Goal: Task Accomplishment & Management: Complete application form

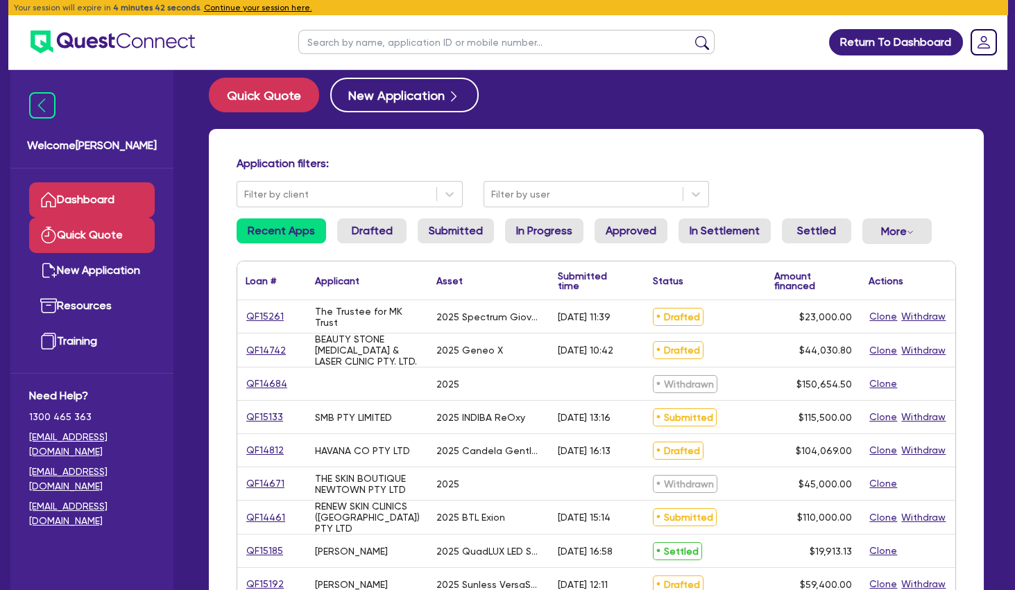
click at [135, 245] on link "Quick Quote" at bounding box center [92, 235] width 126 height 35
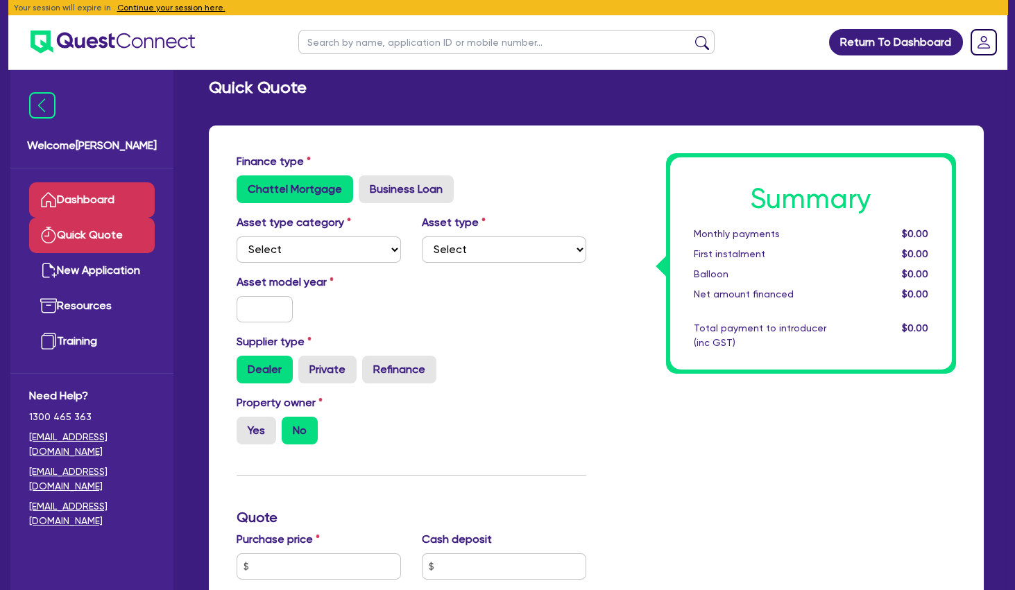
click at [128, 203] on link "Dashboard" at bounding box center [92, 199] width 126 height 35
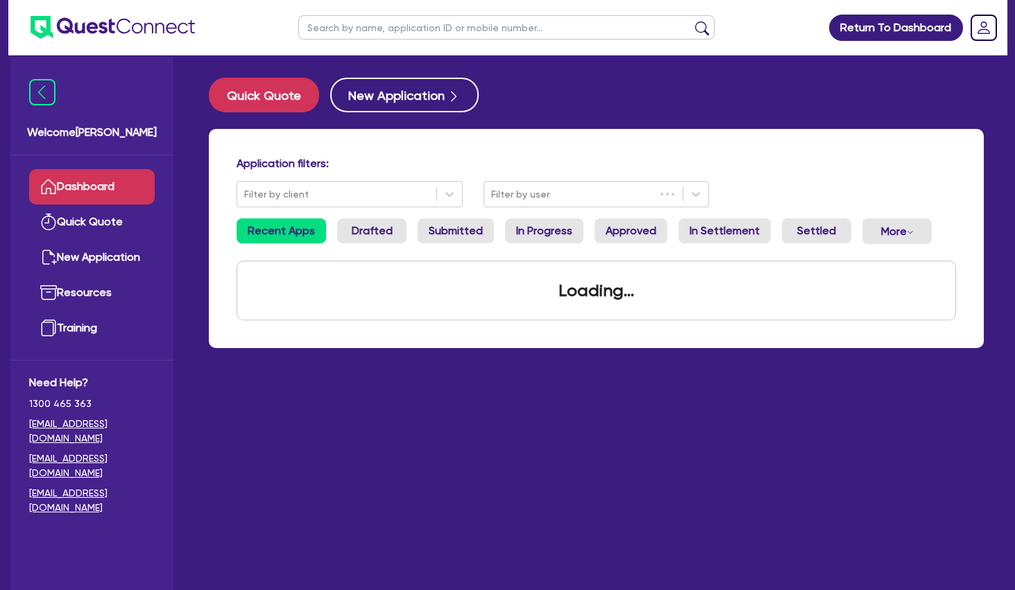
click at [353, 30] on input "text" at bounding box center [506, 27] width 416 height 24
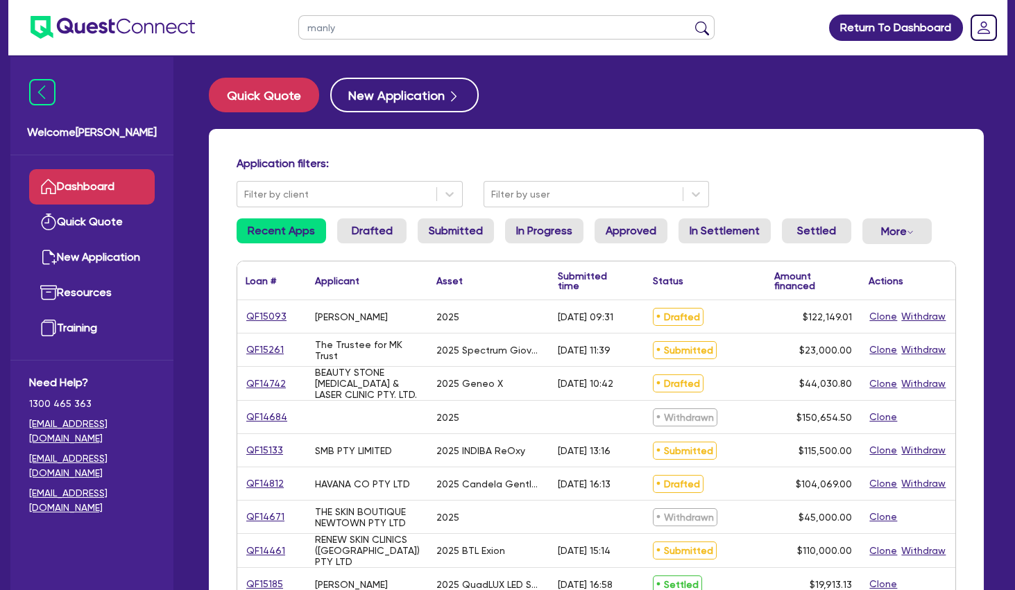
type input "manly"
click at [691, 21] on button "submit" at bounding box center [702, 30] width 22 height 19
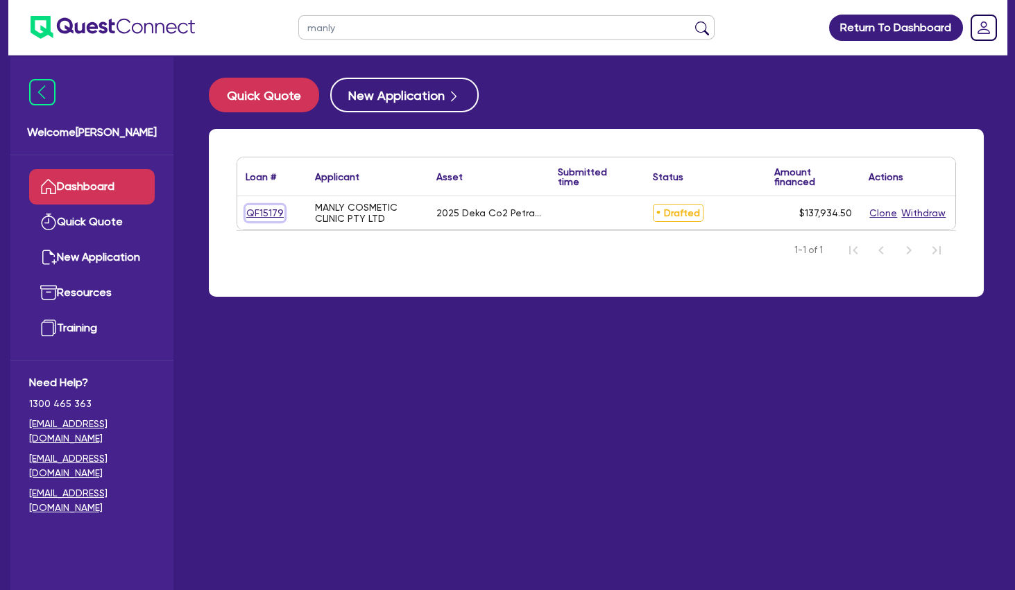
click at [272, 214] on link "QF15179" at bounding box center [265, 213] width 39 height 16
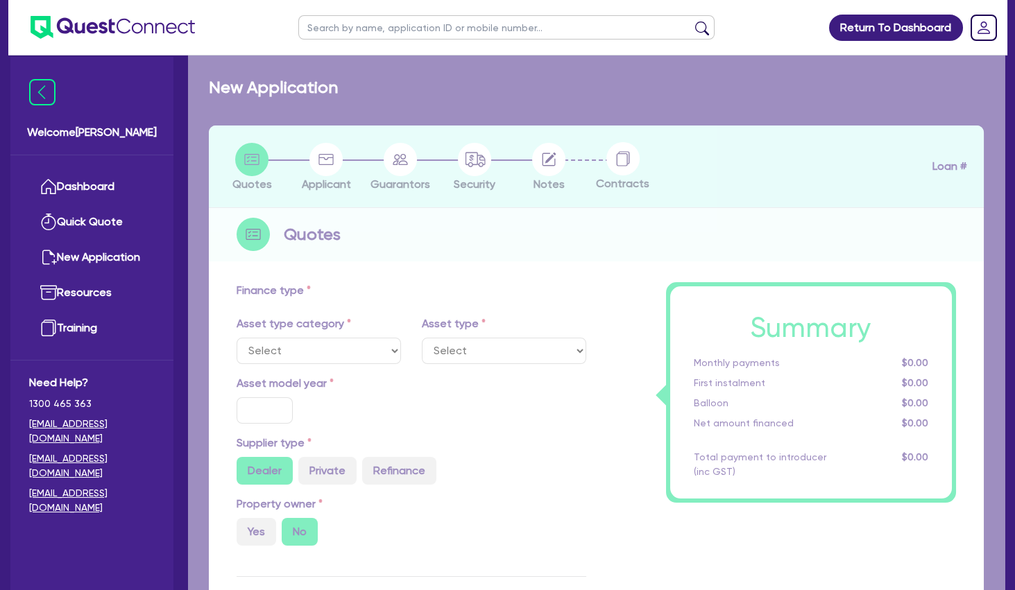
select select "SECONDARY_ASSETS"
type input "2025"
radio input "true"
type input "171,600"
type input "34,320"
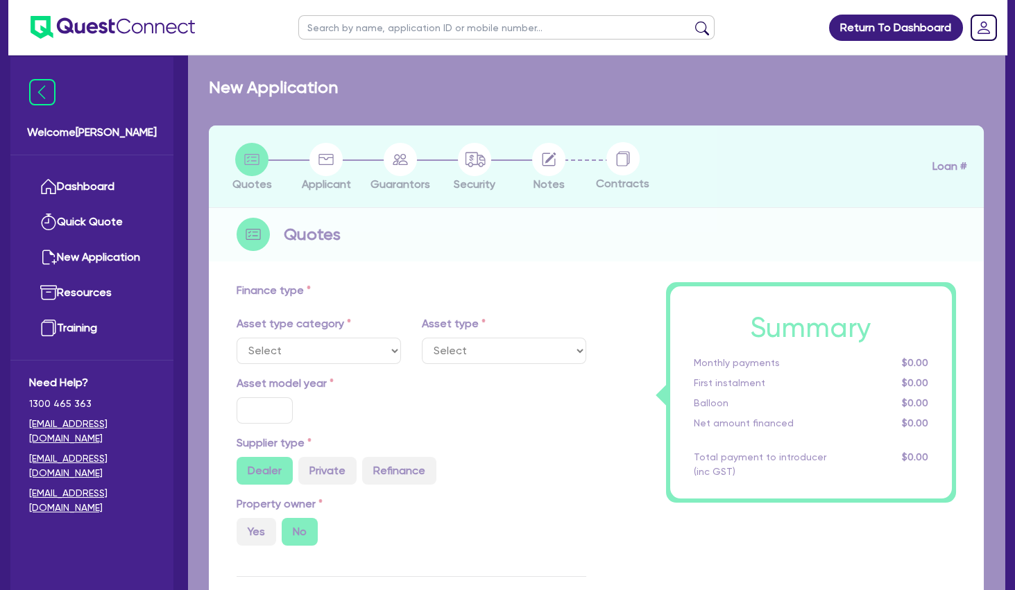
type input "4"
type input "5,517.38"
type input "7.99"
select select "MEDICAL_DENTAL_LABORATORY_EQUIPMENT"
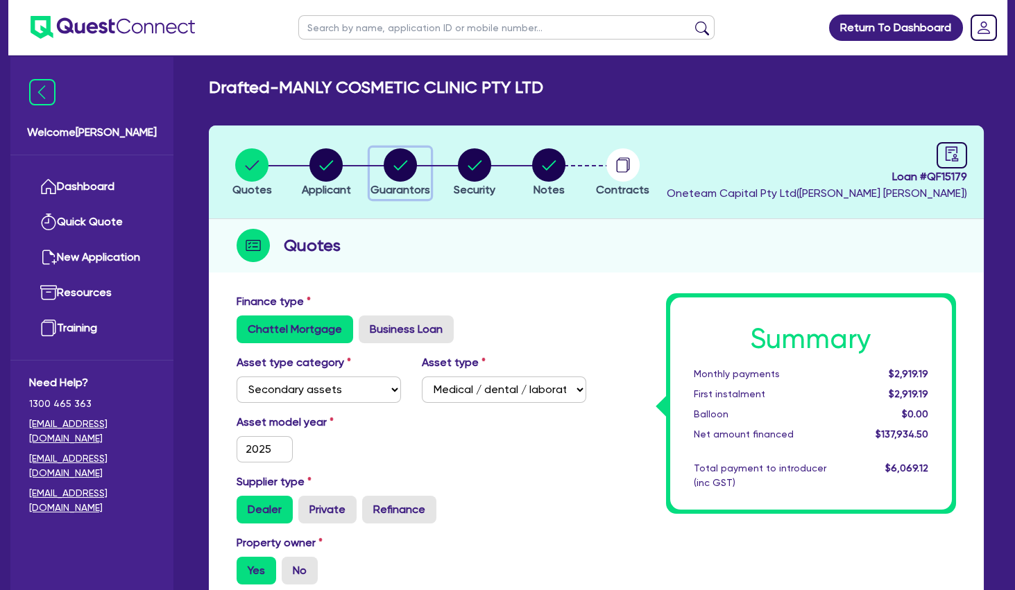
click at [386, 164] on circle "button" at bounding box center [400, 164] width 33 height 33
select select "MRS"
select select "[GEOGRAPHIC_DATA]"
select select "SINGLE"
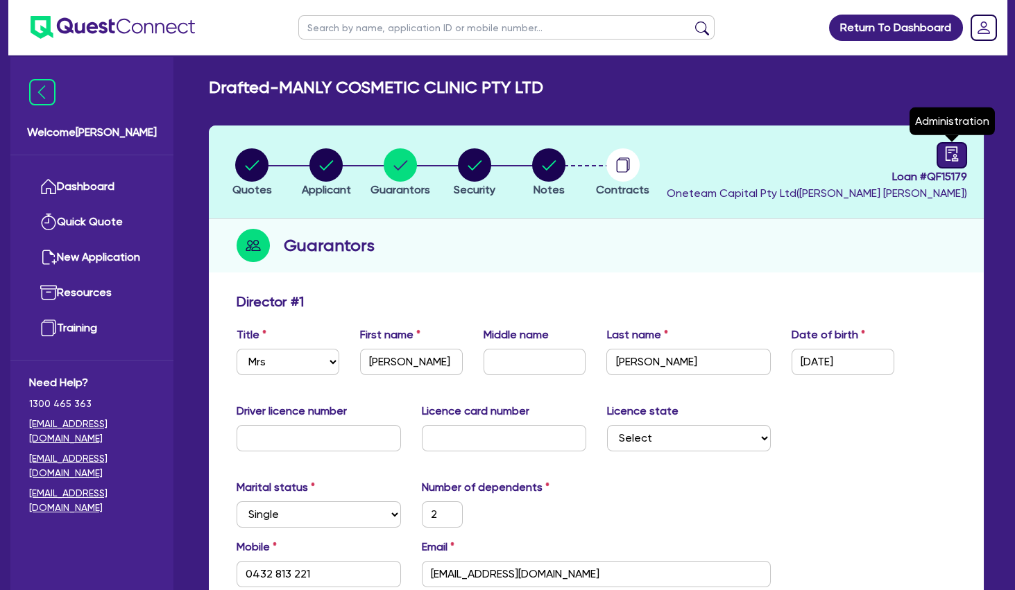
click at [947, 160] on icon "audit" at bounding box center [951, 153] width 12 height 15
select select "DRAFTED_NEW"
select select "Other"
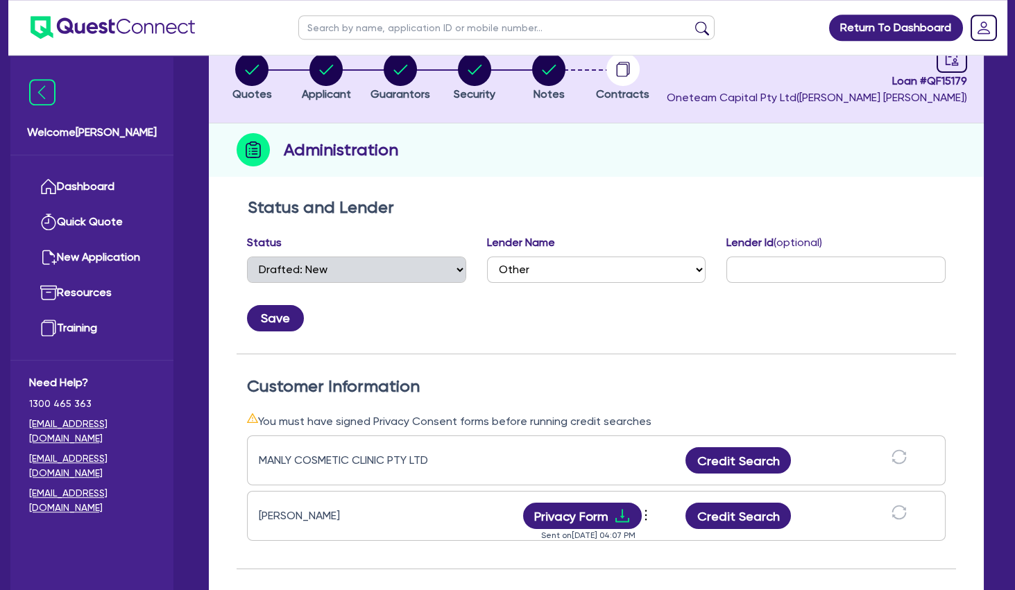
scroll to position [150, 0]
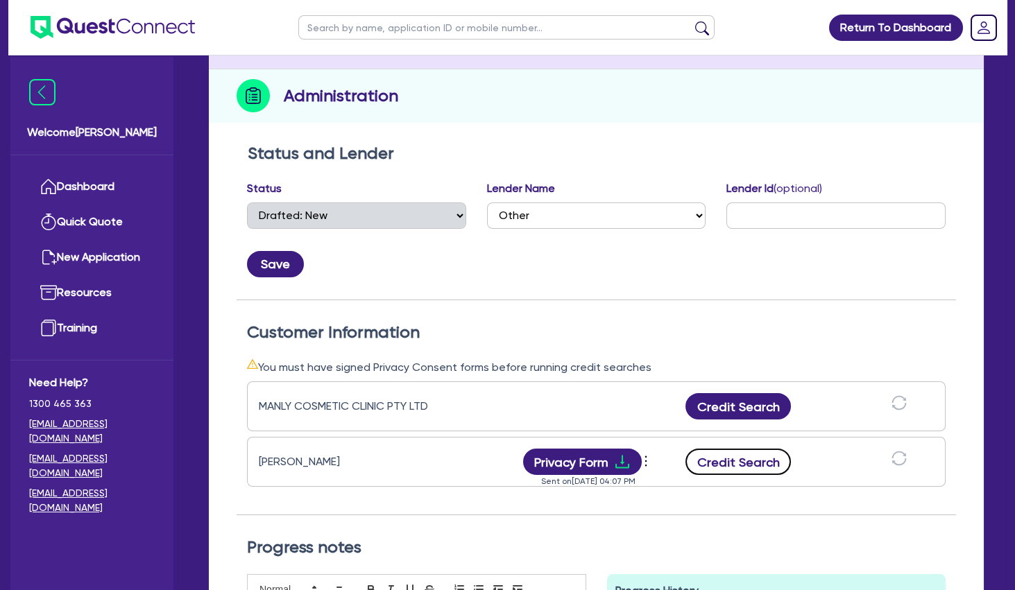
click at [757, 471] on button "Credit Search" at bounding box center [737, 462] width 105 height 26
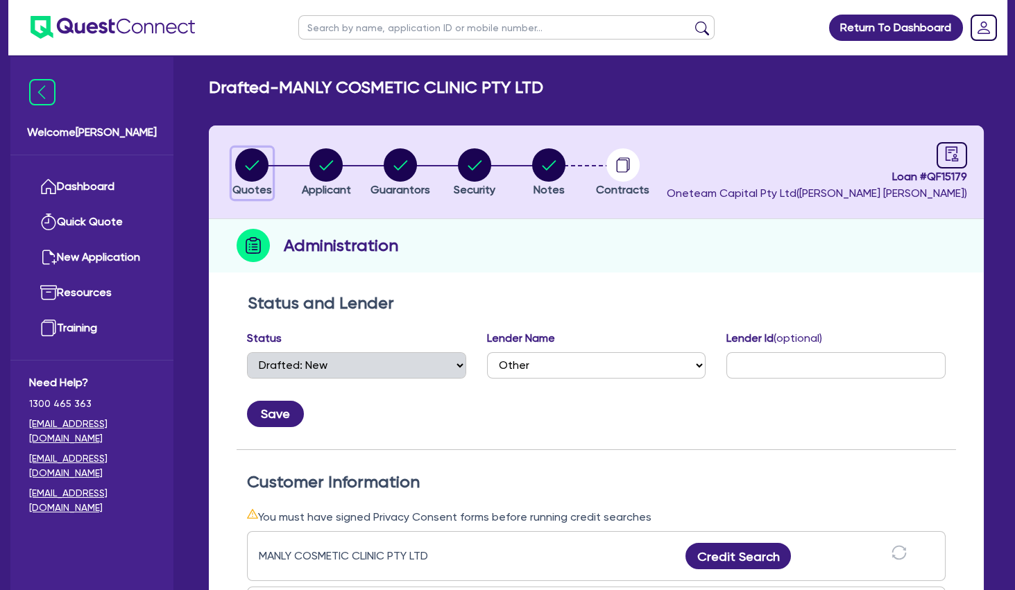
click at [264, 158] on circle "button" at bounding box center [251, 164] width 33 height 33
select select "SECONDARY_ASSETS"
select select "MEDICAL_DENTAL_LABORATORY_EQUIPMENT"
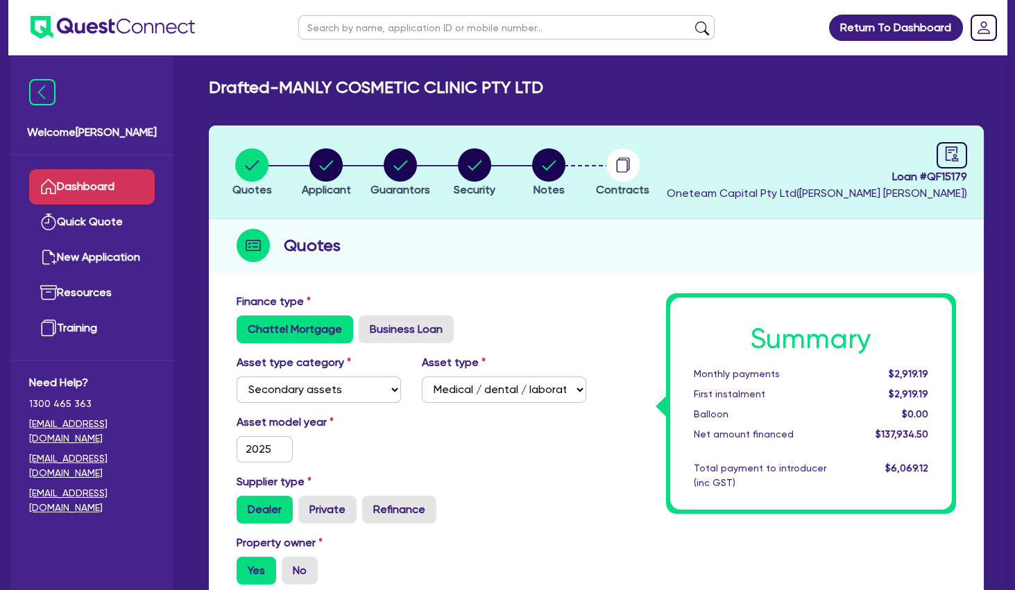
click at [117, 183] on link "Dashboard" at bounding box center [92, 186] width 126 height 35
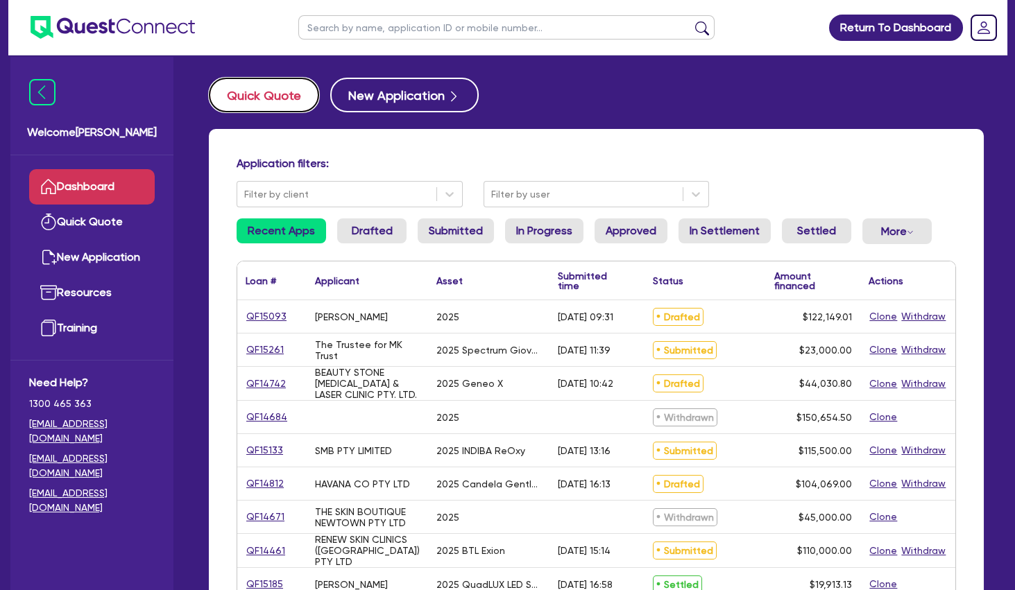
click at [277, 92] on button "Quick Quote" at bounding box center [264, 95] width 110 height 35
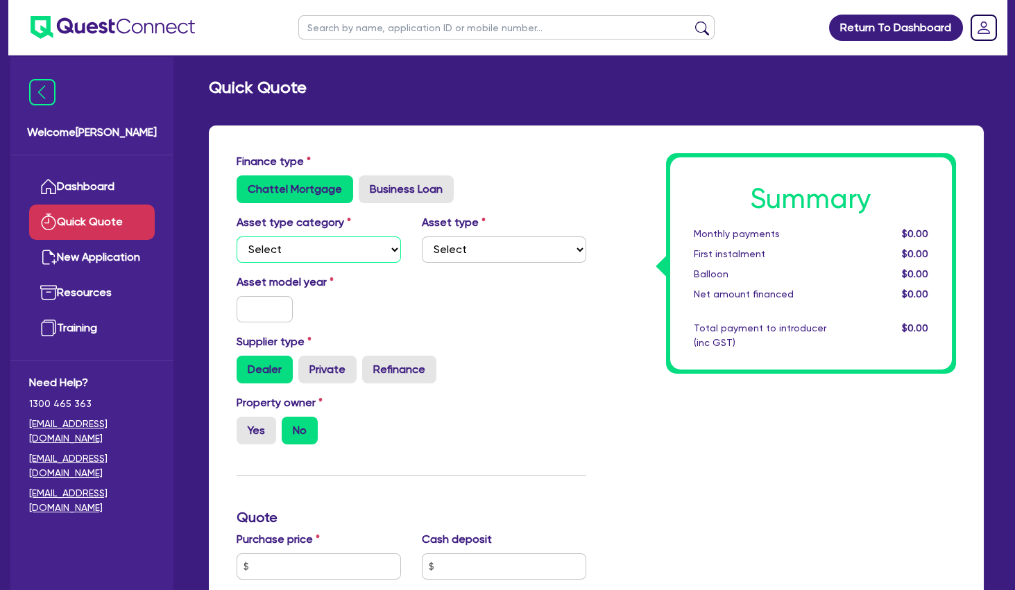
click at [237, 237] on select "Select Cars and light trucks Primary assets Secondary assets Tertiary assets" at bounding box center [319, 250] width 164 height 26
select select "TERTIARY_ASSETS"
click option "Tertiary assets" at bounding box center [0, 0] width 0 height 0
click at [422, 237] on select "Select Beauty equipment IT equipment IT software Watercraft Other" at bounding box center [504, 250] width 164 height 26
select select "BEAUTY_EQUIPMENT"
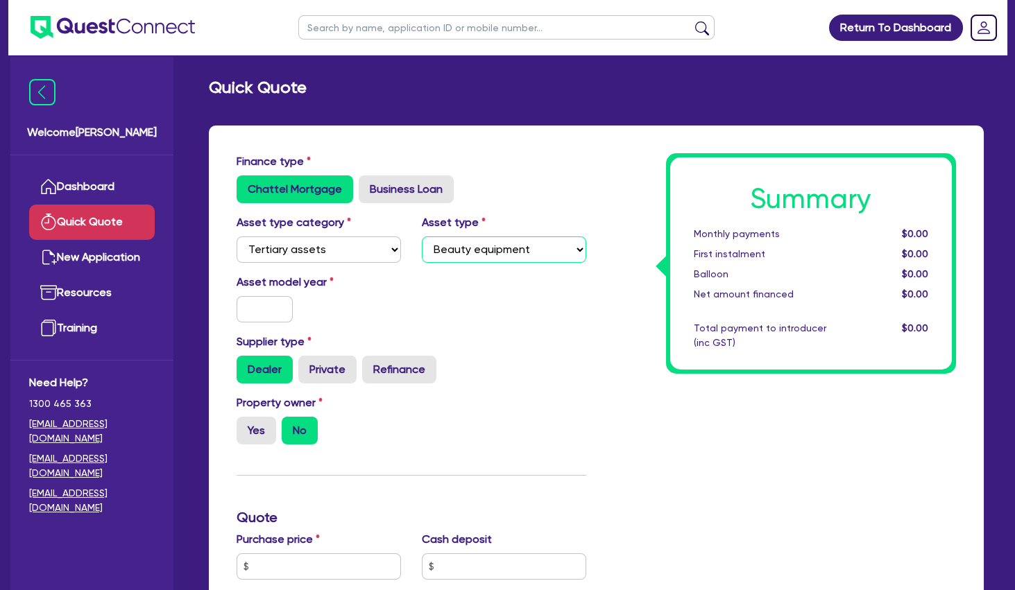
click option "Beauty equipment" at bounding box center [0, 0] width 0 height 0
click at [272, 308] on input "text" at bounding box center [265, 309] width 56 height 26
type input "2025"
click at [252, 439] on label "Yes" at bounding box center [257, 431] width 40 height 28
click at [246, 426] on input "Yes" at bounding box center [241, 421] width 9 height 9
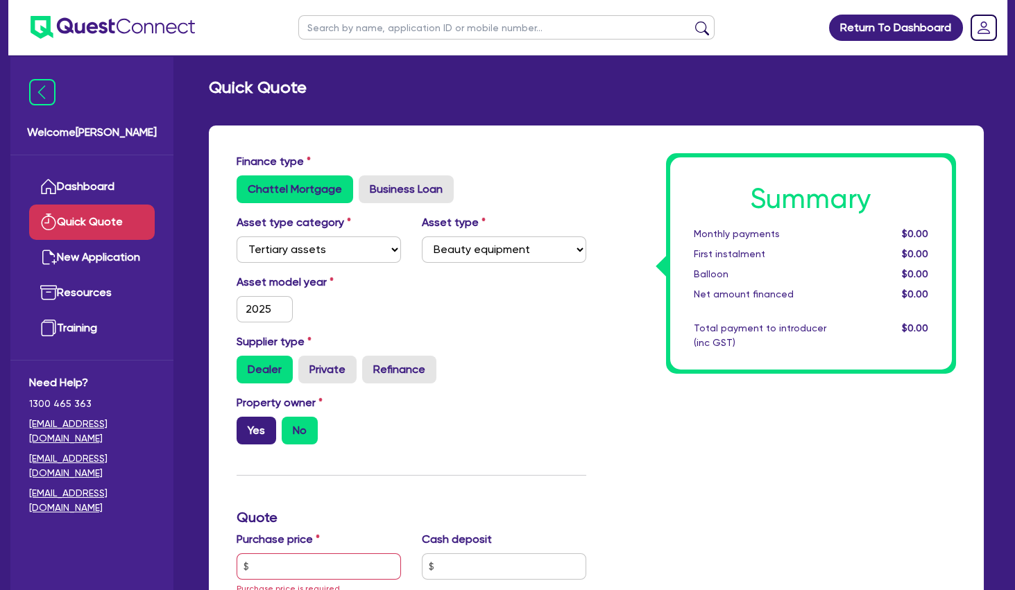
radio input "true"
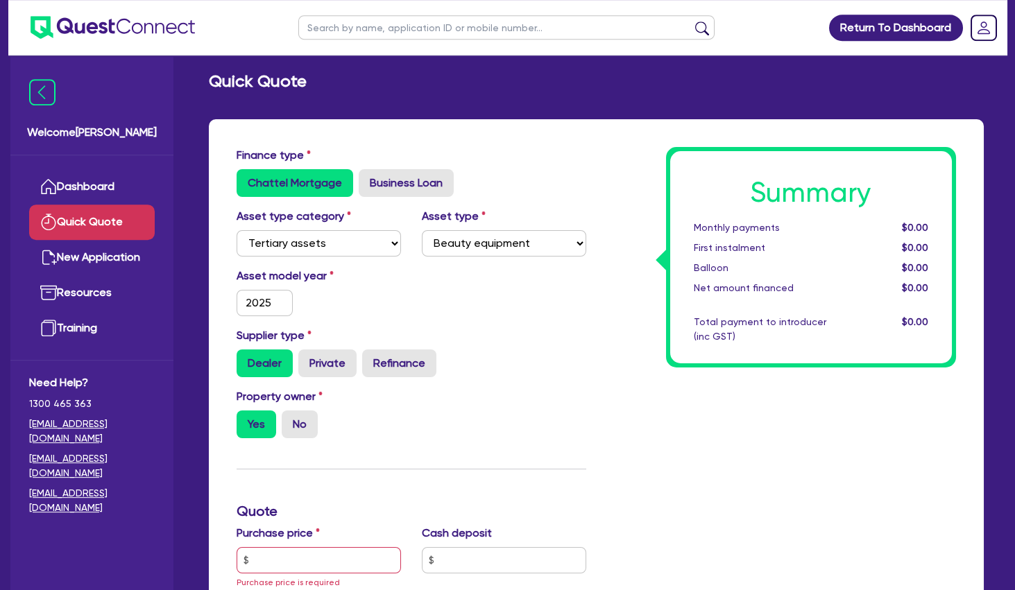
scroll to position [150, 0]
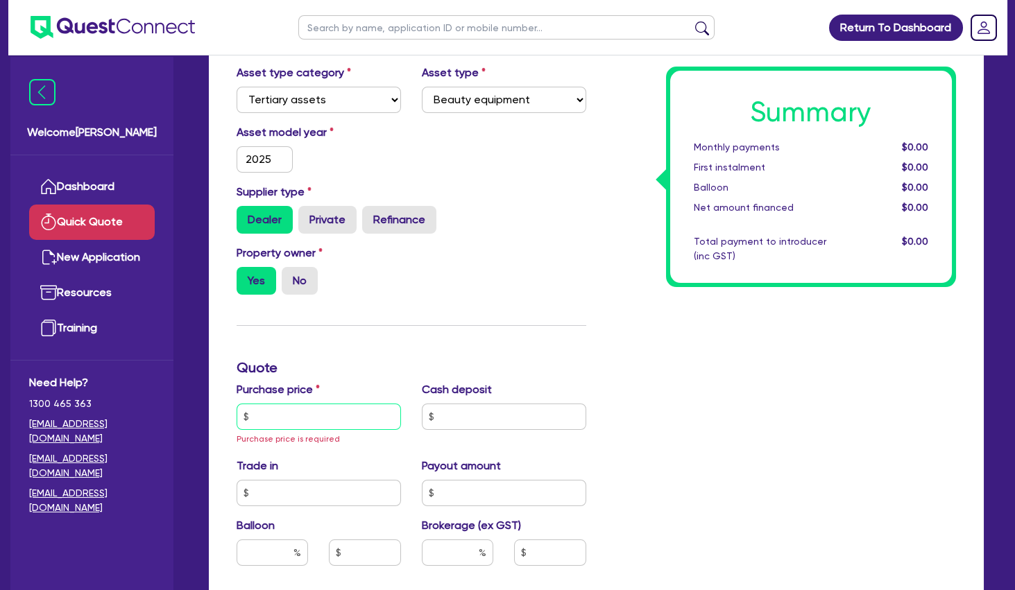
click at [279, 405] on input "text" at bounding box center [319, 417] width 164 height 26
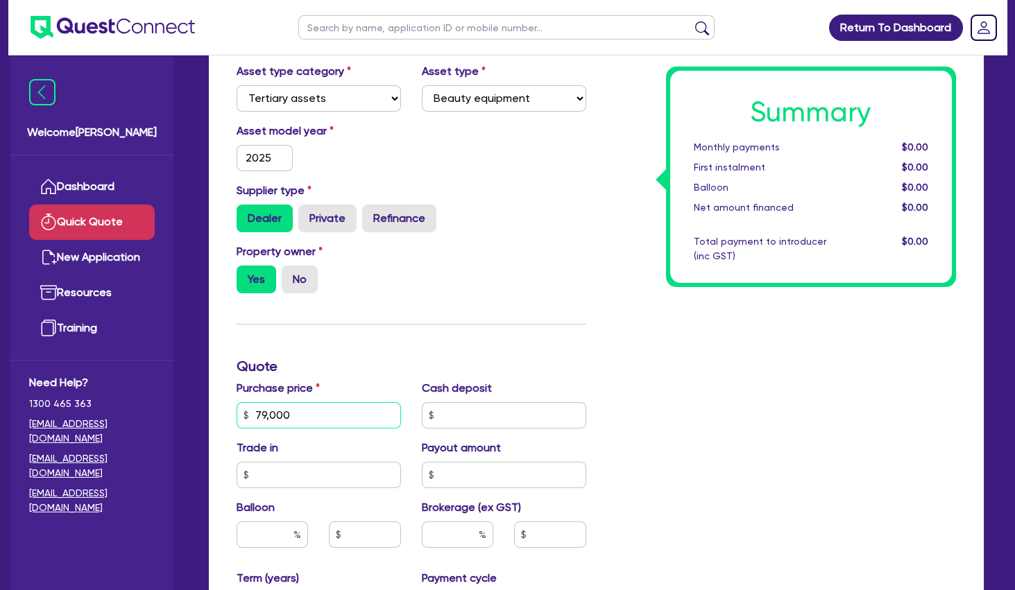
scroll to position [375, 0]
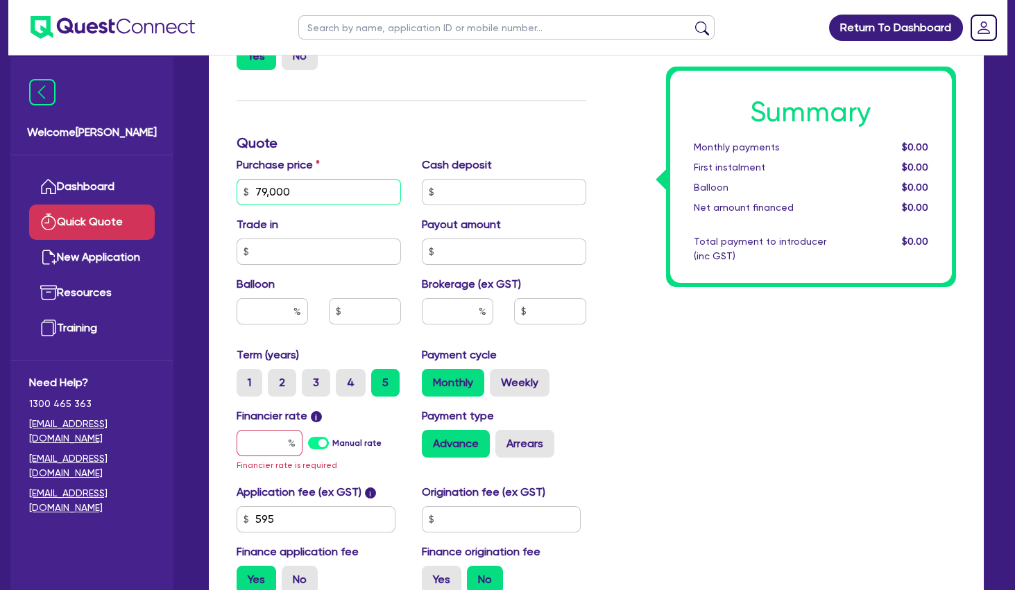
type input "79,000"
click at [275, 442] on input "text" at bounding box center [270, 443] width 66 height 26
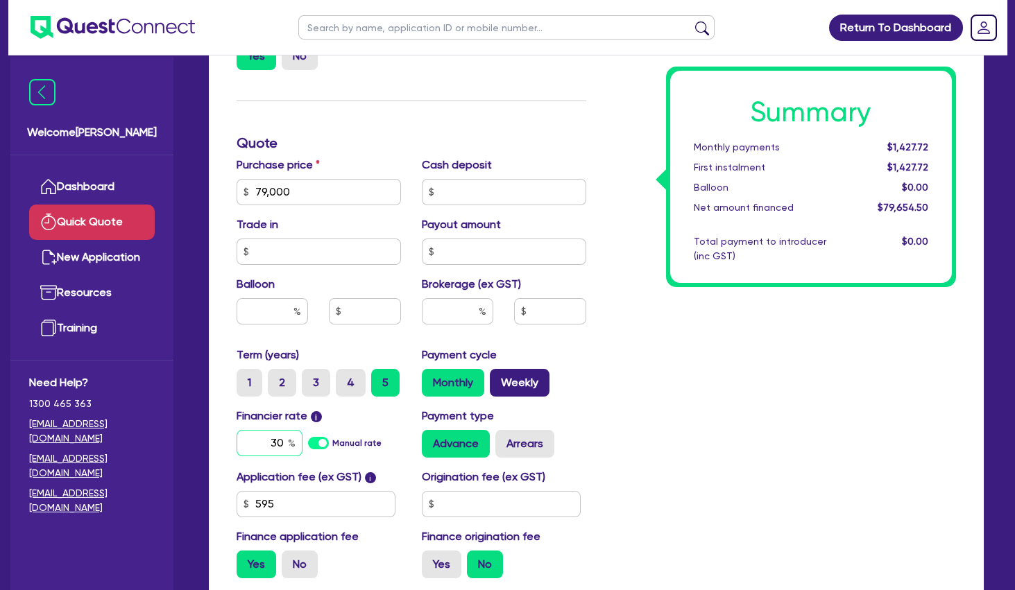
type input "30"
click at [520, 379] on label "Weekly" at bounding box center [520, 383] width 60 height 28
click at [499, 378] on input "Weekly" at bounding box center [494, 373] width 9 height 9
radio input "true"
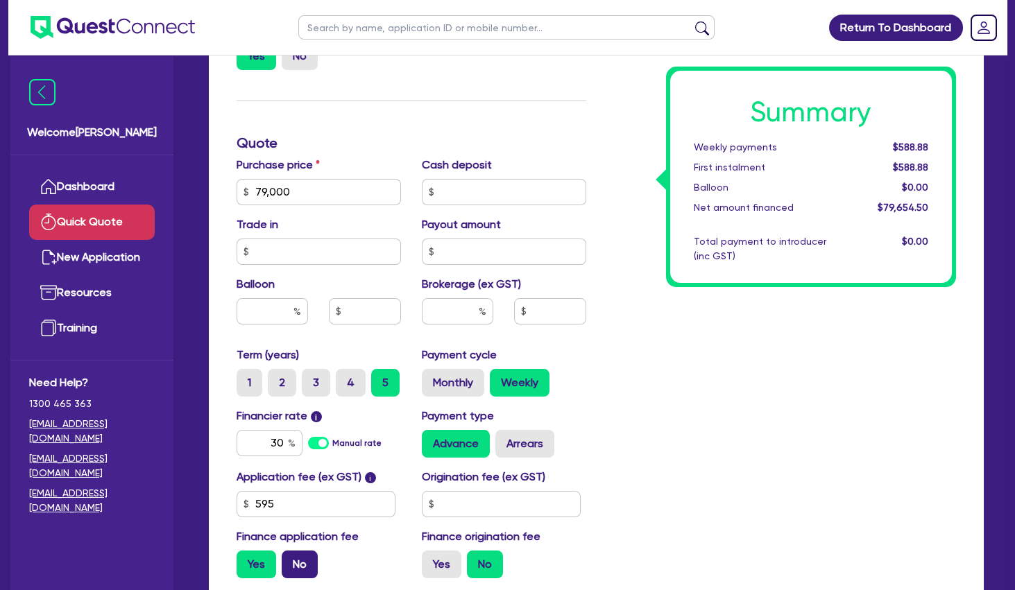
click at [308, 556] on label "No" at bounding box center [300, 565] width 36 height 28
click at [291, 556] on input "No" at bounding box center [286, 555] width 9 height 9
radio input "true"
click at [624, 378] on div "Summary Weekly payments $584.04 First instalment i $1,238.54 Balloon $0.00 Net …" at bounding box center [781, 184] width 370 height 811
click at [652, 346] on div "Summary Weekly payments $584.04 First instalment i $1,238.54 Balloon $0.00 Net …" at bounding box center [781, 184] width 370 height 811
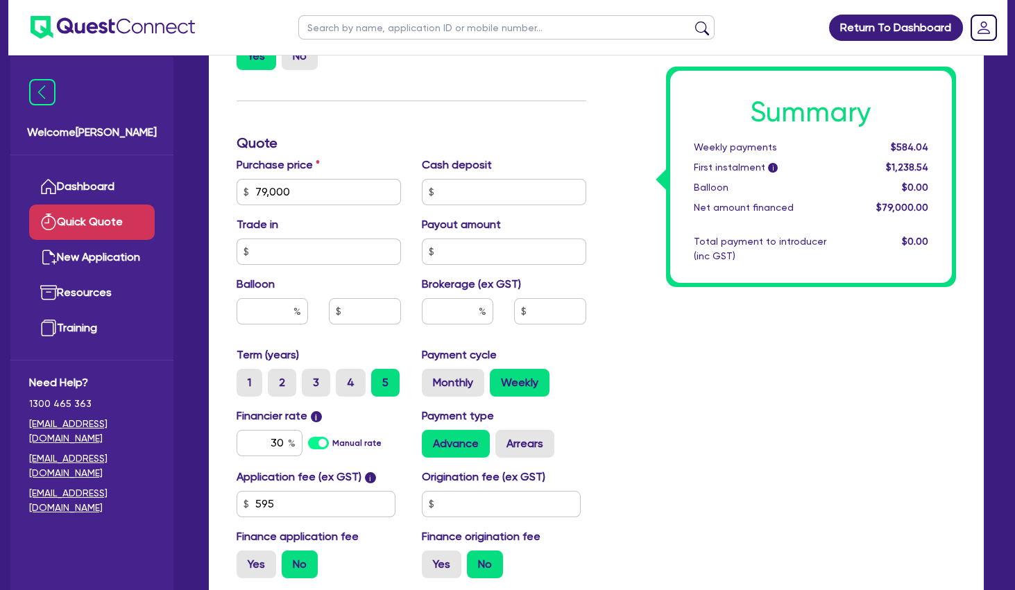
click at [652, 346] on div "Summary Weekly payments $584.04 First instalment i $1,238.54 Balloon $0.00 Net …" at bounding box center [781, 184] width 370 height 811
click at [646, 336] on div "Summary Weekly payments $584.04 First instalment i $1,238.54 Balloon $0.00 Net …" at bounding box center [781, 184] width 370 height 811
click at [649, 332] on div "Summary Weekly payments $584.04 First instalment i $1,238.54 Balloon $0.00 Net …" at bounding box center [781, 184] width 370 height 811
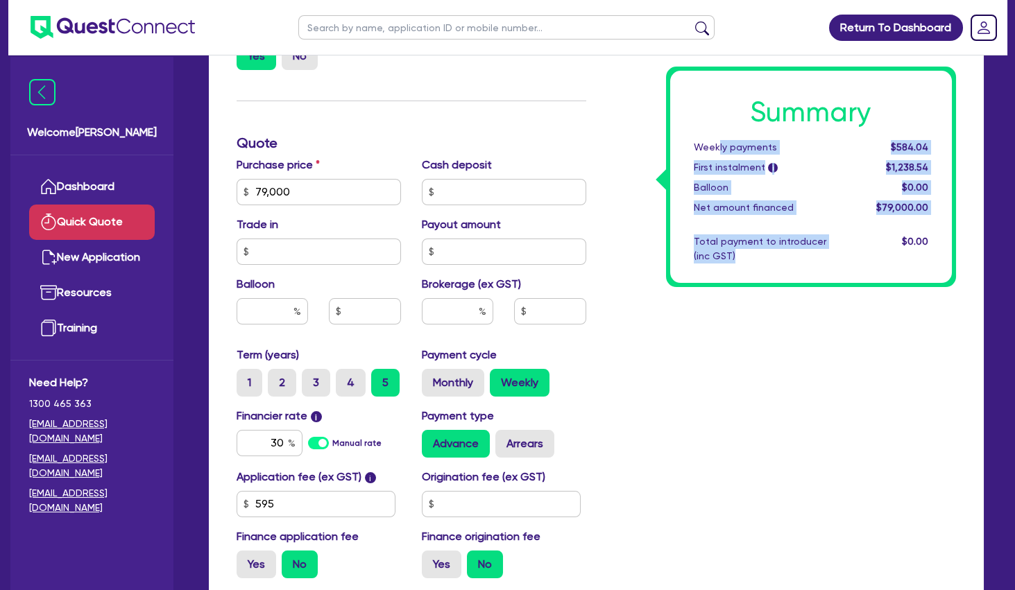
drag, startPoint x: 727, startPoint y: 166, endPoint x: 755, endPoint y: 250, distance: 87.7
click at [755, 250] on div "Summary Weekly payments $584.04 First instalment i $1,238.54 Balloon $0.00 Net …" at bounding box center [811, 177] width 282 height 212
click at [755, 250] on div "Total payment to introducer (inc GST)" at bounding box center [768, 248] width 171 height 29
drag, startPoint x: 695, startPoint y: 142, endPoint x: 930, endPoint y: 203, distance: 242.9
click at [930, 203] on div "Summary Weekly payments $584.04 First instalment i $1,238.54 Balloon $0.00 Net …" at bounding box center [811, 177] width 282 height 212
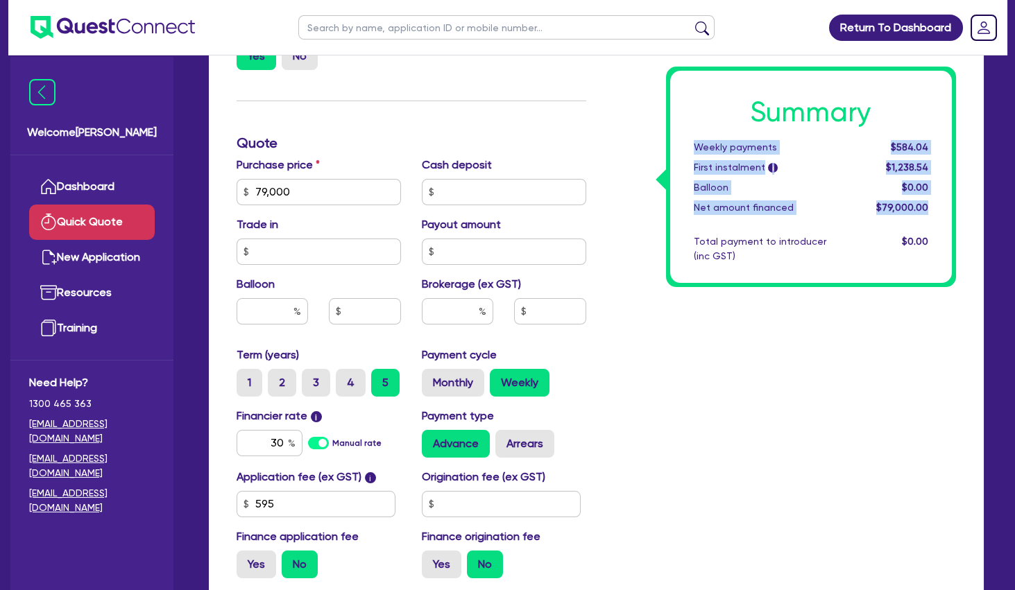
click at [930, 203] on div "$79,000.00" at bounding box center [895, 207] width 85 height 15
drag, startPoint x: 932, startPoint y: 205, endPoint x: 693, endPoint y: 153, distance: 244.9
click at [693, 153] on div "Summary Weekly payments $584.04 First instalment i $1,238.54 Balloon $0.00 Net …" at bounding box center [811, 177] width 282 height 212
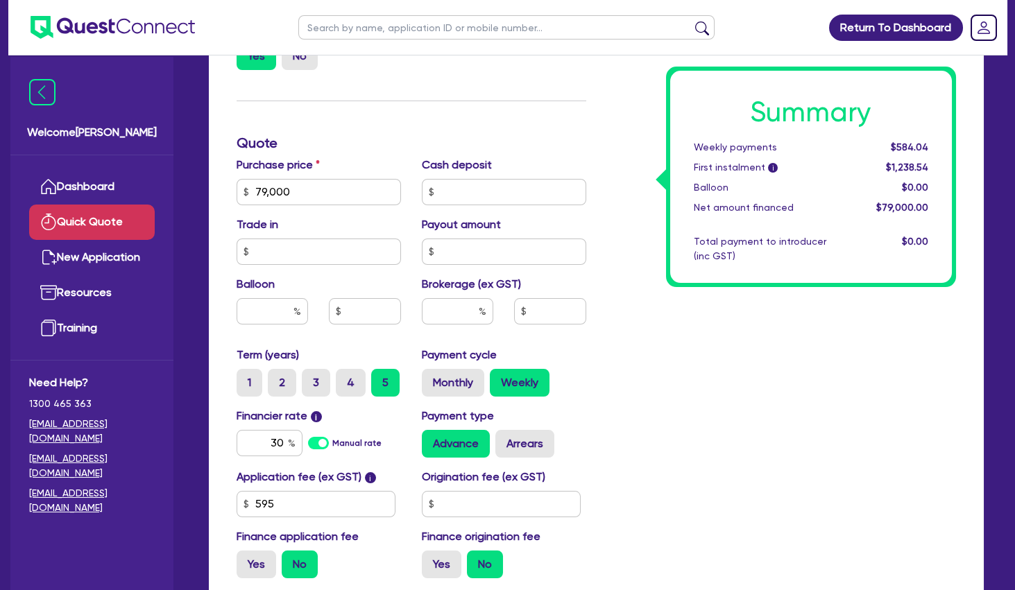
click at [693, 153] on div "Weekly payments" at bounding box center [768, 147] width 171 height 15
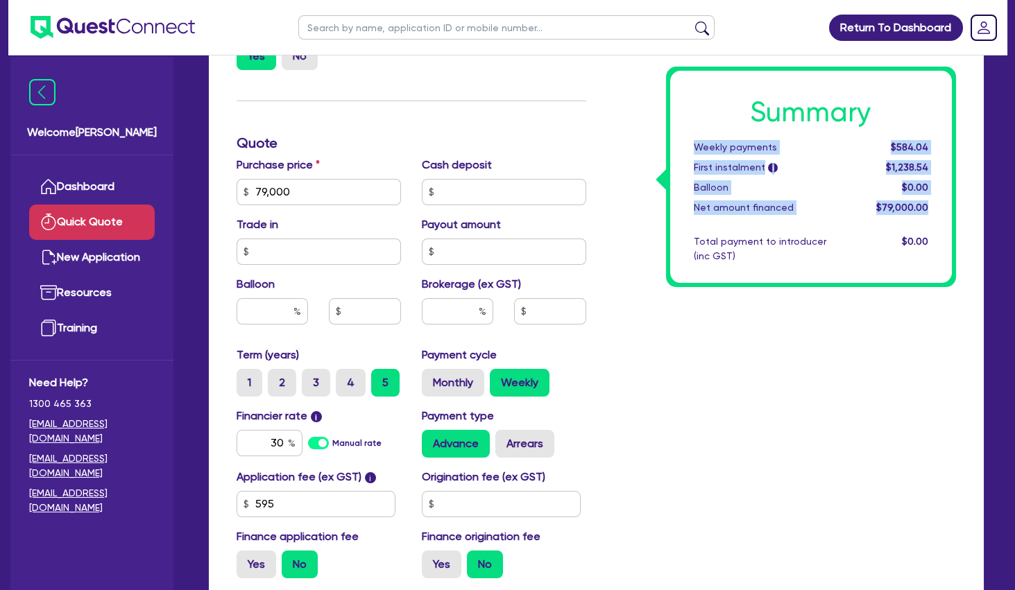
drag, startPoint x: 694, startPoint y: 149, endPoint x: 929, endPoint y: 207, distance: 242.1
click at [929, 207] on div "Summary Weekly payments $584.04 First instalment i $1,238.54 Balloon $0.00 Net …" at bounding box center [811, 177] width 282 height 212
click at [929, 207] on div "$79,000.00" at bounding box center [895, 207] width 85 height 15
drag, startPoint x: 925, startPoint y: 205, endPoint x: 692, endPoint y: 144, distance: 240.0
click at [692, 144] on div "Summary Weekly payments $584.04 First instalment i $1,238.54 Balloon $0.00 Net …" at bounding box center [811, 177] width 282 height 212
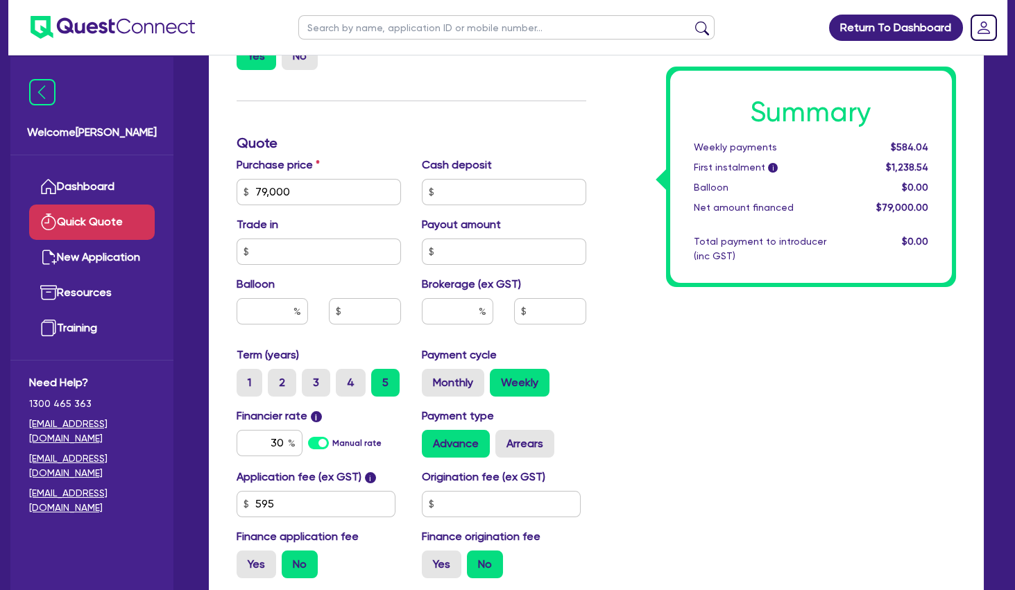
click at [696, 147] on div "Weekly payments" at bounding box center [768, 147] width 171 height 15
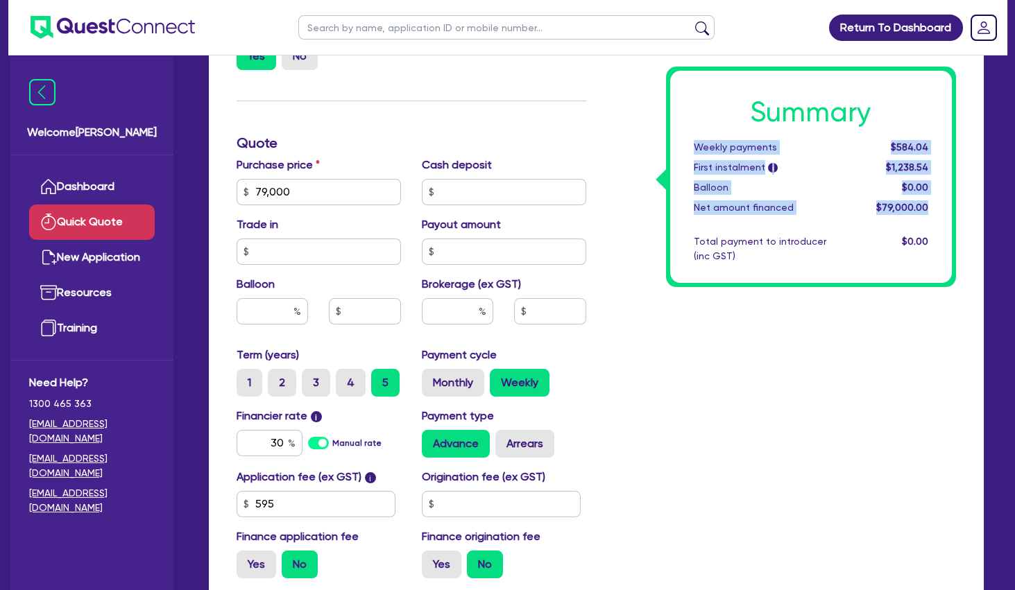
drag, startPoint x: 696, startPoint y: 148, endPoint x: 927, endPoint y: 207, distance: 237.5
click at [927, 207] on div "Summary Weekly payments $584.04 First instalment i $1,238.54 Balloon $0.00 Net …" at bounding box center [811, 177] width 282 height 212
click at [927, 207] on span "$79,000.00" at bounding box center [902, 207] width 52 height 11
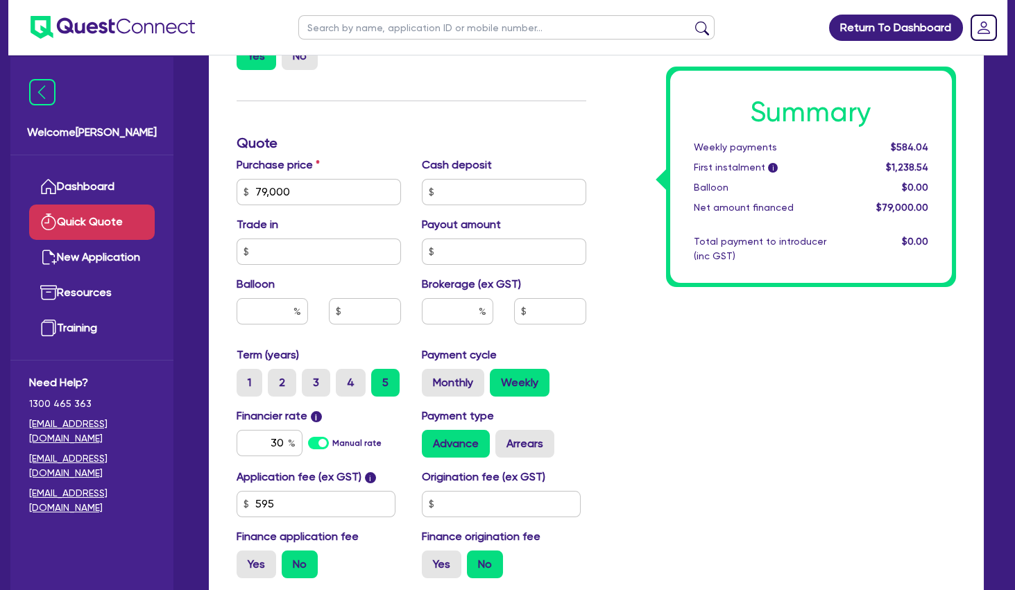
scroll to position [0, 0]
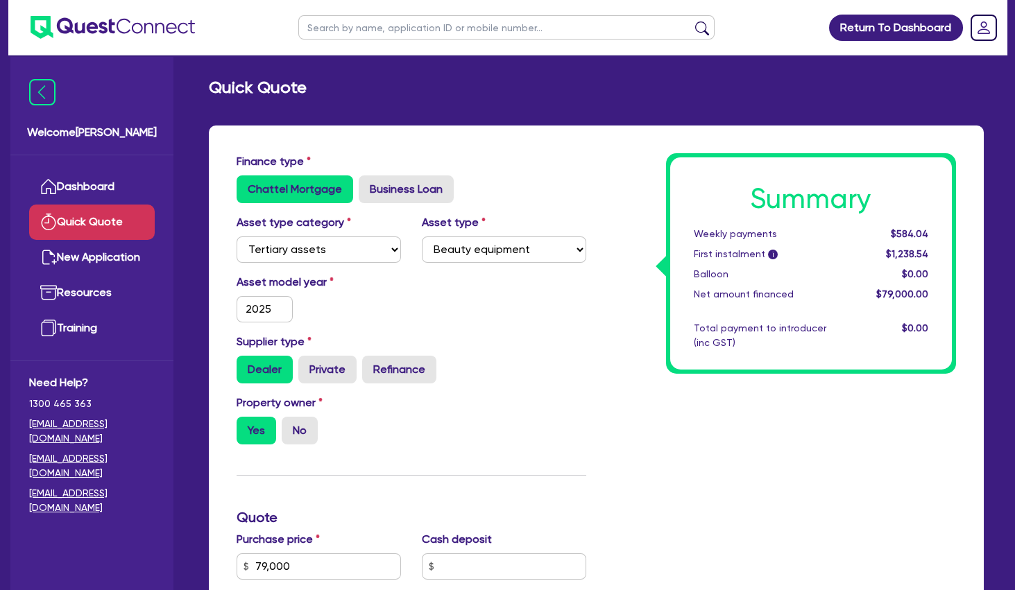
drag, startPoint x: 452, startPoint y: 317, endPoint x: 452, endPoint y: 309, distance: 7.6
click at [452, 310] on div "Asset model year [DATE]" at bounding box center [411, 304] width 370 height 60
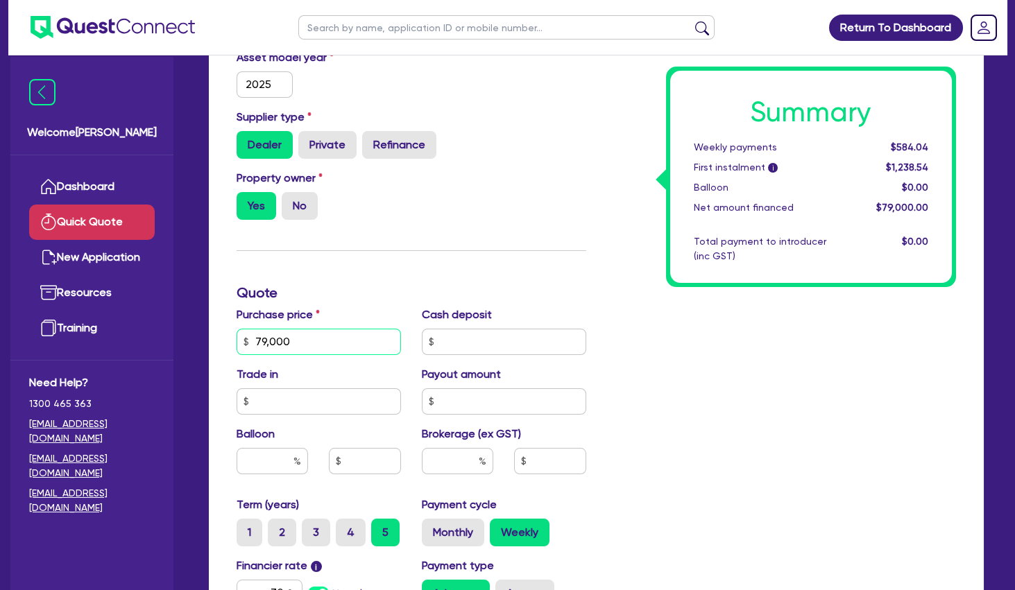
drag, startPoint x: 315, startPoint y: 340, endPoint x: 193, endPoint y: 329, distance: 122.6
click at [237, 329] on input "79,000" at bounding box center [319, 342] width 164 height 26
type input "71,920"
click at [651, 345] on div "Summary Weekly payments $584.04 First instalment i $1,238.54 Balloon $0.00 Net …" at bounding box center [781, 334] width 370 height 811
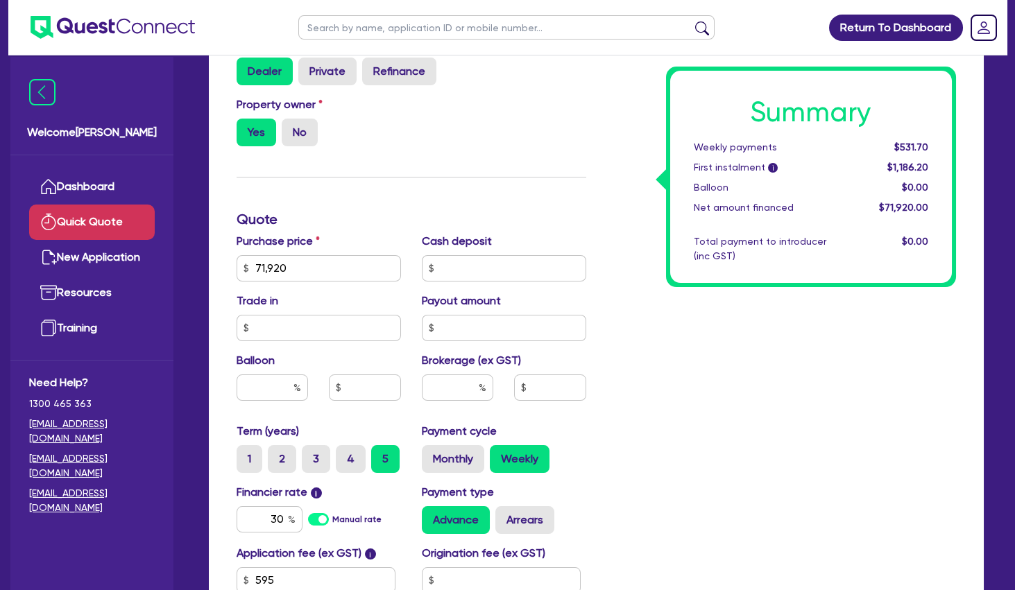
scroll to position [375, 0]
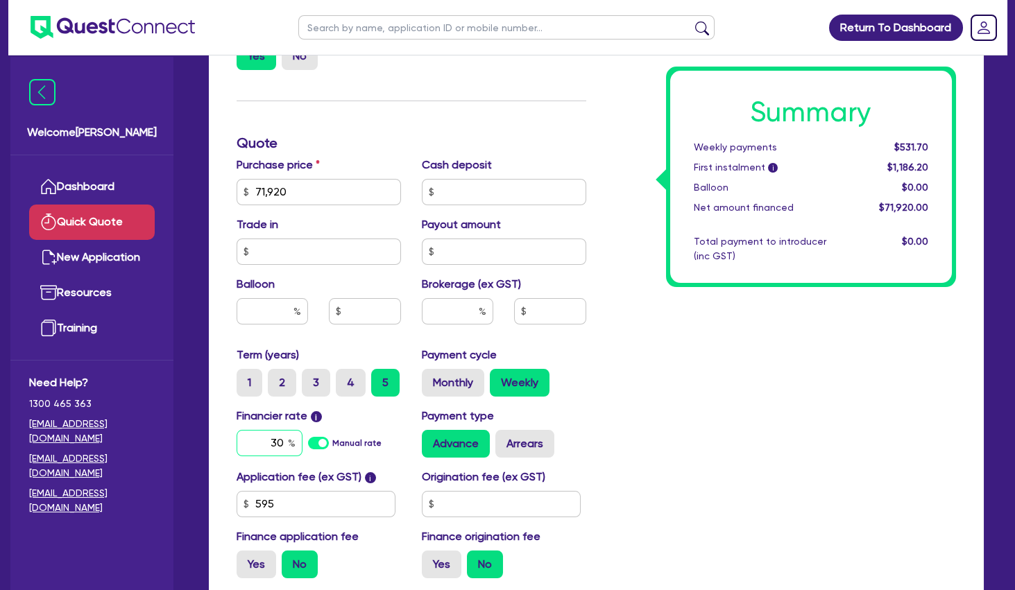
drag, startPoint x: 265, startPoint y: 443, endPoint x: 318, endPoint y: 445, distance: 53.4
click at [302, 445] on input "30" at bounding box center [270, 443] width 66 height 26
type input "10"
click at [800, 351] on div "Summary Weekly payments $531.70 First instalment i $1,186.20 Balloon $0.00 Net …" at bounding box center [781, 184] width 370 height 811
click at [352, 381] on label "4" at bounding box center [351, 383] width 30 height 28
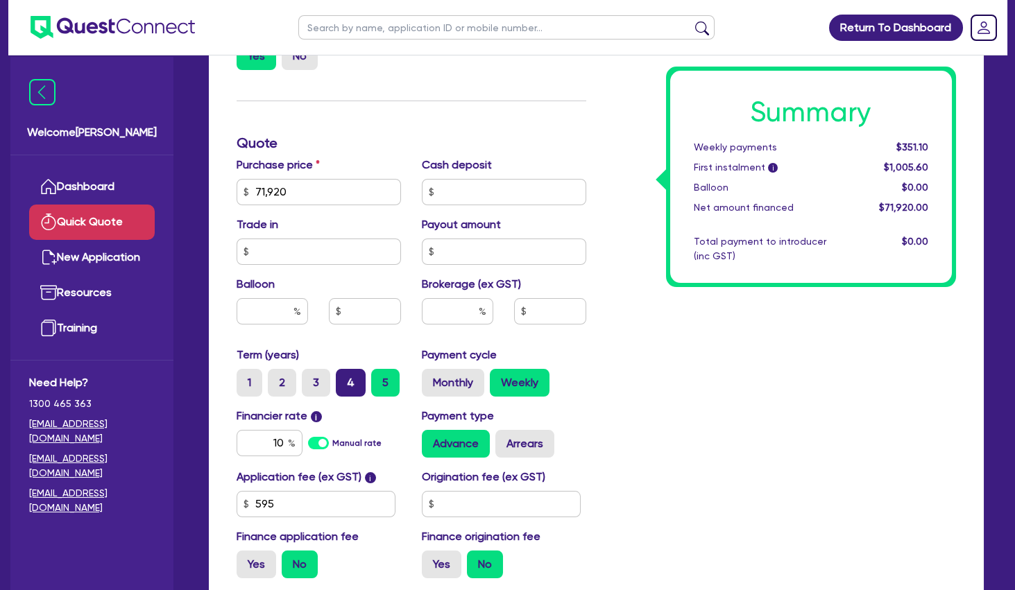
click at [345, 378] on input "4" at bounding box center [340, 373] width 9 height 9
radio input "true"
click at [521, 446] on label "Arrears" at bounding box center [524, 444] width 59 height 28
click at [504, 439] on input "Arrears" at bounding box center [499, 434] width 9 height 9
radio input "true"
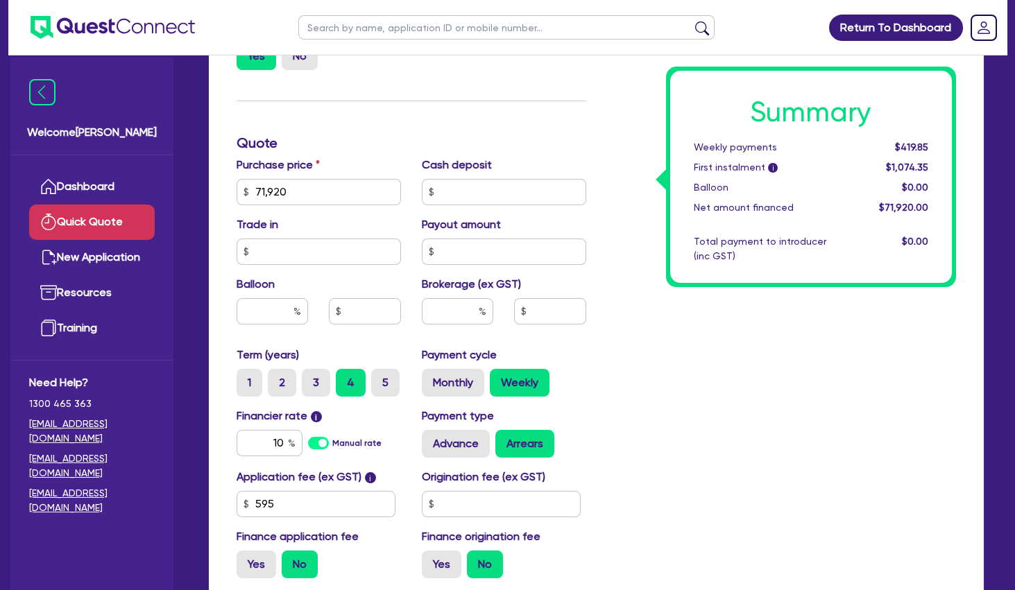
click at [632, 422] on div "Summary Weekly payments $419.85 First instalment i $1,074.35 Balloon $0.00 Net …" at bounding box center [781, 184] width 370 height 811
click at [465, 314] on input "text" at bounding box center [457, 311] width 71 height 26
type input "4"
type input "2,876.8"
click at [678, 339] on div "Summary Weekly payments Calculating... First instalment i Calculating... Balloo…" at bounding box center [781, 184] width 370 height 811
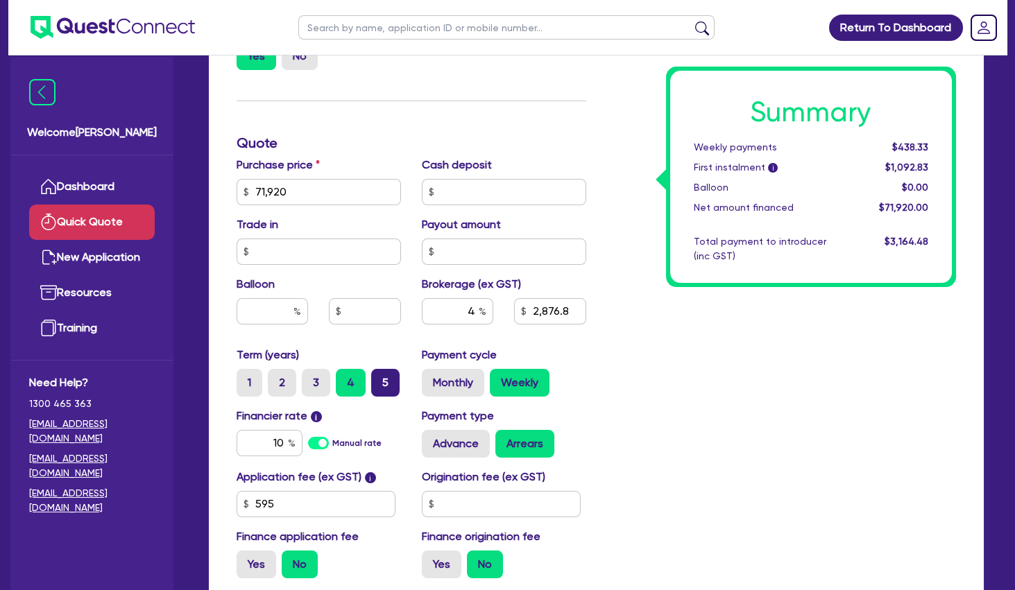
click at [381, 384] on label "5" at bounding box center [385, 383] width 28 height 28
click at [380, 378] on input "5" at bounding box center [375, 373] width 9 height 9
radio input "true"
type input "2,876.8"
click at [732, 354] on div "Summary Weekly payments $367.25 First instalment i $1,021.75 Balloon $0.00 Net …" at bounding box center [781, 184] width 370 height 811
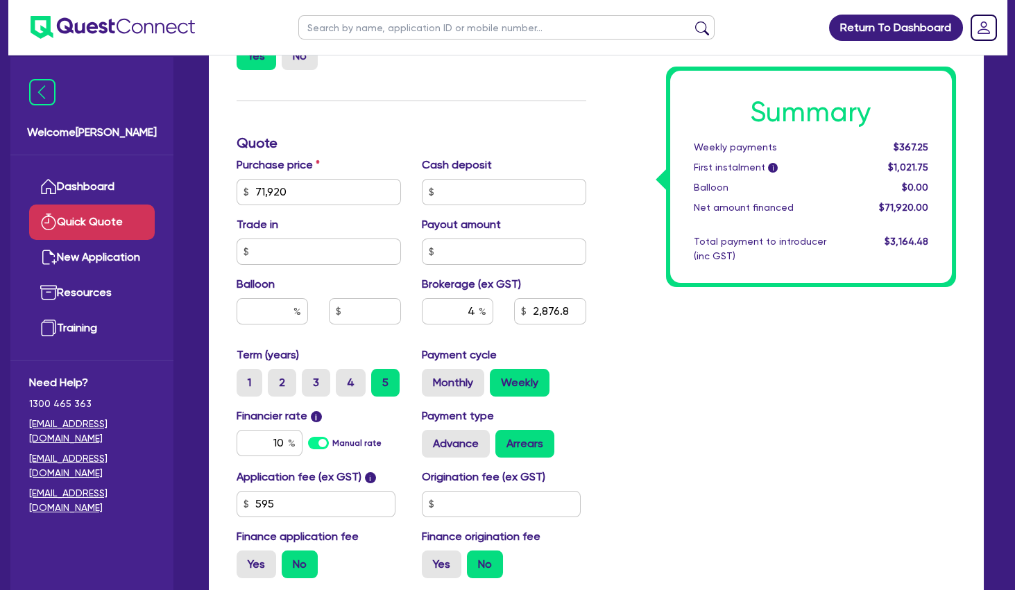
scroll to position [0, 0]
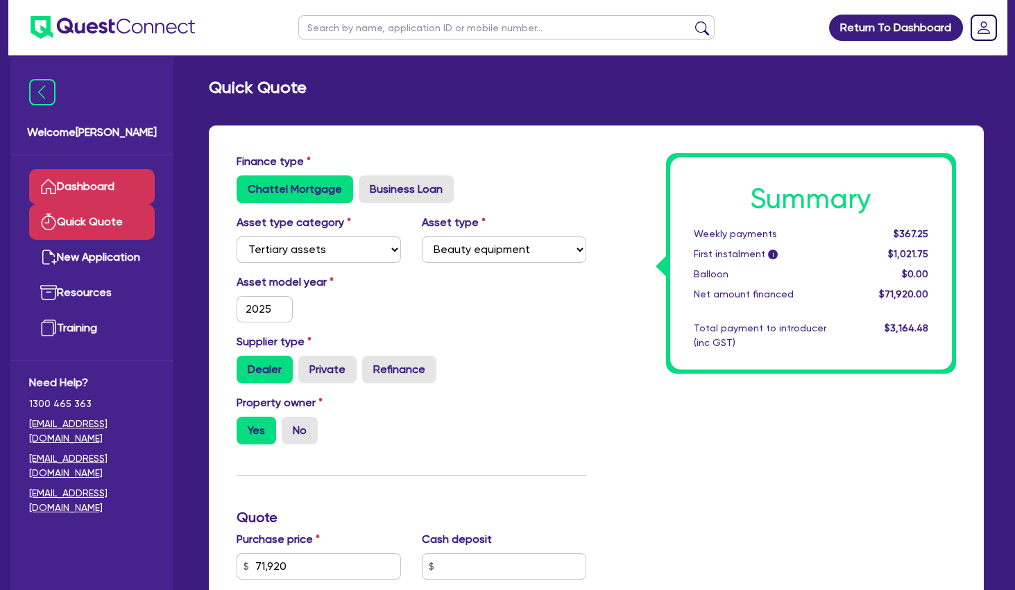
click at [88, 191] on link "Dashboard" at bounding box center [92, 186] width 126 height 35
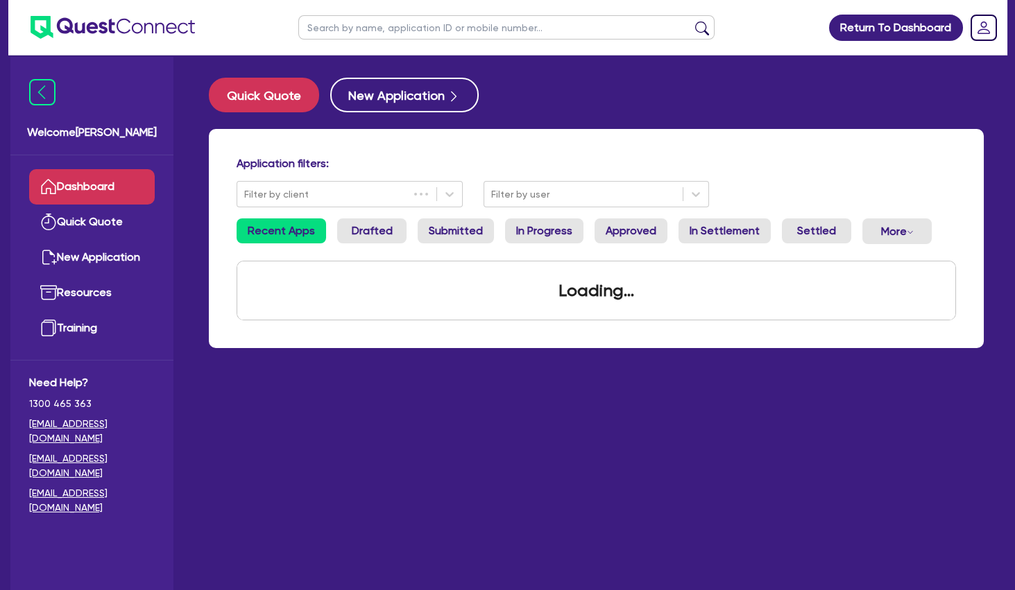
click at [396, 166] on h4 "Application filters:" at bounding box center [596, 163] width 719 height 13
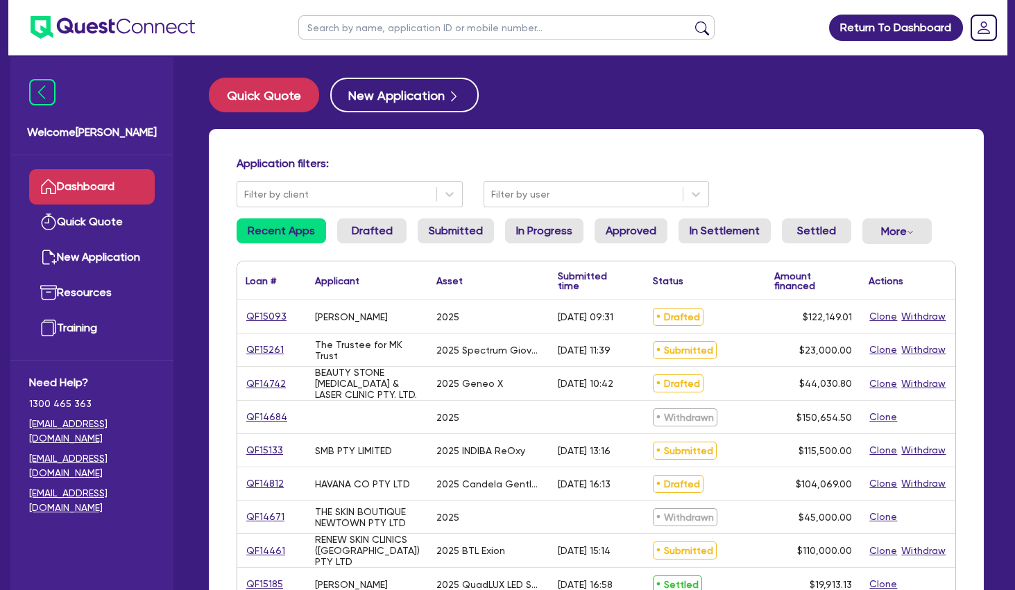
drag, startPoint x: 382, startPoint y: 313, endPoint x: 617, endPoint y: 320, distance: 234.5
click at [617, 320] on div "QF15093 [PERSON_NAME] 2025 [DATE] 09:31 Drafted $122,149.01 Clone Withdraw" at bounding box center [596, 316] width 718 height 33
click at [613, 320] on div "[DATE] 09:31" at bounding box center [585, 316] width 55 height 11
drag, startPoint x: 604, startPoint y: 320, endPoint x: 528, endPoint y: 318, distance: 75.6
click at [528, 318] on div "QF15093 [PERSON_NAME] 2025 [DATE] 09:31 Drafted $122,149.01 Clone Withdraw" at bounding box center [596, 316] width 718 height 33
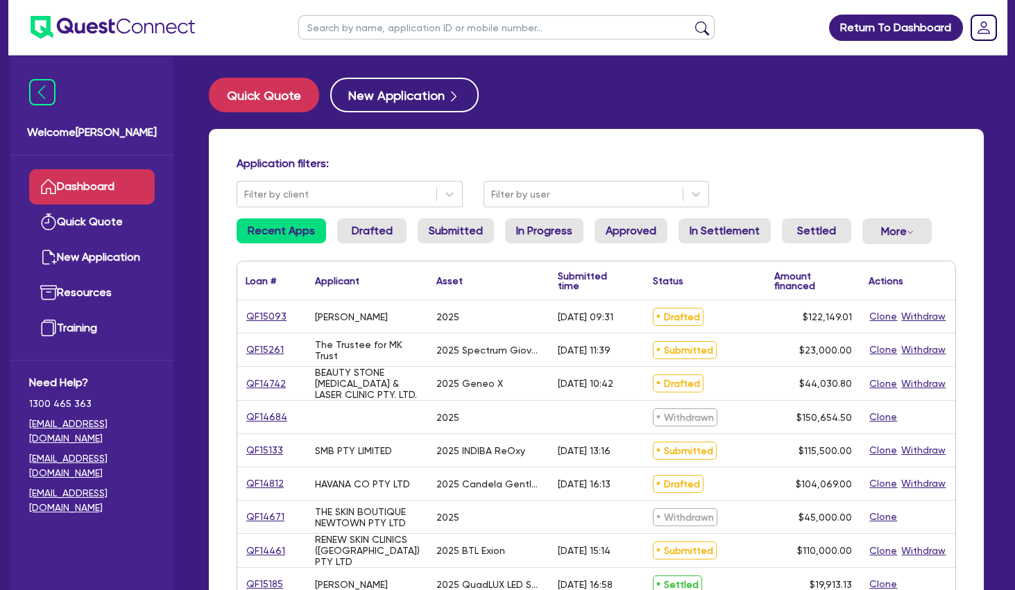
drag, startPoint x: 531, startPoint y: 317, endPoint x: 575, endPoint y: 321, distance: 44.6
click at [531, 317] on div "2025" at bounding box center [488, 316] width 121 height 33
click at [585, 323] on div "[DATE] 09:31" at bounding box center [585, 316] width 55 height 11
drag, startPoint x: 586, startPoint y: 323, endPoint x: 327, endPoint y: 316, distance: 259.5
click at [327, 316] on div "QF15093 [PERSON_NAME] 2025 [DATE] 09:31 Drafted $122,149.01 Clone Withdraw" at bounding box center [596, 316] width 718 height 33
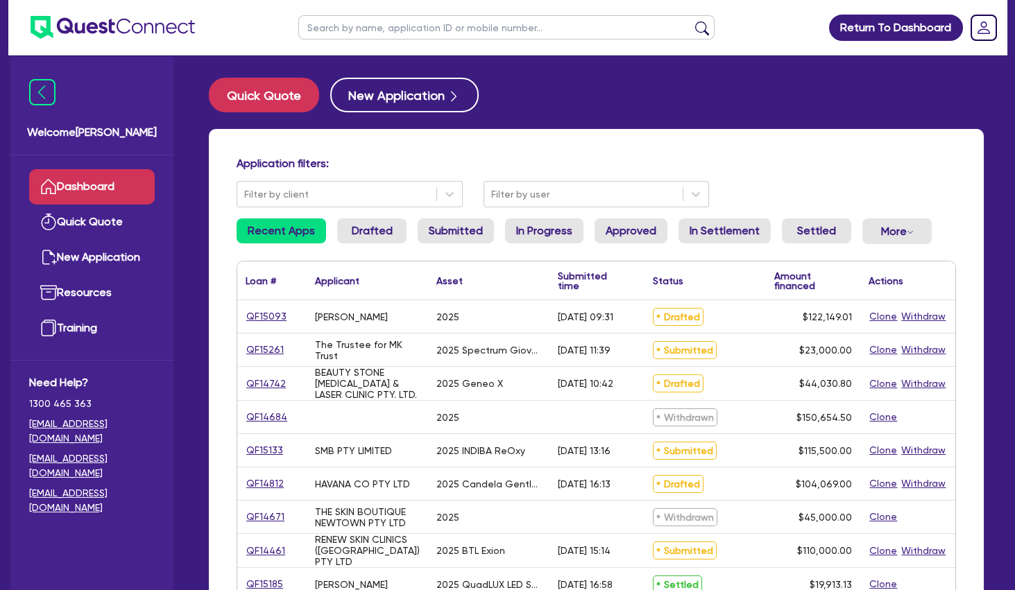
click at [327, 316] on div "[PERSON_NAME]" at bounding box center [351, 316] width 73 height 11
drag, startPoint x: 338, startPoint y: 318, endPoint x: 588, endPoint y: 318, distance: 250.4
click at [588, 318] on div "QF15093 [PERSON_NAME] 2025 [DATE] 09:31 Drafted $122,149.01 Clone Withdraw" at bounding box center [596, 316] width 718 height 33
click at [588, 318] on div "[DATE] 09:31" at bounding box center [585, 316] width 55 height 11
drag, startPoint x: 587, startPoint y: 320, endPoint x: 320, endPoint y: 314, distance: 267.8
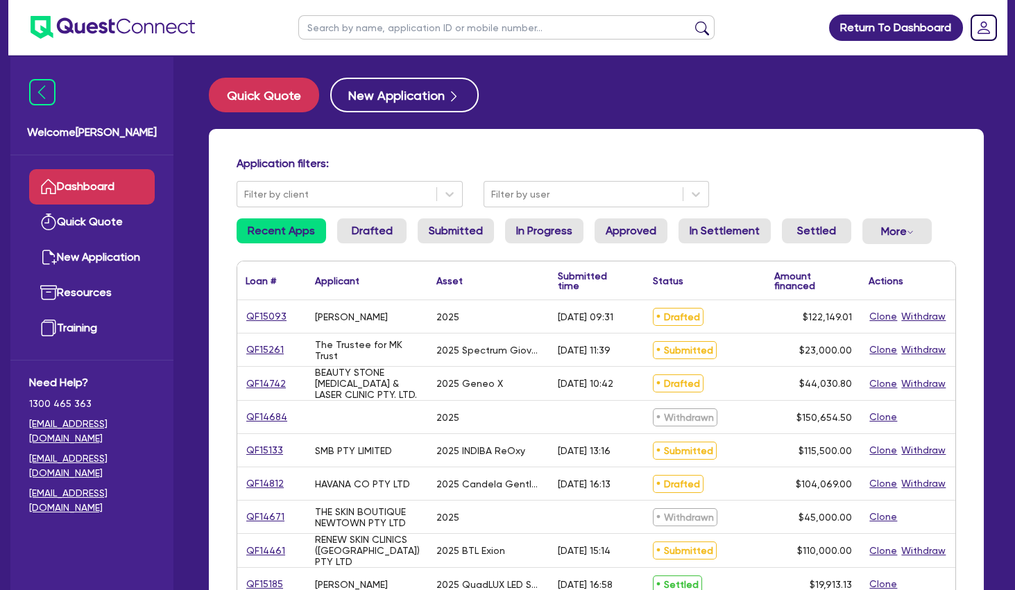
click at [320, 314] on div "QF15093 [PERSON_NAME] 2025 [DATE] 09:31 Drafted $122,149.01 Clone Withdraw" at bounding box center [596, 316] width 718 height 33
click at [319, 315] on div "[PERSON_NAME]" at bounding box center [351, 316] width 73 height 11
drag, startPoint x: 313, startPoint y: 315, endPoint x: 585, endPoint y: 323, distance: 272.7
click at [585, 323] on div "QF15093 [PERSON_NAME] 2025 [DATE] 09:31 Drafted $122,149.01 Clone Withdraw" at bounding box center [596, 316] width 718 height 33
click at [585, 323] on div "[DATE] 09:31" at bounding box center [585, 316] width 55 height 11
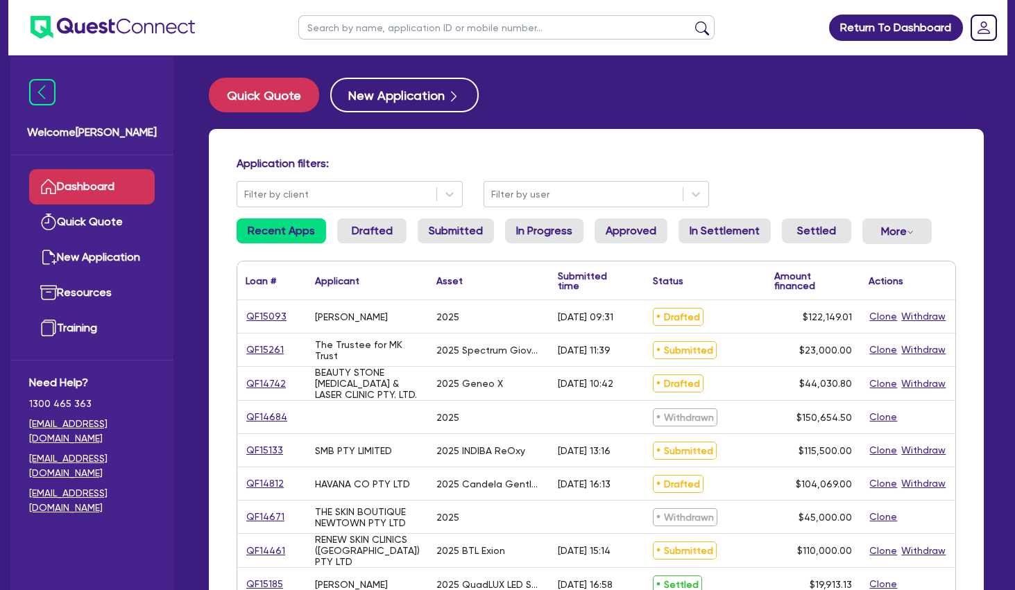
drag, startPoint x: 582, startPoint y: 323, endPoint x: 310, endPoint y: 320, distance: 271.9
click at [310, 320] on div "QF15093 [PERSON_NAME] 2025 [DATE] 09:31 Drafted $122,149.01 Clone Withdraw" at bounding box center [596, 316] width 718 height 33
click at [325, 320] on div "[PERSON_NAME]" at bounding box center [351, 316] width 73 height 11
click at [446, 25] on input "text" at bounding box center [506, 27] width 416 height 24
type input "dom"
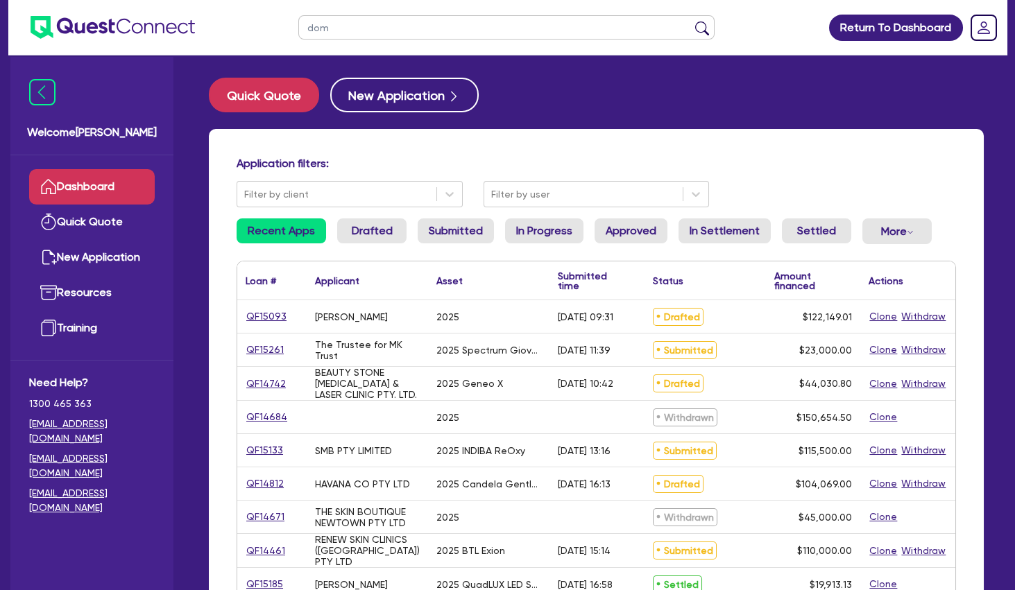
click at [691, 21] on button "submit" at bounding box center [702, 30] width 22 height 19
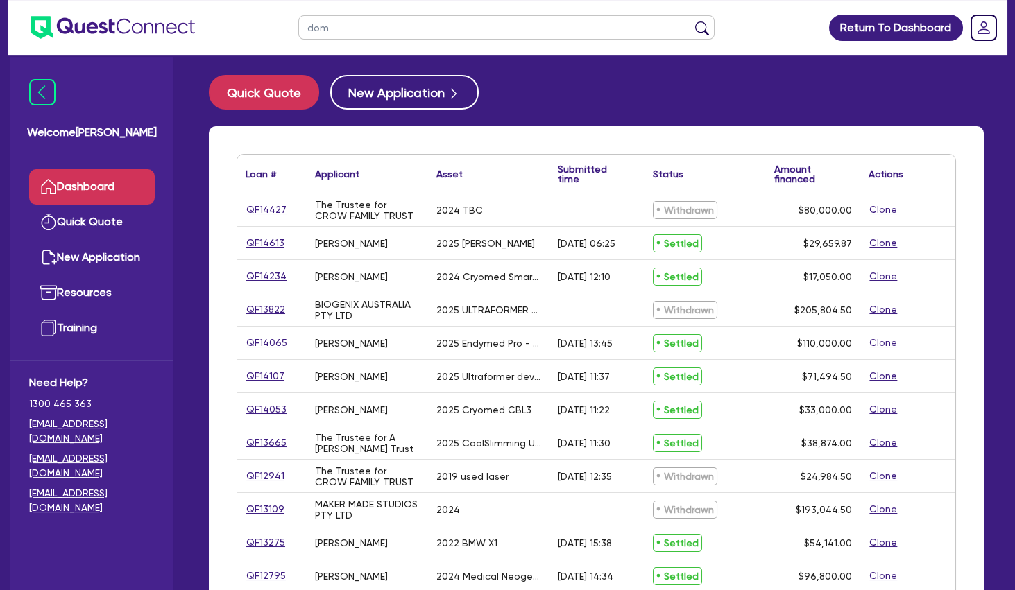
scroll to position [323, 0]
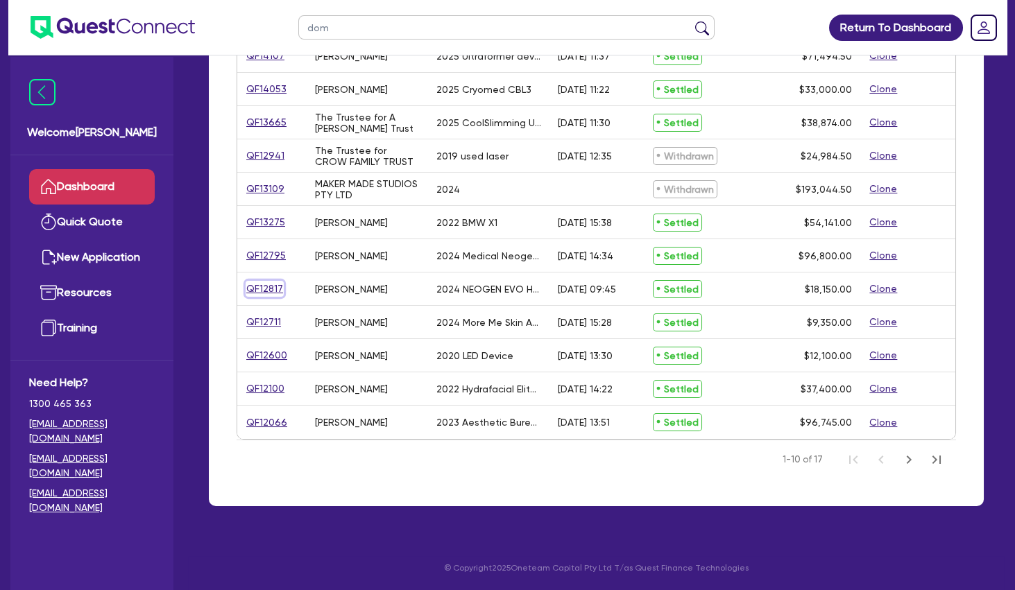
click at [259, 287] on link "QF12817" at bounding box center [265, 289] width 38 height 16
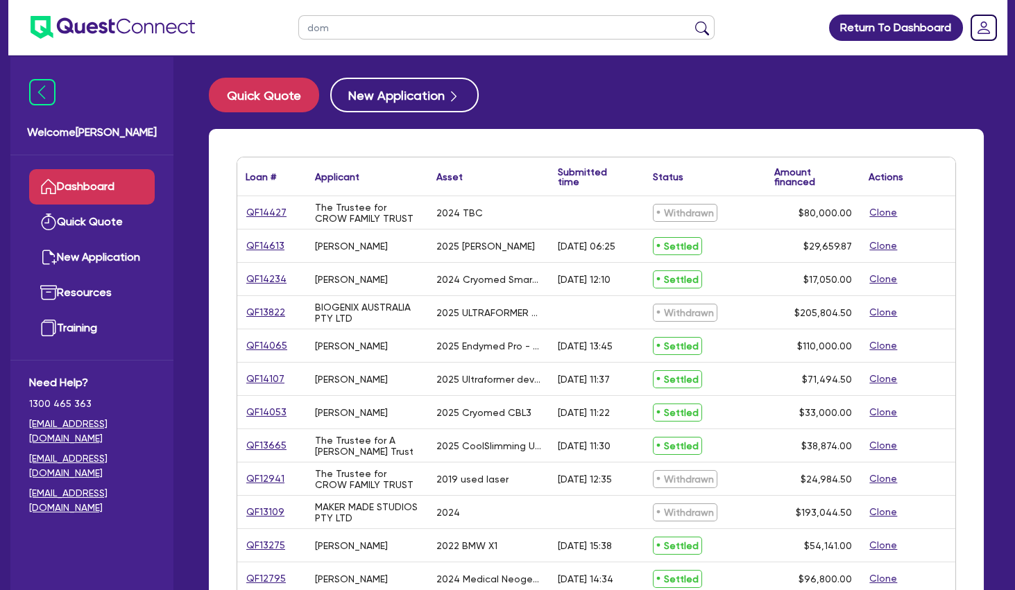
select select "TERTIARY_ASSETS"
select select "BEAUTY_EQUIPMENT"
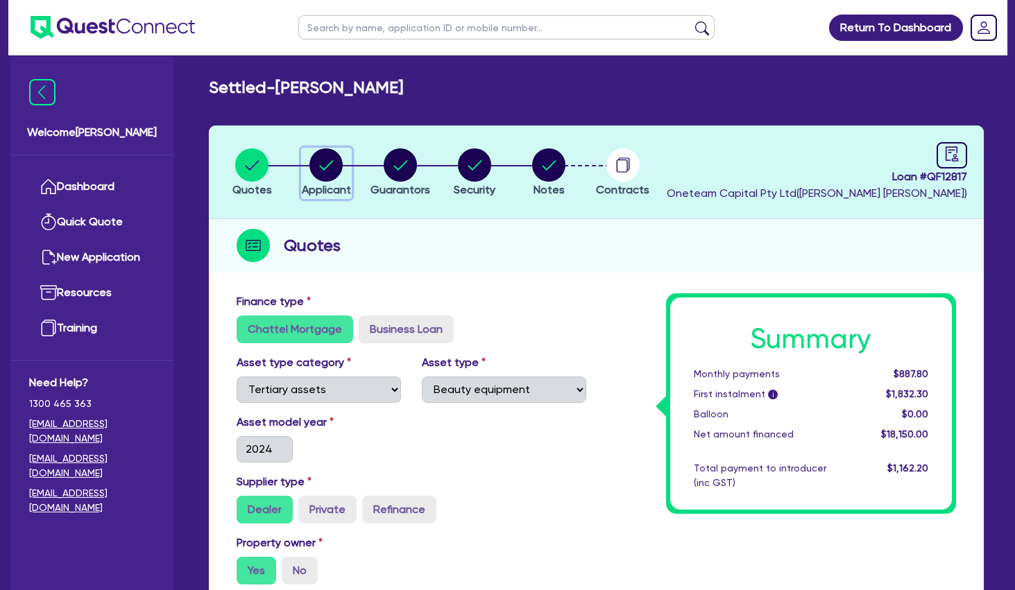
click at [327, 153] on circle "button" at bounding box center [325, 164] width 33 height 33
select select "SOLE_TRADER"
select select "HEALTH_BEAUTY"
select select "HAIR_BEAUTY_SALONS"
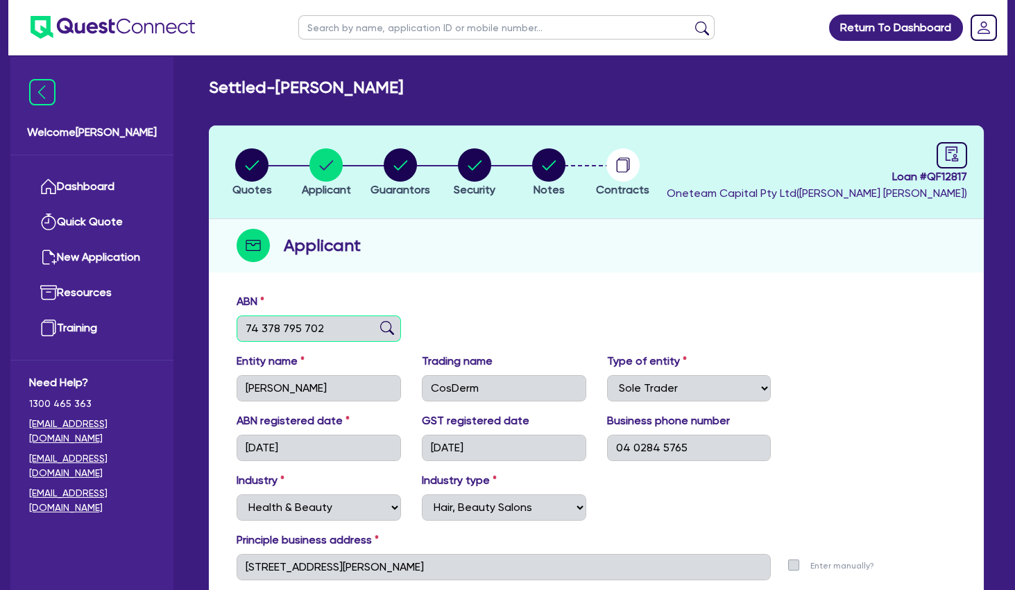
drag, startPoint x: 325, startPoint y: 326, endPoint x: 214, endPoint y: 325, distance: 110.3
click at [237, 325] on input "74 378 795 702" at bounding box center [319, 329] width 164 height 26
click at [414, 291] on div "ABN 74 378 795 702 Entity name [PERSON_NAME] name CosDerm Type of entity Select…" at bounding box center [596, 468] width 775 height 365
click at [513, 289] on div "ABN 74 378 795 702 Entity name [PERSON_NAME] name CosDerm Type of entity Select…" at bounding box center [596, 468] width 775 height 365
click at [470, 273] on div "Quotes Applicant [GEOGRAPHIC_DATA] Security Notes Contracts Loan # QF12817 Onet…" at bounding box center [596, 389] width 775 height 526
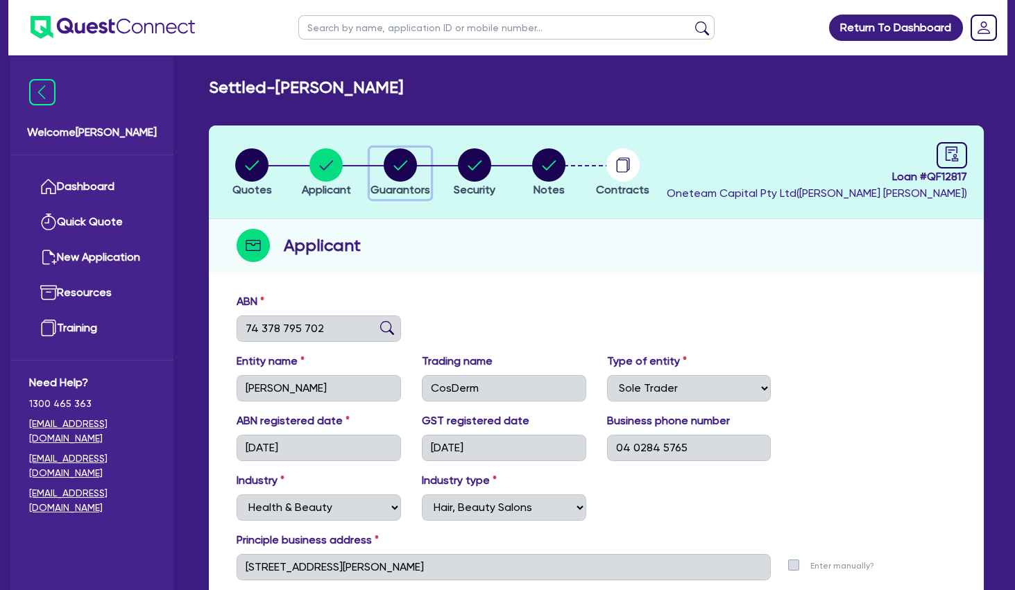
click at [398, 174] on circle "button" at bounding box center [400, 164] width 33 height 33
select select "MRS"
select select "QLD"
select select "MARRIED"
select select "PROPERTY"
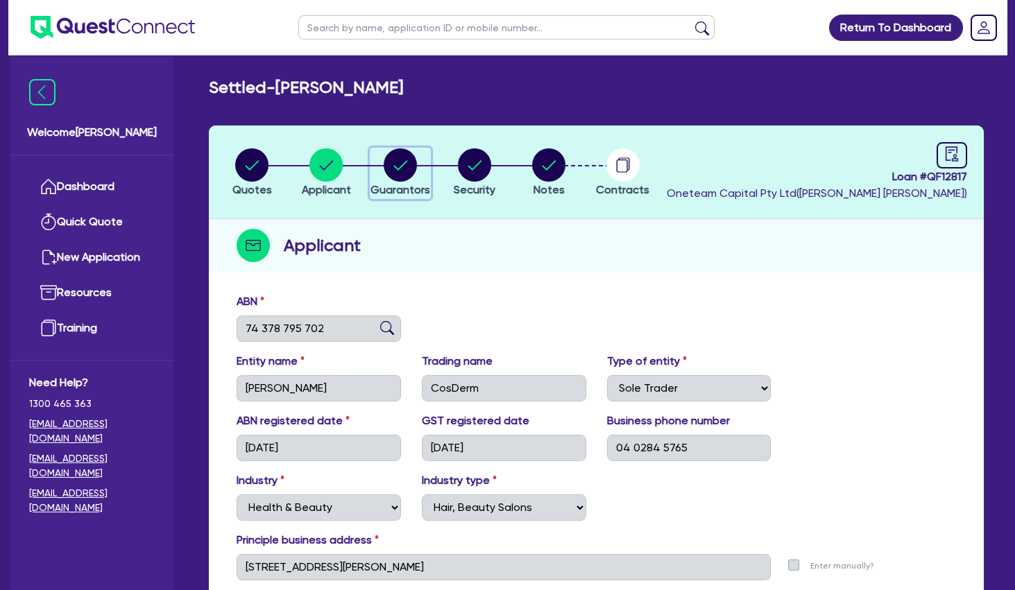
select select "CASH"
select select "TRUCK"
select select "EQUIPMENT"
select select "HOUSEHOLD_PERSONAL"
select select "MORTGAGE"
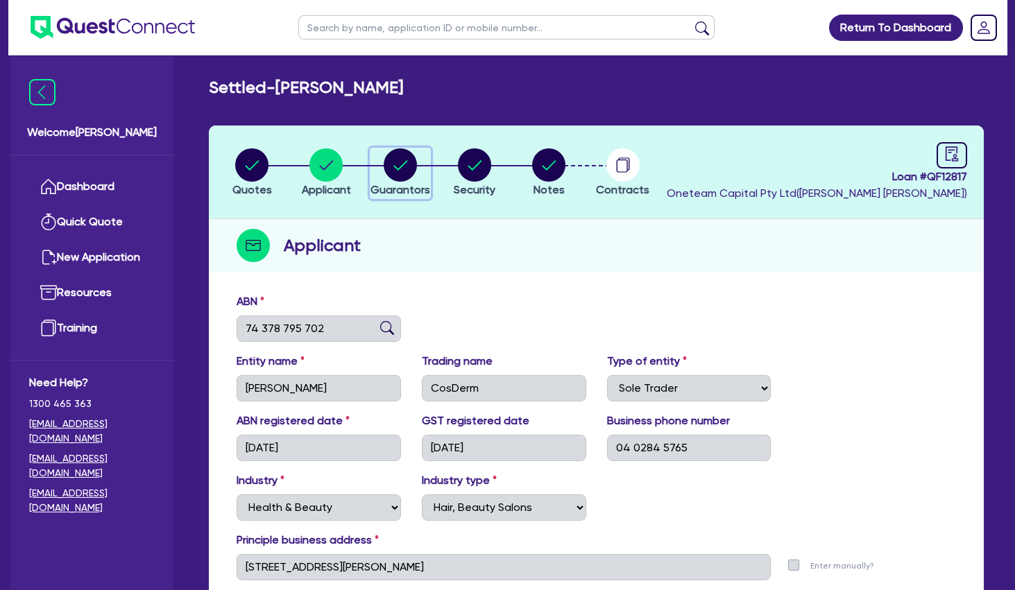
select select "EQUIPMENT_LOAN"
select select "CREDIT_CARD"
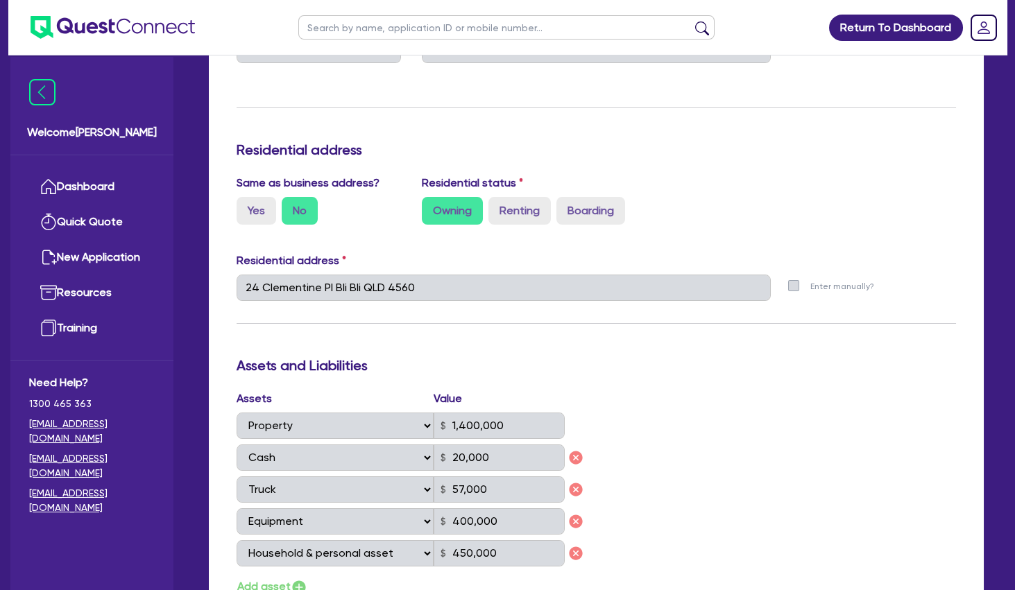
scroll to position [749, 0]
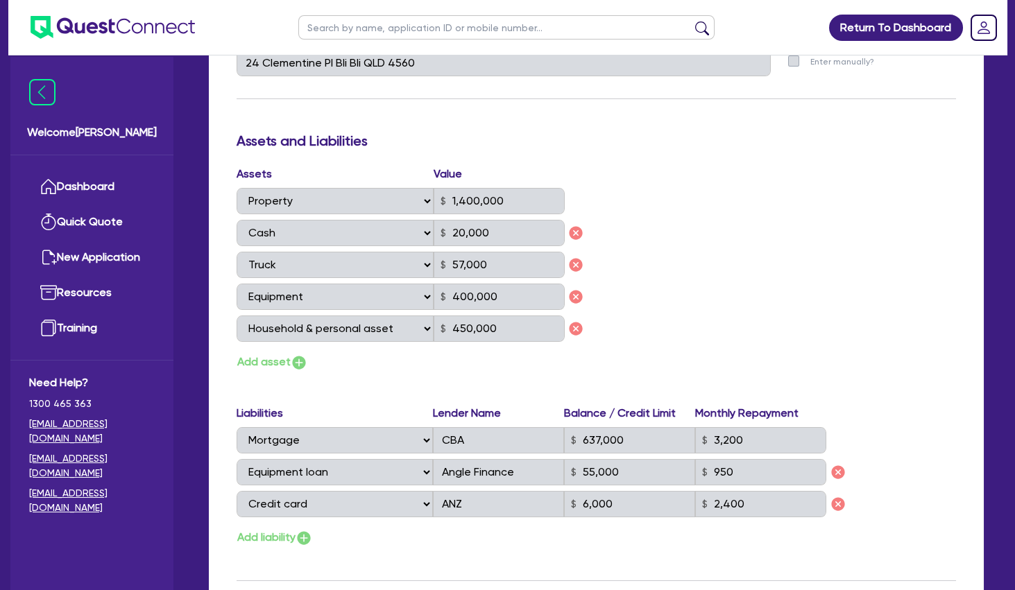
click at [739, 474] on div "Select Liability Credit card Mortgage Investment property loan Vehicle loan Tru…" at bounding box center [532, 472] width 590 height 26
drag, startPoint x: 739, startPoint y: 474, endPoint x: 259, endPoint y: 439, distance: 481.2
click at [695, 459] on input "950" at bounding box center [760, 472] width 131 height 26
click at [600, 440] on div "Select Liability Credit card Mortgage Investment property loan Vehicle loan Tru…" at bounding box center [532, 440] width 590 height 26
drag, startPoint x: 601, startPoint y: 440, endPoint x: 637, endPoint y: 440, distance: 36.1
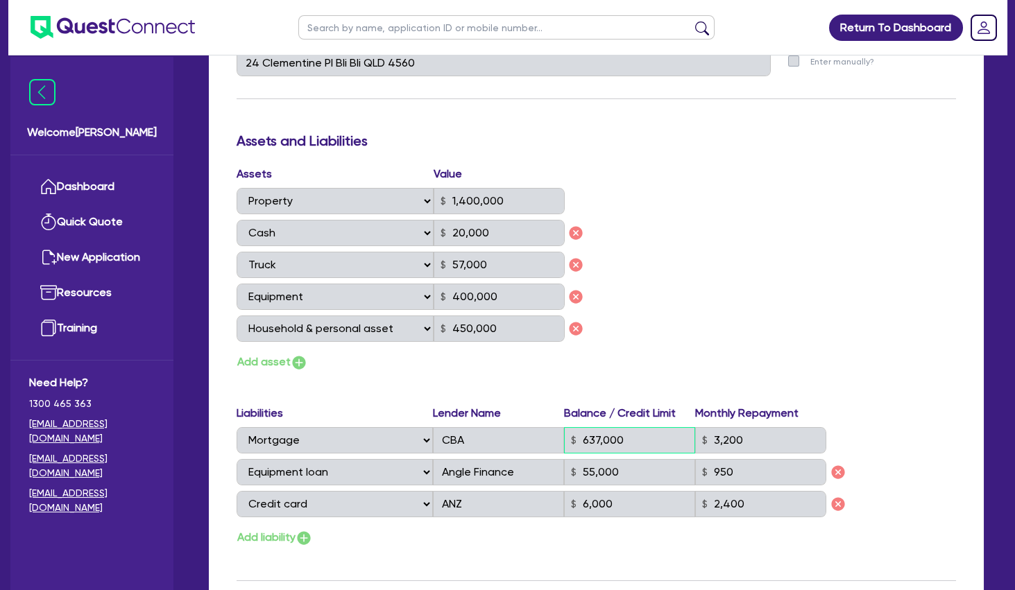
click at [634, 440] on input "637,000" at bounding box center [629, 440] width 131 height 26
click at [637, 440] on input "637,000" at bounding box center [629, 440] width 131 height 26
click at [710, 293] on div "Assets Value Select Asset Cash Property Investment property Vehicle Truck Trail…" at bounding box center [596, 269] width 740 height 206
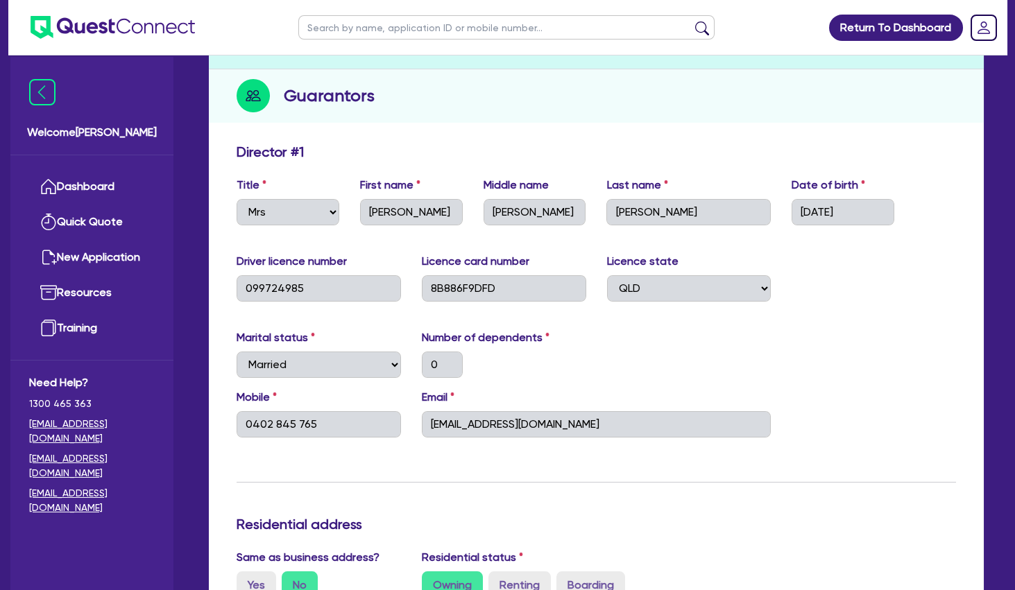
scroll to position [0, 0]
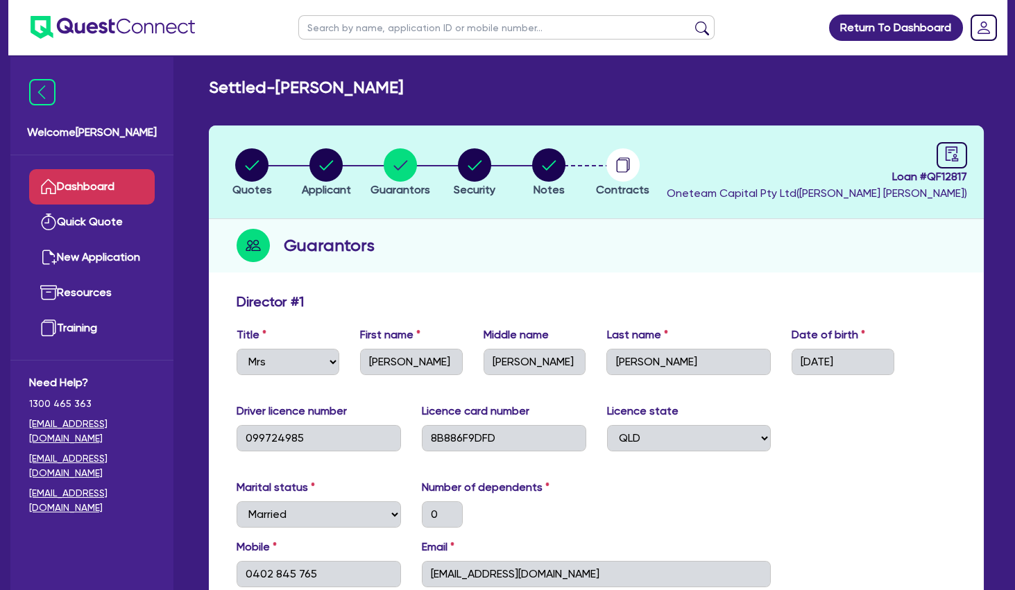
click at [106, 181] on link "Dashboard" at bounding box center [92, 186] width 126 height 35
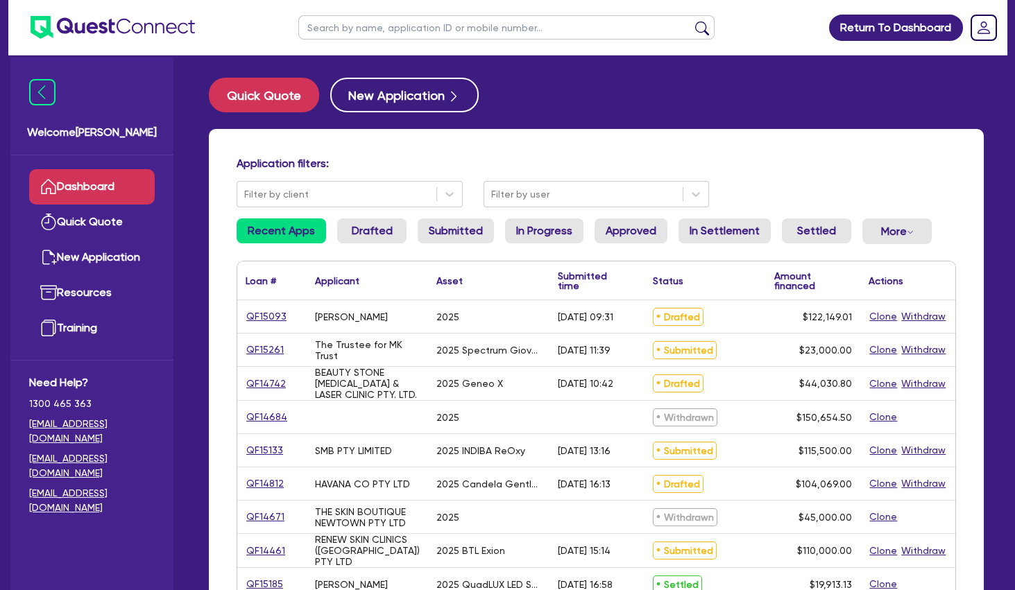
click at [333, 28] on input "text" at bounding box center [506, 27] width 416 height 24
type input "dom"
click at [691, 21] on button "submit" at bounding box center [702, 30] width 22 height 19
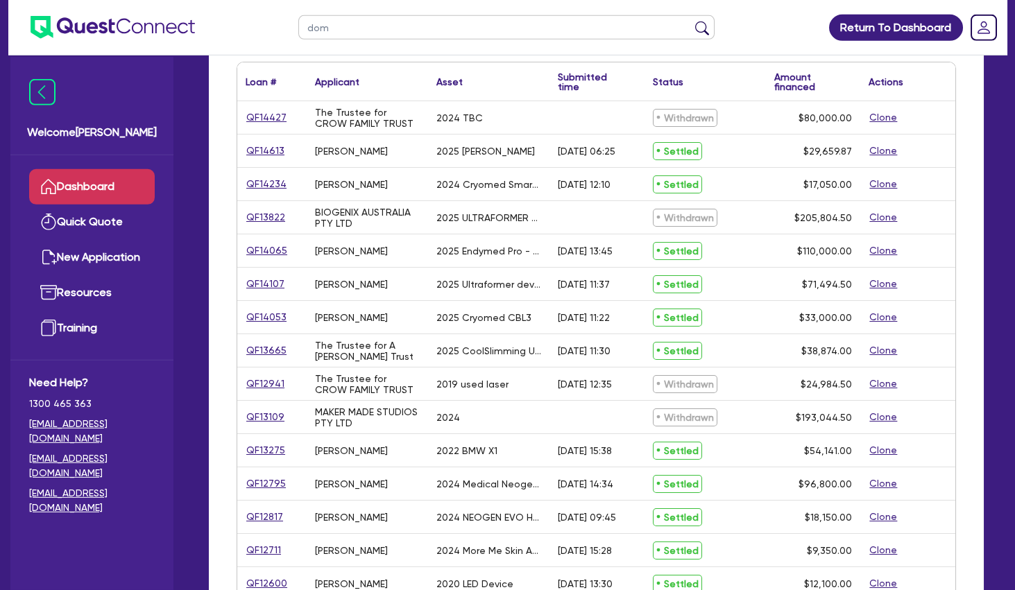
scroll to position [150, 0]
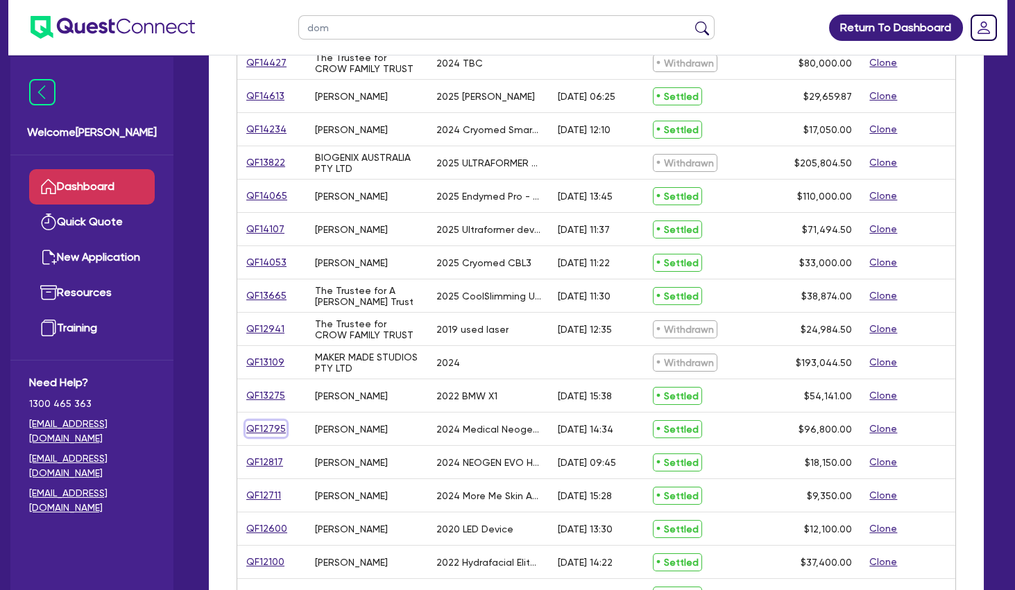
click at [278, 431] on link "QF12795" at bounding box center [266, 429] width 41 height 16
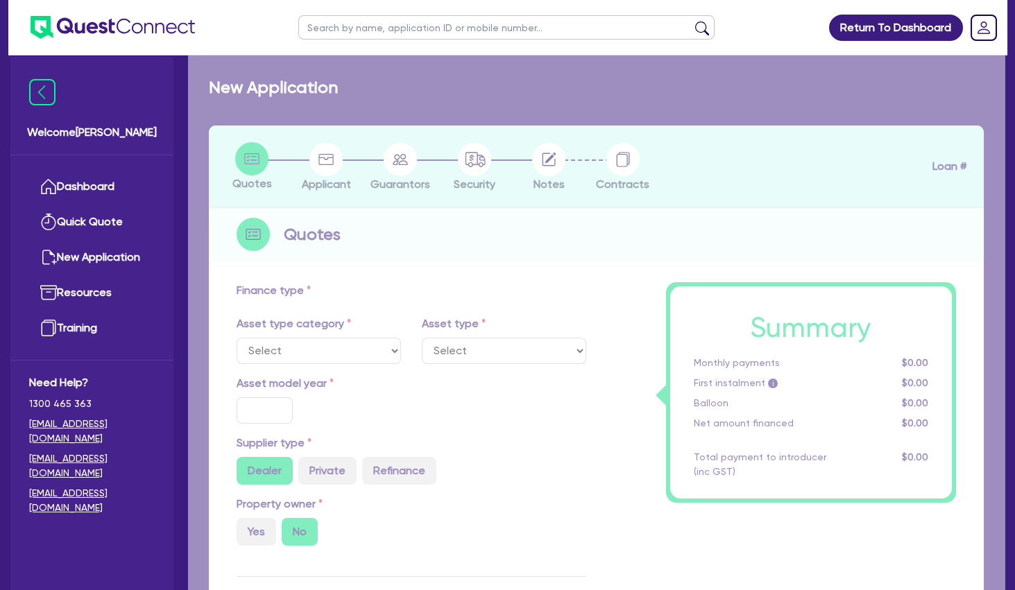
select select "TERTIARY_ASSETS"
type input "2024"
radio input "true"
type input "96,800"
type input "5"
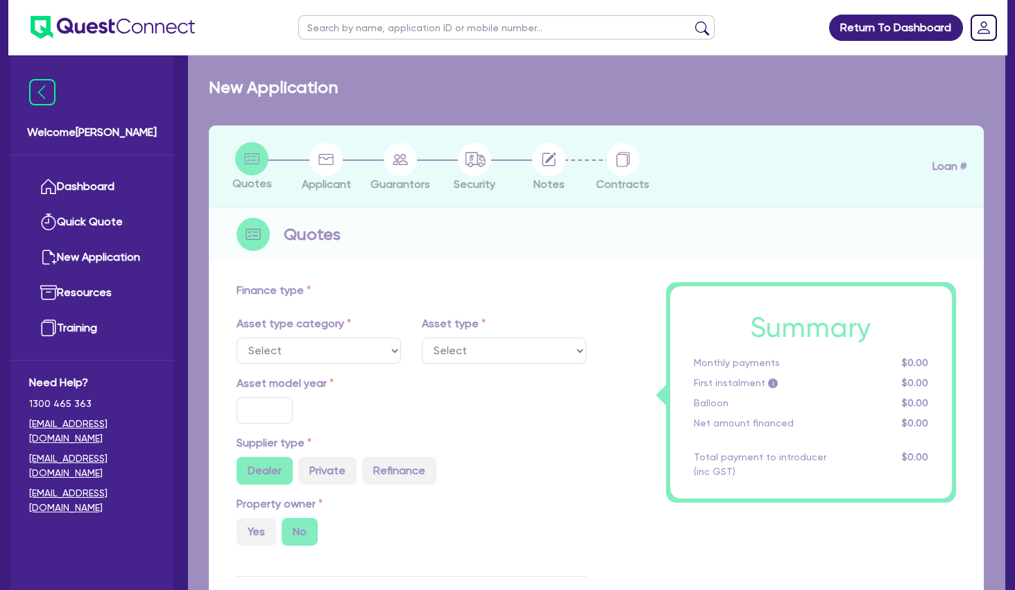
type input "4,840"
type input "14.89"
type input "495"
type input "900"
select select "BEAUTY_EQUIPMENT"
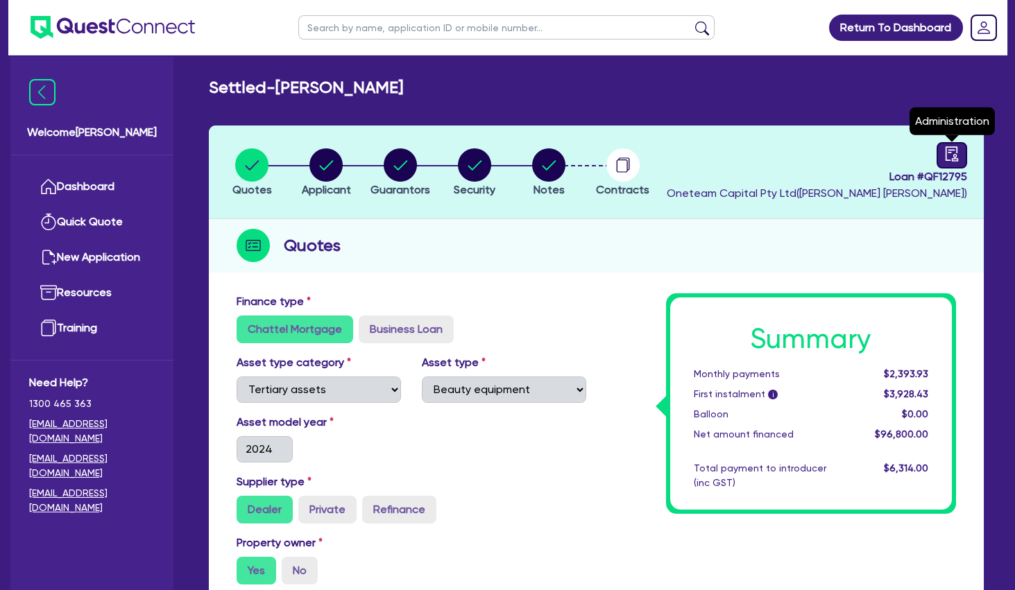
click at [954, 153] on icon "audit" at bounding box center [951, 153] width 15 height 15
select select "SETTLED"
select select "Resimac"
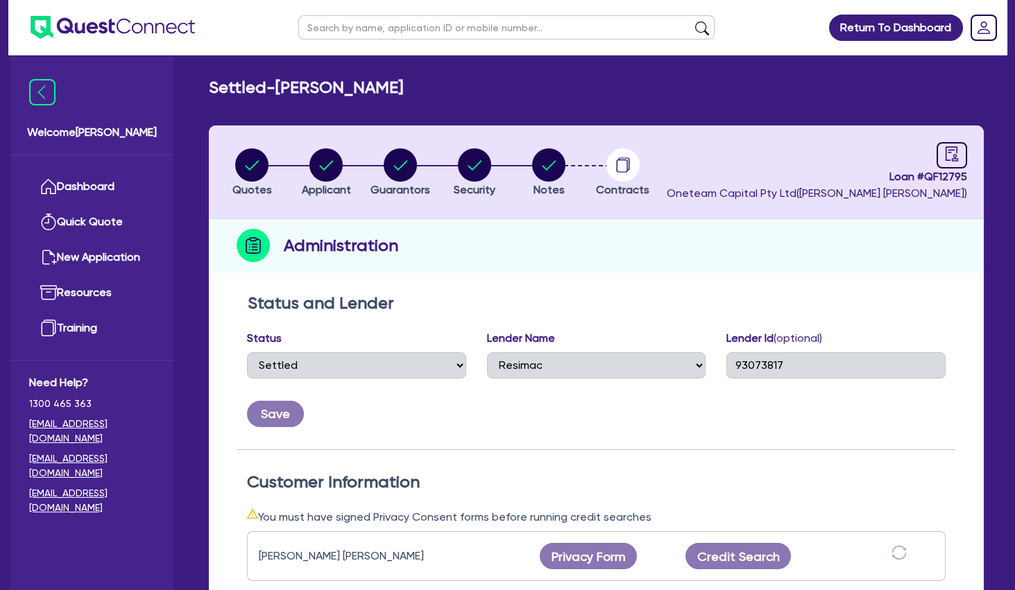
drag, startPoint x: 603, startPoint y: 461, endPoint x: 605, endPoint y: 445, distance: 15.5
click at [603, 456] on div "Customer Information You must have signed Privacy Consent forms before running …" at bounding box center [596, 530] width 719 height 160
click at [121, 179] on link "Dashboard" at bounding box center [92, 186] width 126 height 35
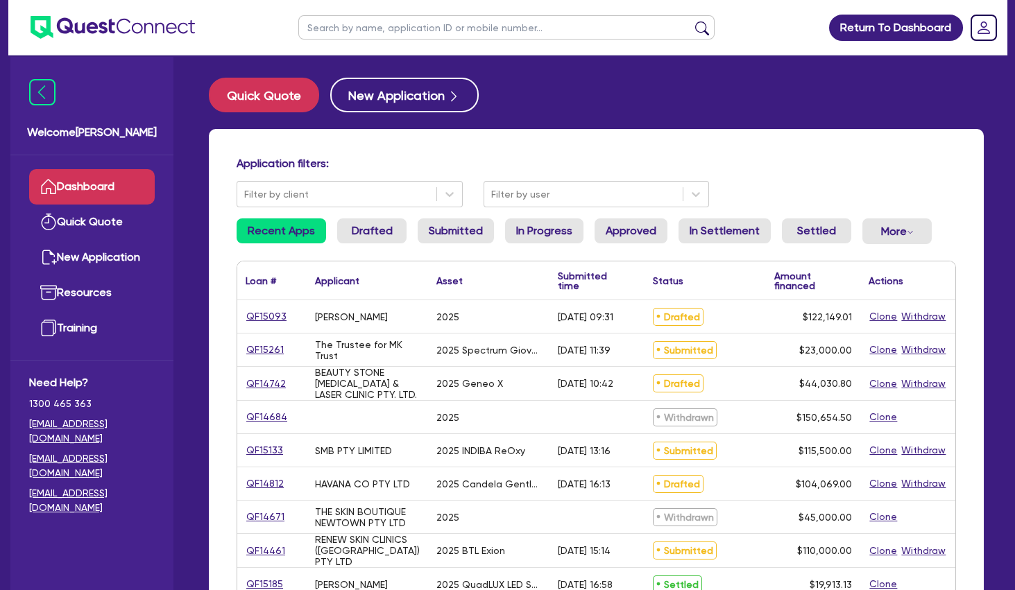
drag, startPoint x: 611, startPoint y: 123, endPoint x: 604, endPoint y: 125, distance: 7.1
click at [608, 124] on div "Quick Quote New Application Application filters: Filter by client Filter by use…" at bounding box center [596, 565] width 816 height 974
drag, startPoint x: 465, startPoint y: 428, endPoint x: 325, endPoint y: 321, distance: 176.7
click at [325, 321] on div "[PERSON_NAME]" at bounding box center [351, 316] width 73 height 11
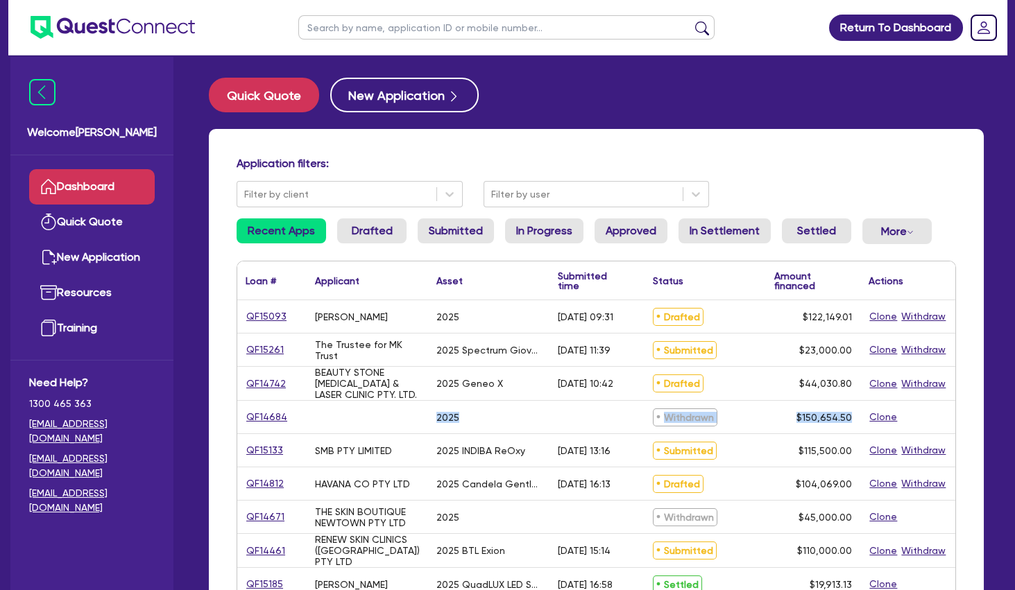
drag, startPoint x: 319, startPoint y: 316, endPoint x: 860, endPoint y: 414, distance: 549.9
click at [857, 415] on div "$150,654.50" at bounding box center [813, 417] width 95 height 33
drag, startPoint x: 855, startPoint y: 416, endPoint x: 318, endPoint y: 311, distance: 546.9
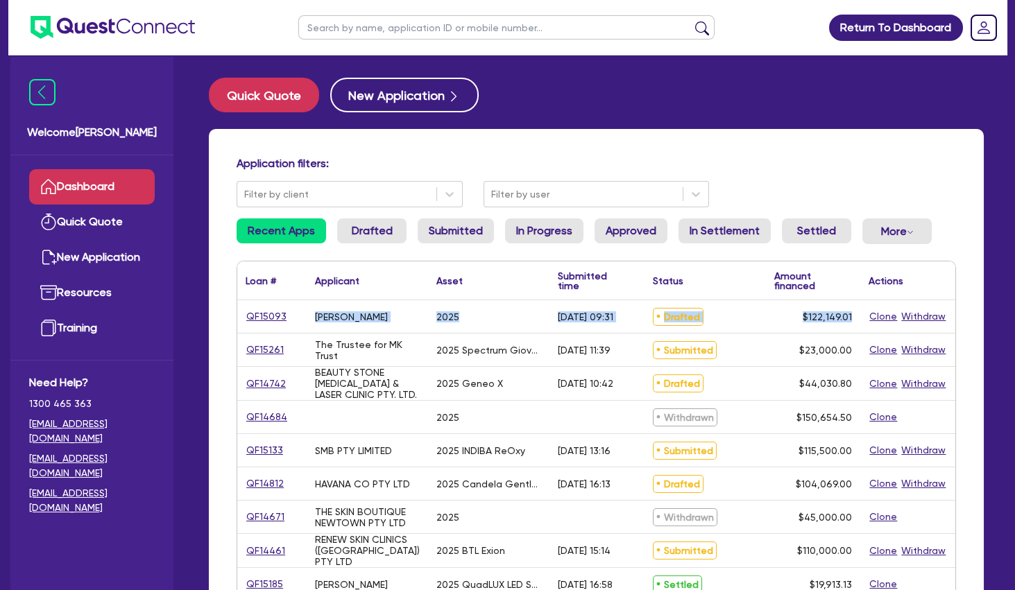
click at [319, 313] on div "[PERSON_NAME]" at bounding box center [351, 316] width 73 height 11
drag, startPoint x: 318, startPoint y: 317, endPoint x: 859, endPoint y: 427, distance: 551.3
click at [855, 424] on div "$150,654.50" at bounding box center [813, 417] width 95 height 33
click at [328, 22] on input "text" at bounding box center [506, 27] width 416 height 24
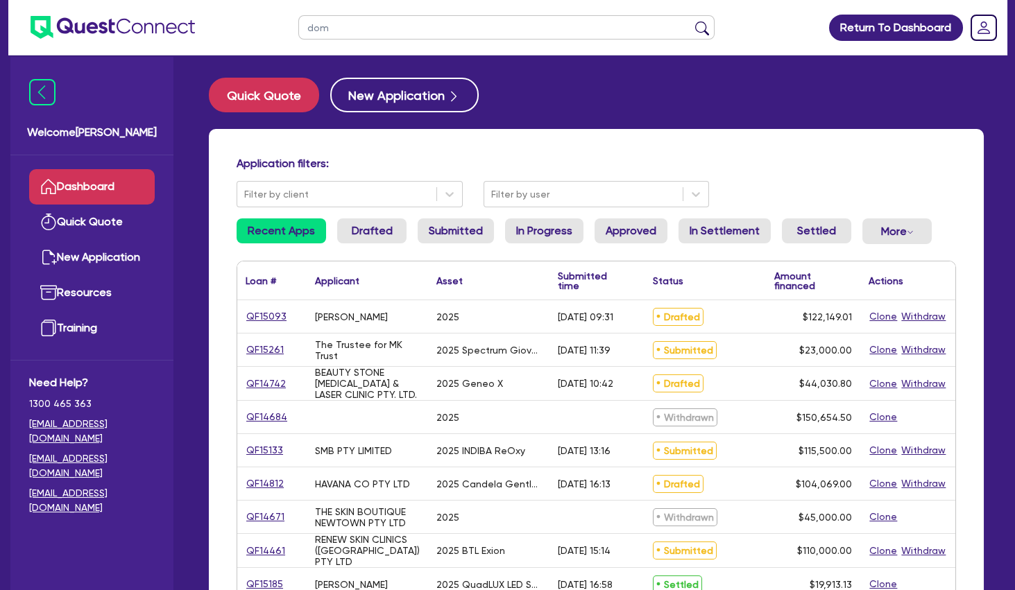
click at [691, 21] on button "submit" at bounding box center [702, 30] width 22 height 19
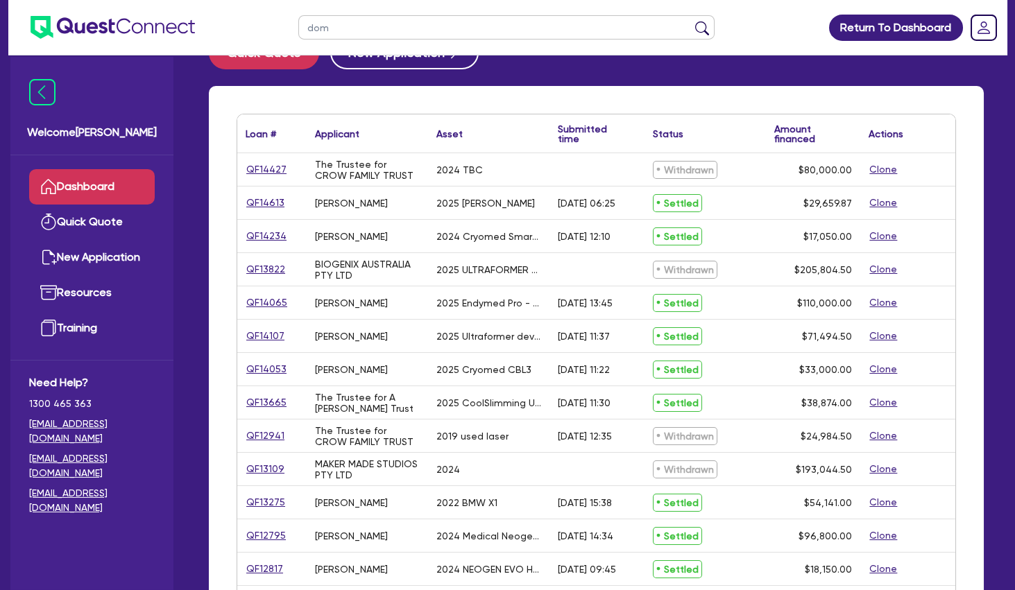
scroll to position [75, 0]
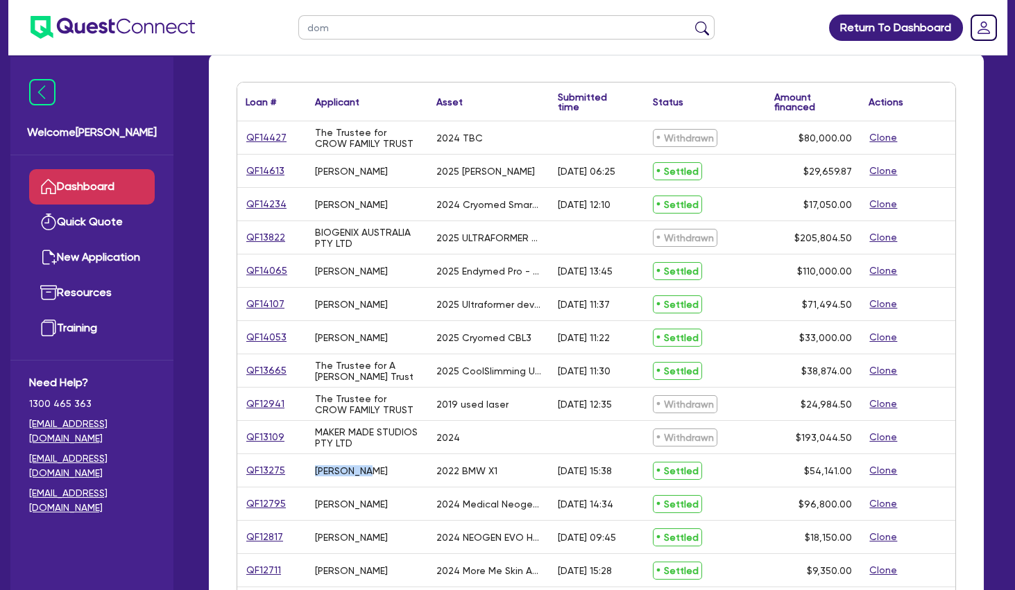
drag, startPoint x: 370, startPoint y: 467, endPoint x: 313, endPoint y: 469, distance: 56.9
click at [313, 469] on div "[PERSON_NAME]" at bounding box center [367, 470] width 121 height 33
copy div "[PERSON_NAME]"
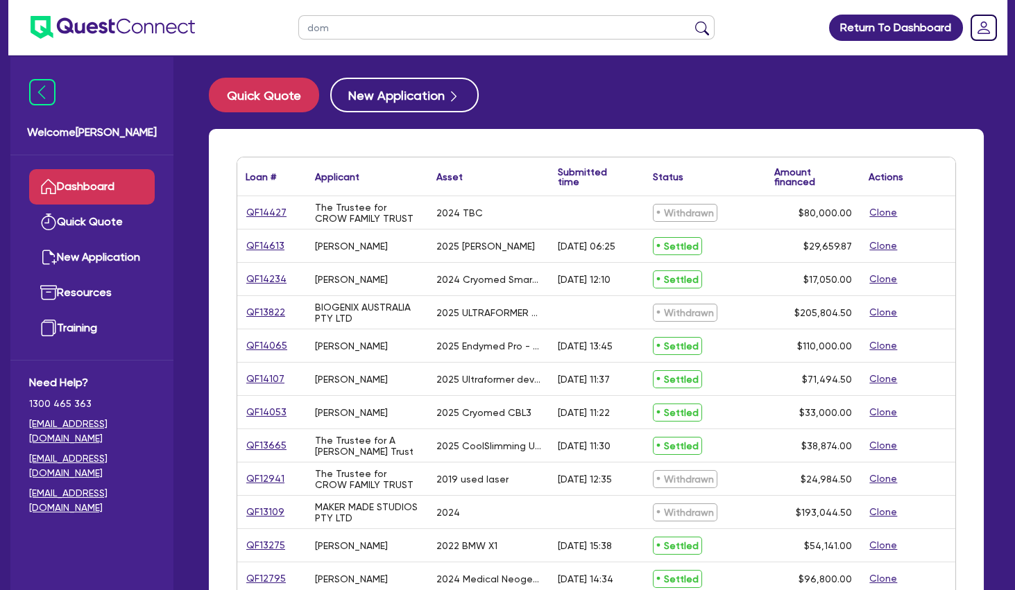
drag, startPoint x: 367, startPoint y: 25, endPoint x: 231, endPoint y: 26, distance: 135.9
click at [298, 26] on input "dom" at bounding box center [506, 27] width 416 height 24
paste input "[PERSON_NAME]"
type input "[PERSON_NAME]"
click at [691, 21] on button "submit" at bounding box center [702, 30] width 22 height 19
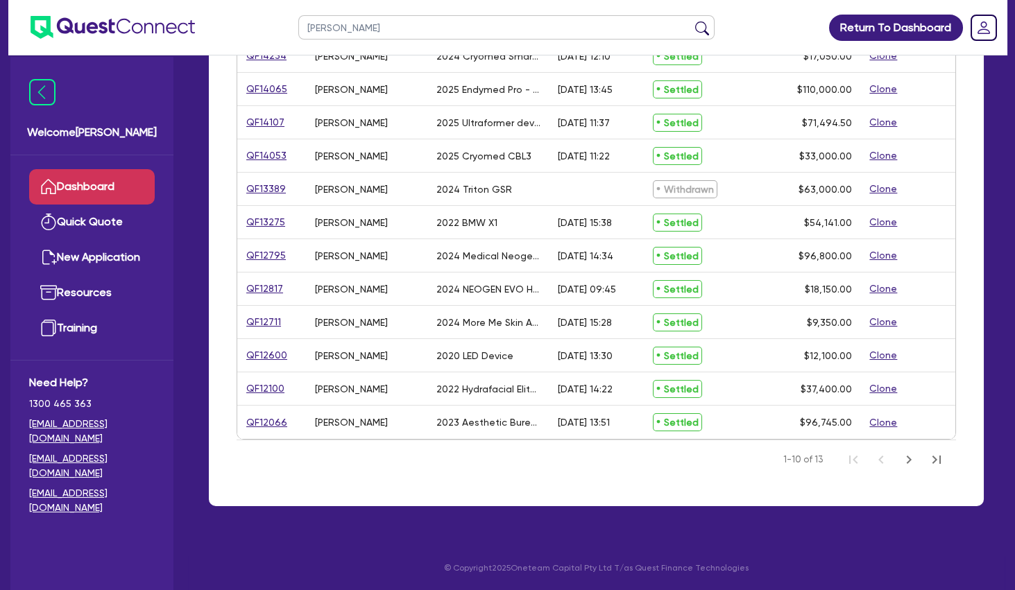
scroll to position [40, 0]
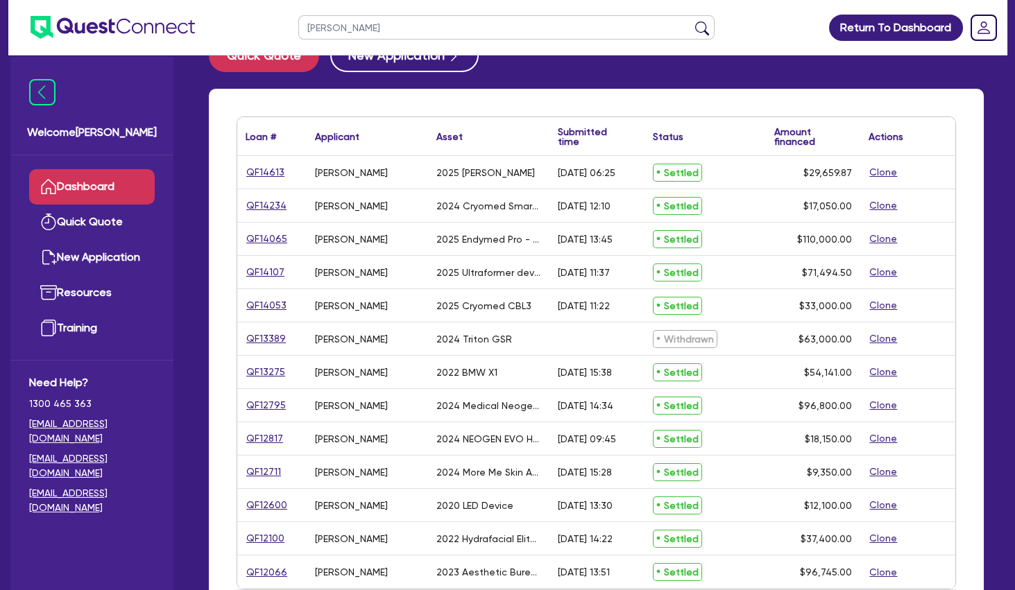
drag, startPoint x: 352, startPoint y: 162, endPoint x: 365, endPoint y: 206, distance: 45.6
click at [365, 206] on div "QF14613 [PERSON_NAME] 2025 [PERSON_NAME] Tiggo [DATE] 06:25 Settled $29,659.87 …" at bounding box center [596, 372] width 718 height 433
click at [365, 206] on div "[PERSON_NAME]" at bounding box center [351, 205] width 73 height 11
drag, startPoint x: 517, startPoint y: 169, endPoint x: 434, endPoint y: 168, distance: 83.2
click at [434, 168] on div "2025 [PERSON_NAME]" at bounding box center [488, 172] width 121 height 33
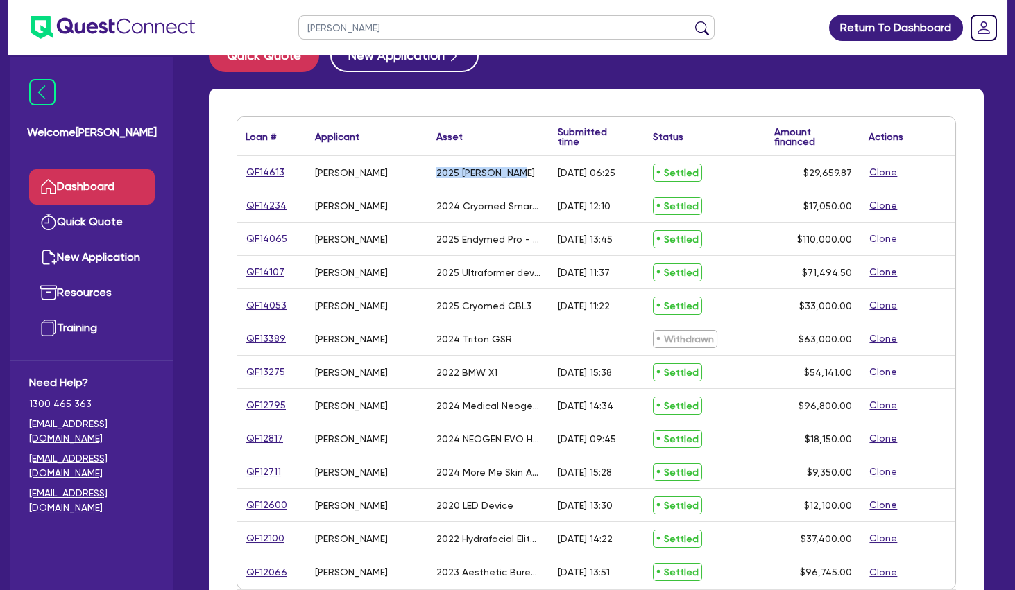
copy div "2025 [PERSON_NAME]"
click at [500, 205] on div "2024 Cryomed Smartlux Mini Handpiece" at bounding box center [488, 205] width 105 height 11
copy div "Cryomed"
click at [505, 239] on div "2025 Endymed Pro - 4 applicators" at bounding box center [488, 239] width 105 height 11
drag, startPoint x: 477, startPoint y: 204, endPoint x: 506, endPoint y: 204, distance: 29.1
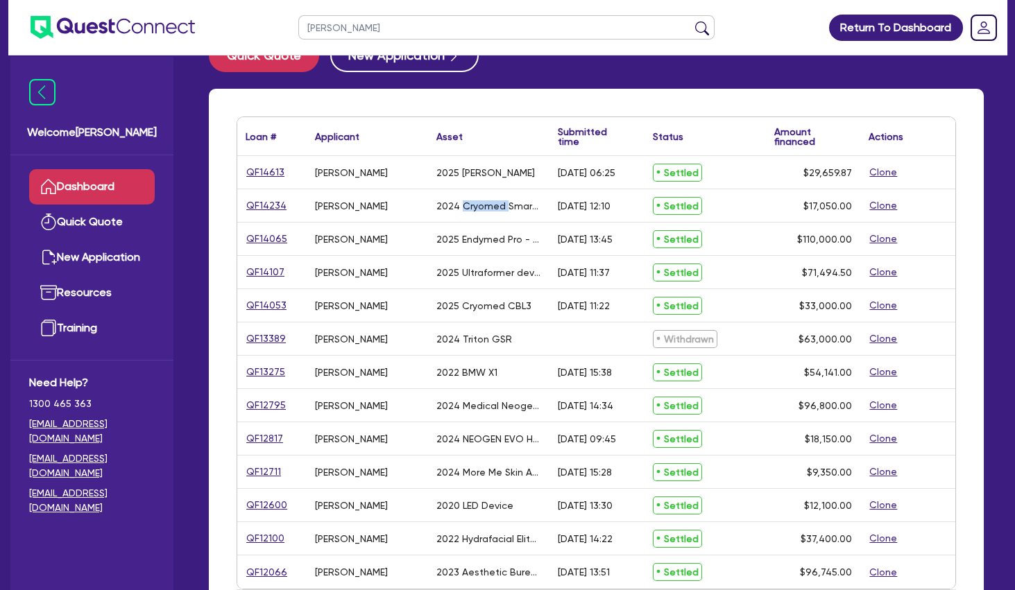
click at [506, 204] on div "2024 Cryomed Smartlux Mini Handpiece" at bounding box center [488, 205] width 105 height 11
copy div "Cryomed"
click at [485, 228] on div "2025 Endymed Pro - 4 applicators" at bounding box center [488, 239] width 121 height 33
drag, startPoint x: 459, startPoint y: 237, endPoint x: 522, endPoint y: 237, distance: 62.4
click at [522, 237] on div "2025 Endymed Pro - 4 applicators" at bounding box center [488, 239] width 105 height 11
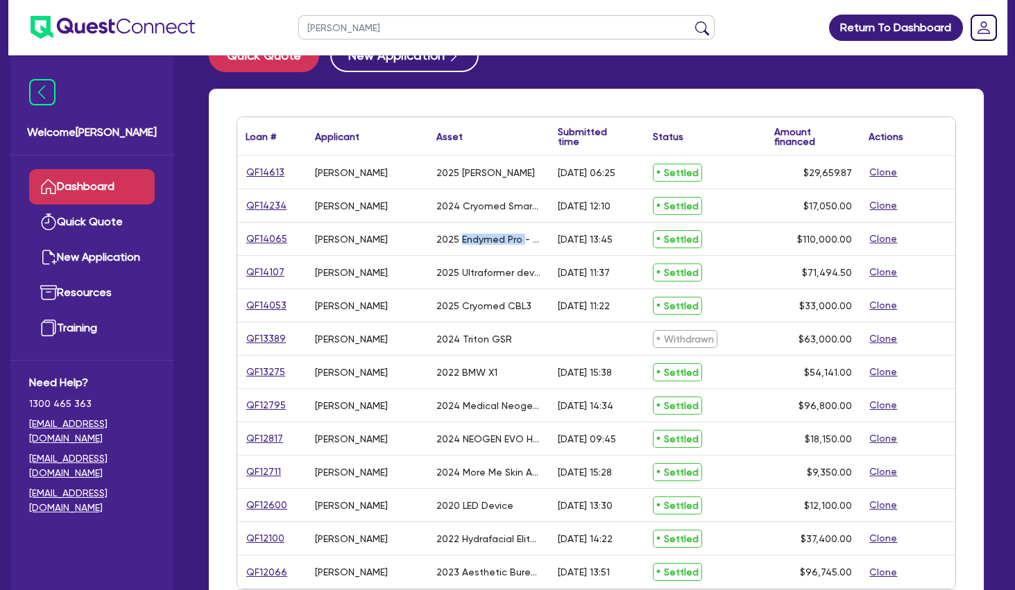
copy div "Endymed Pro"
click at [476, 266] on div "2025 Ultraformer device" at bounding box center [488, 272] width 121 height 33
drag, startPoint x: 461, startPoint y: 270, endPoint x: 512, endPoint y: 271, distance: 50.6
click at [512, 271] on div "2025 Ultraformer device" at bounding box center [488, 272] width 105 height 11
copy div "Ultraformer"
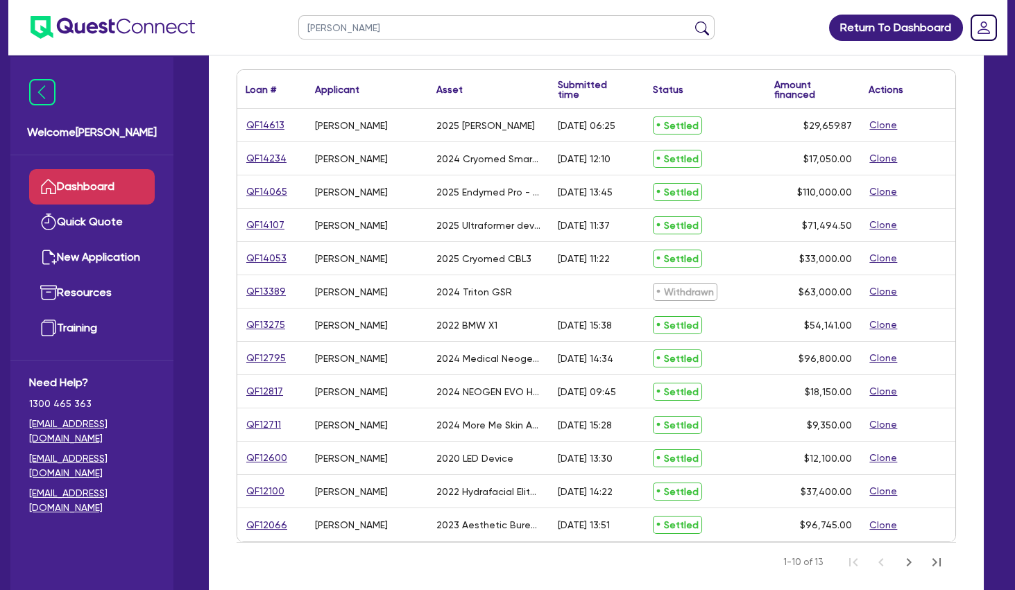
scroll to position [115, 0]
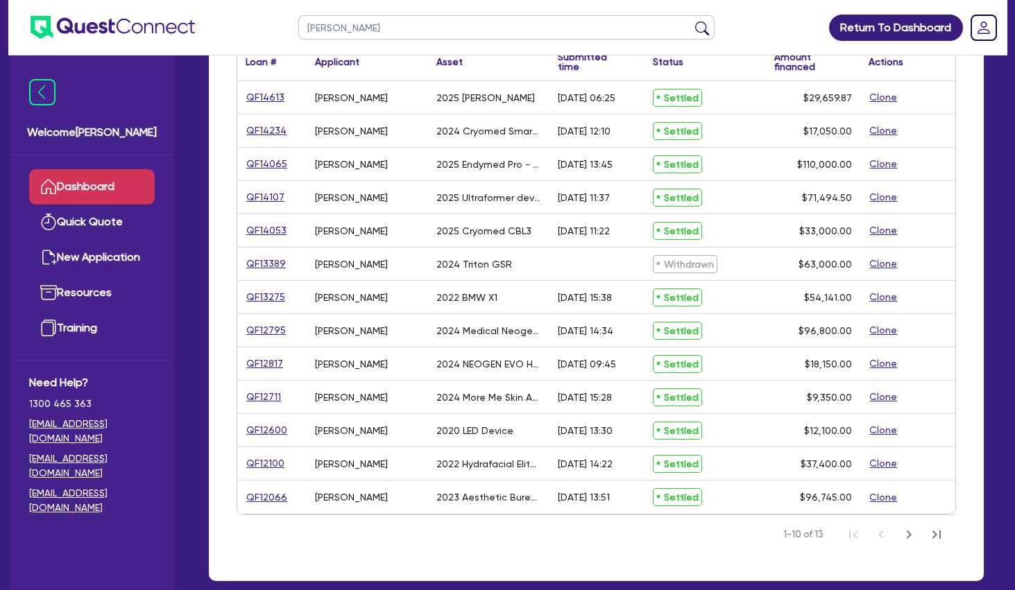
click at [476, 304] on div "2022 BMW X1" at bounding box center [488, 297] width 121 height 33
drag, startPoint x: 461, startPoint y: 298, endPoint x: 501, endPoint y: 299, distance: 40.2
click at [497, 299] on div "2022 BMW X1" at bounding box center [466, 297] width 61 height 11
click at [501, 299] on div "2022 BMW X1" at bounding box center [488, 297] width 121 height 33
drag, startPoint x: 460, startPoint y: 329, endPoint x: 528, endPoint y: 325, distance: 68.1
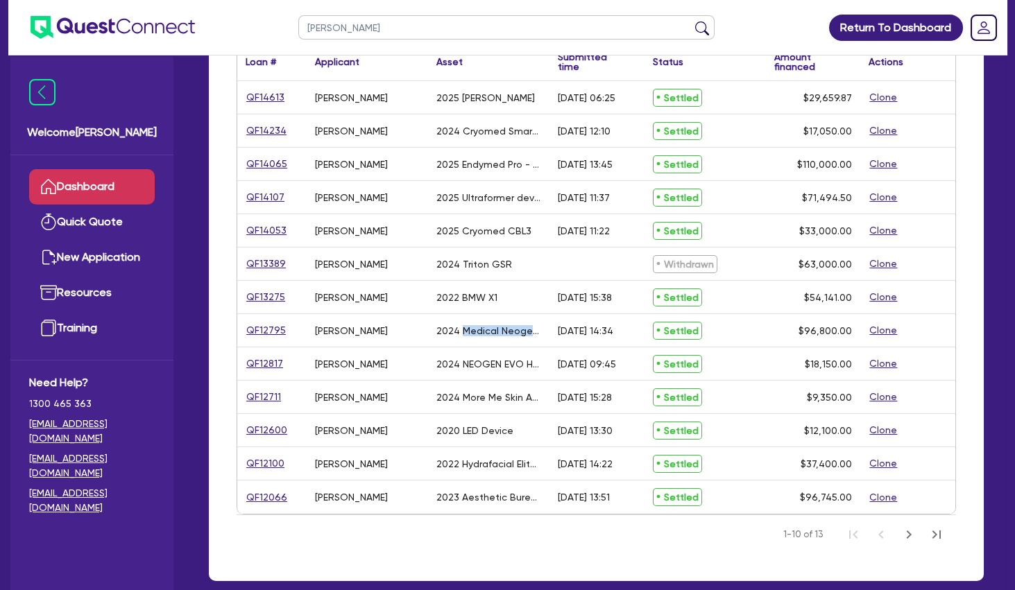
click at [528, 325] on div "2024 Medical Neogen spa Plasma system" at bounding box center [488, 330] width 105 height 11
drag, startPoint x: 498, startPoint y: 328, endPoint x: 531, endPoint y: 328, distance: 33.3
click at [531, 328] on div "2024 Medical Neogen spa Plasma system" at bounding box center [488, 330] width 105 height 11
copy div "Neogen"
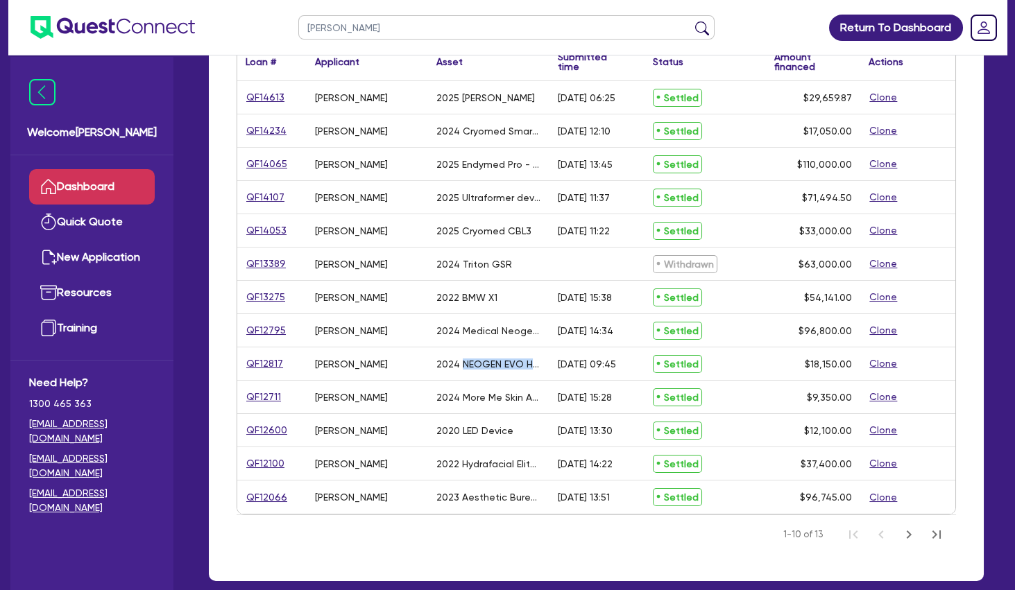
drag, startPoint x: 468, startPoint y: 363, endPoint x: 530, endPoint y: 362, distance: 61.7
click at [530, 362] on div "2024 NEOGEN EVO Handpieces X 2" at bounding box center [488, 364] width 105 height 11
copy div "NEOGEN EVO H"
drag, startPoint x: 462, startPoint y: 396, endPoint x: 519, endPoint y: 395, distance: 57.6
click at [519, 395] on div "2024 More Me Skin Analyzer Gen II Pro X2008" at bounding box center [488, 397] width 105 height 11
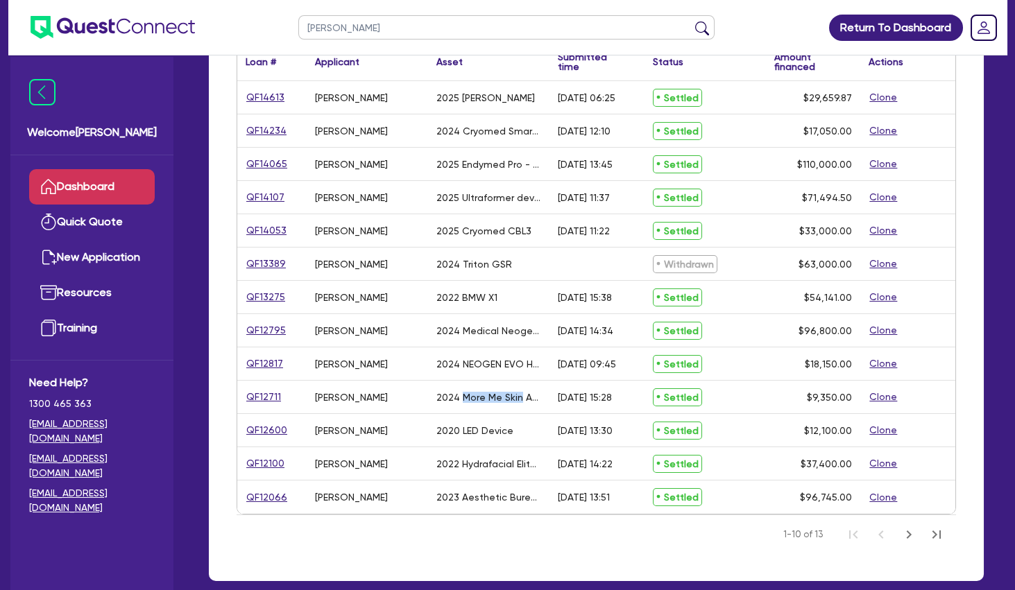
copy div "More Me Skin"
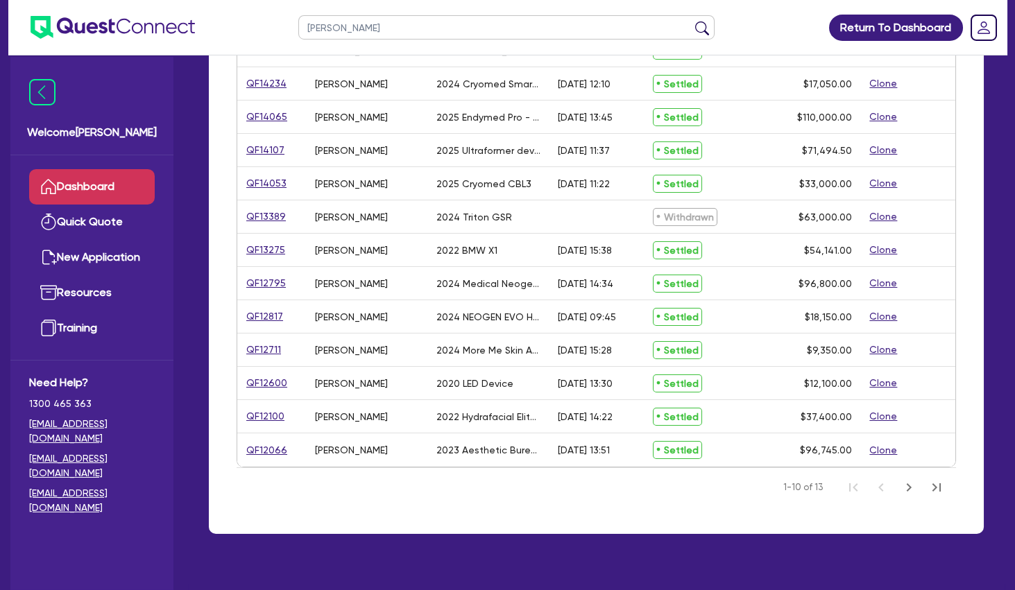
scroll to position [190, 0]
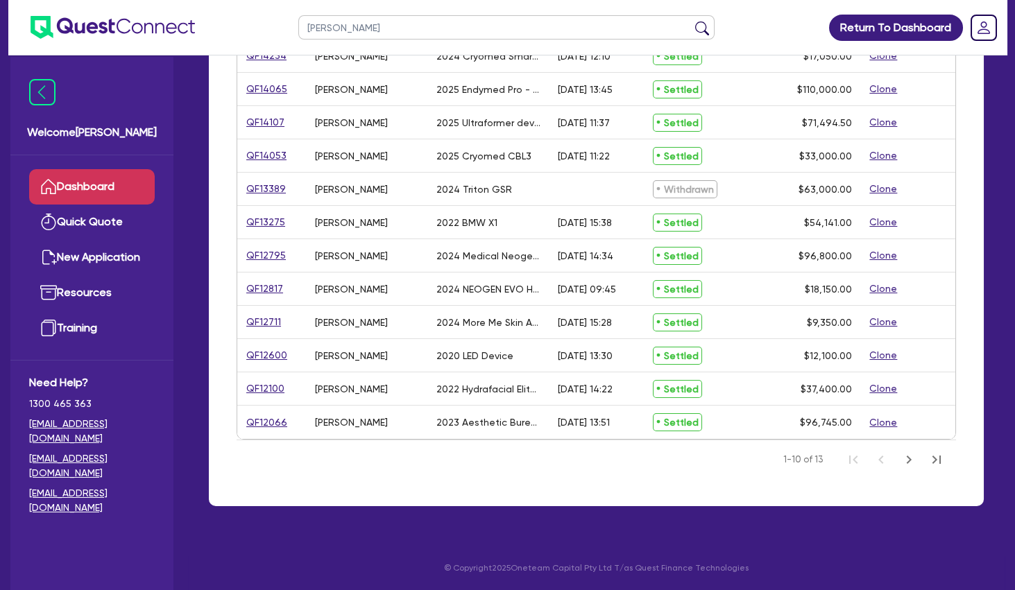
click at [463, 353] on div "2020 LED Device" at bounding box center [474, 355] width 77 height 11
drag, startPoint x: 463, startPoint y: 353, endPoint x: 513, endPoint y: 355, distance: 50.7
click at [513, 355] on div "2020 LED Device" at bounding box center [474, 355] width 77 height 11
copy div "LED Device"
click at [484, 370] on div "2020 LED Device" at bounding box center [488, 355] width 121 height 33
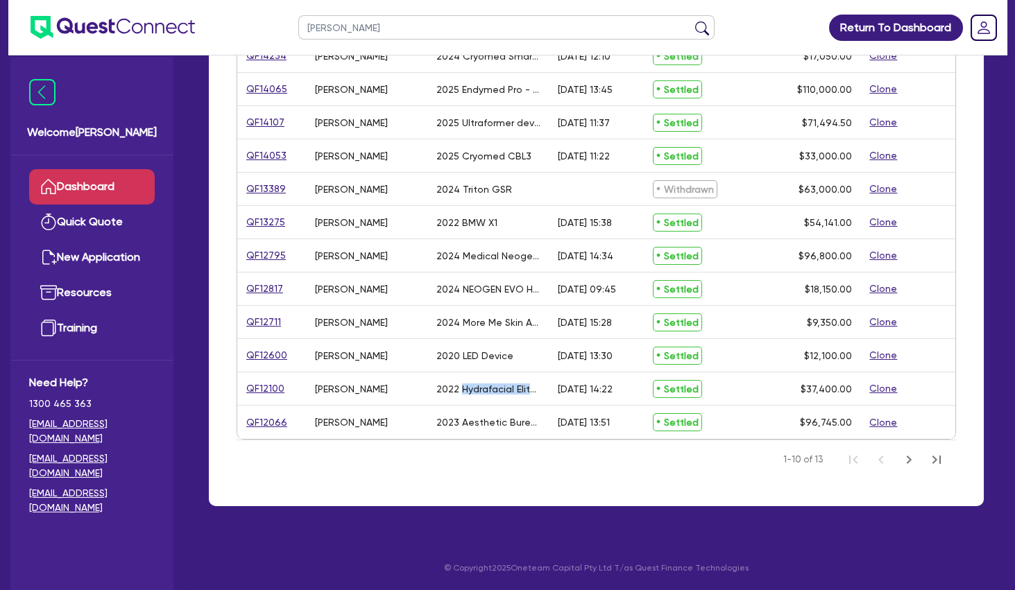
drag, startPoint x: 461, startPoint y: 386, endPoint x: 531, endPoint y: 386, distance: 70.0
click at [531, 386] on div "2022 Hydrafacial Elite demo" at bounding box center [488, 389] width 105 height 11
drag, startPoint x: 460, startPoint y: 420, endPoint x: 528, endPoint y: 422, distance: 68.0
click at [528, 422] on div "2023 Aesthetic Bureau V20 Console VTL46000" at bounding box center [488, 422] width 105 height 11
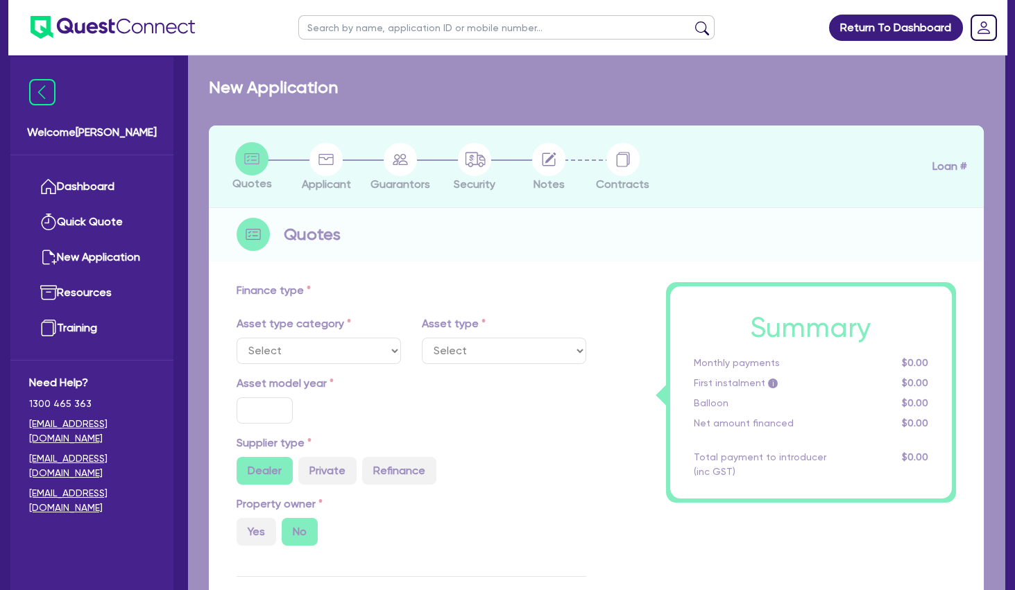
select select "TERTIARY_ASSETS"
type input "2024"
radio input "true"
type input "96,800"
type input "5"
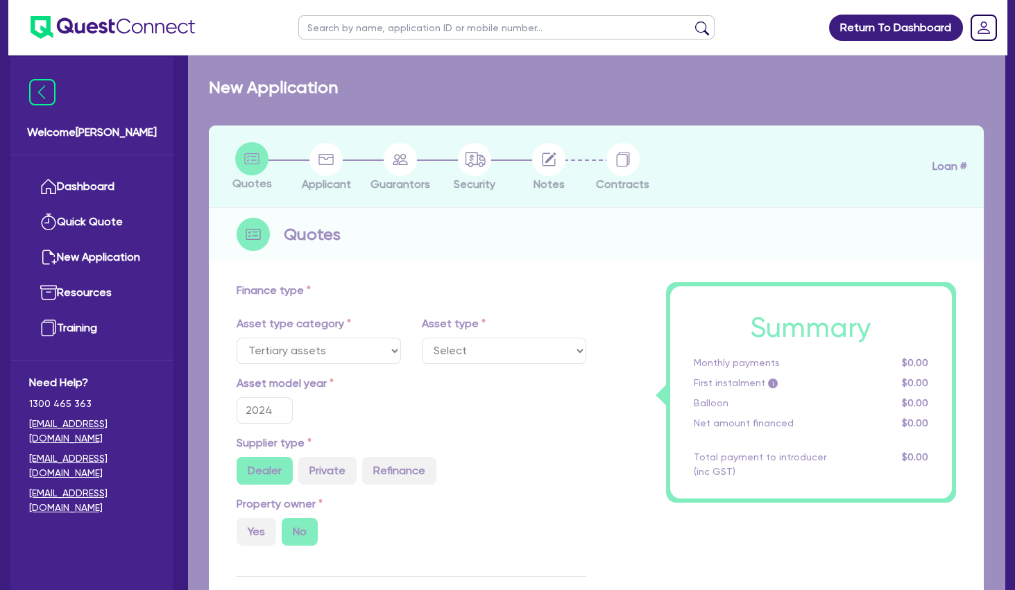
type input "4,840"
type input "14.89"
type input "495"
type input "900"
select select "BEAUTY_EQUIPMENT"
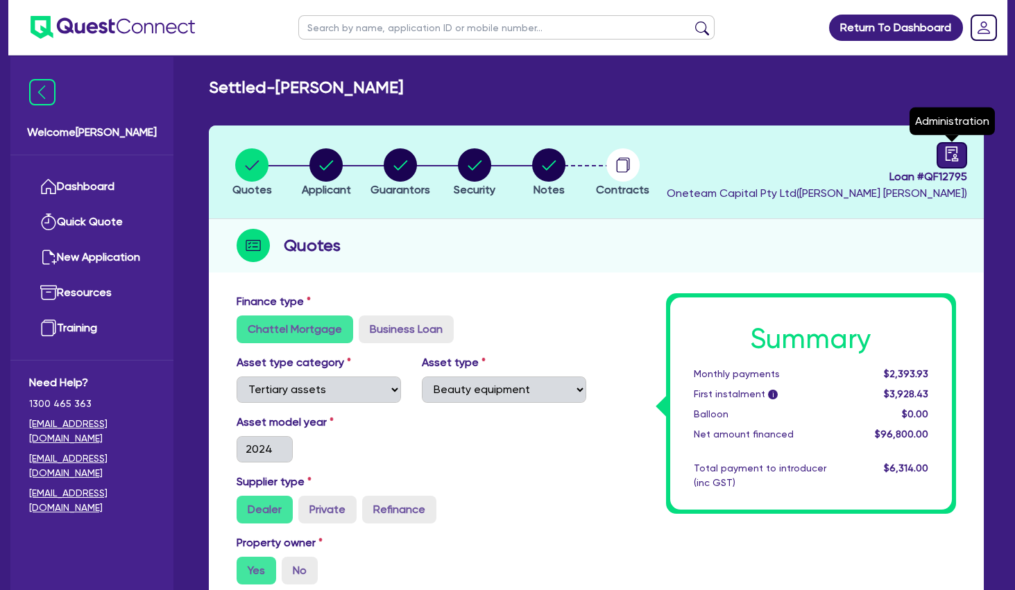
click at [946, 155] on icon "audit" at bounding box center [951, 153] width 15 height 15
select select "SETTLED"
select select "Resimac"
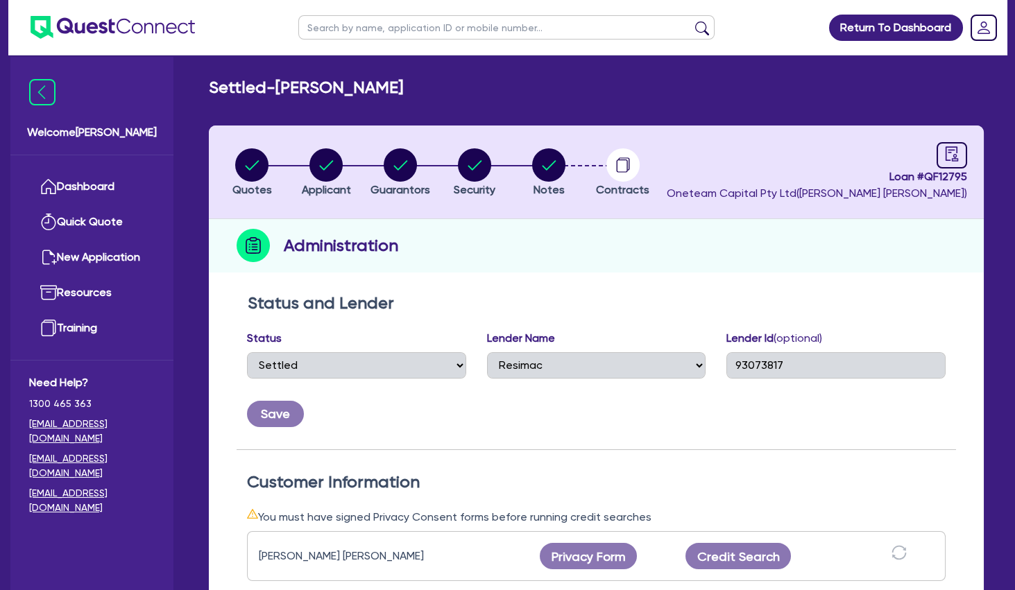
drag, startPoint x: 384, startPoint y: 86, endPoint x: 284, endPoint y: 84, distance: 99.9
click at [284, 84] on h2 "[PERSON_NAME]" at bounding box center [306, 88] width 194 height 20
click at [333, 25] on input "text" at bounding box center [506, 27] width 416 height 24
paste input "[PERSON_NAME]"
type input "[PERSON_NAME]"
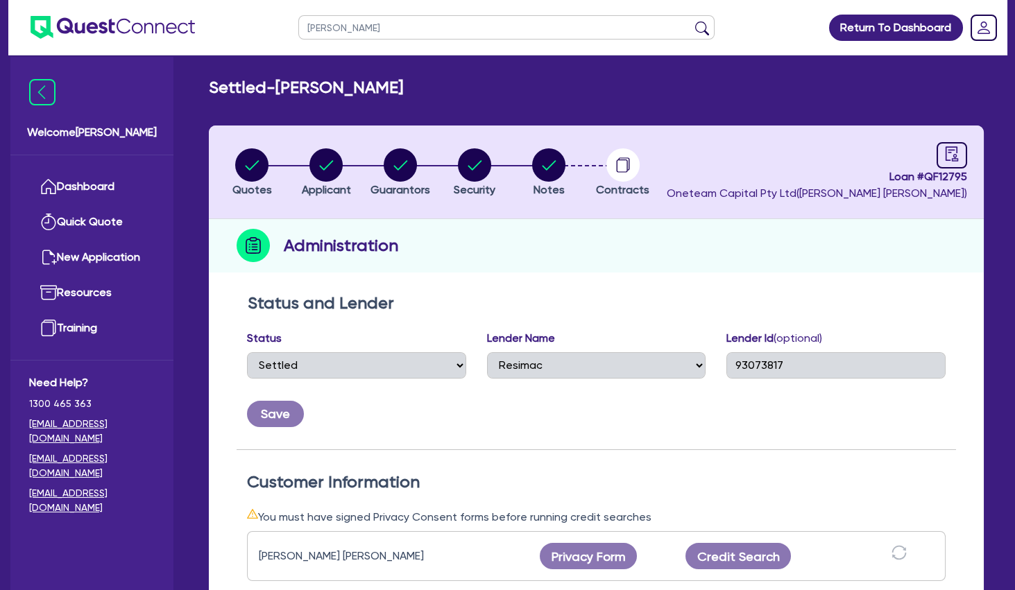
click button "submit" at bounding box center [702, 30] width 22 height 19
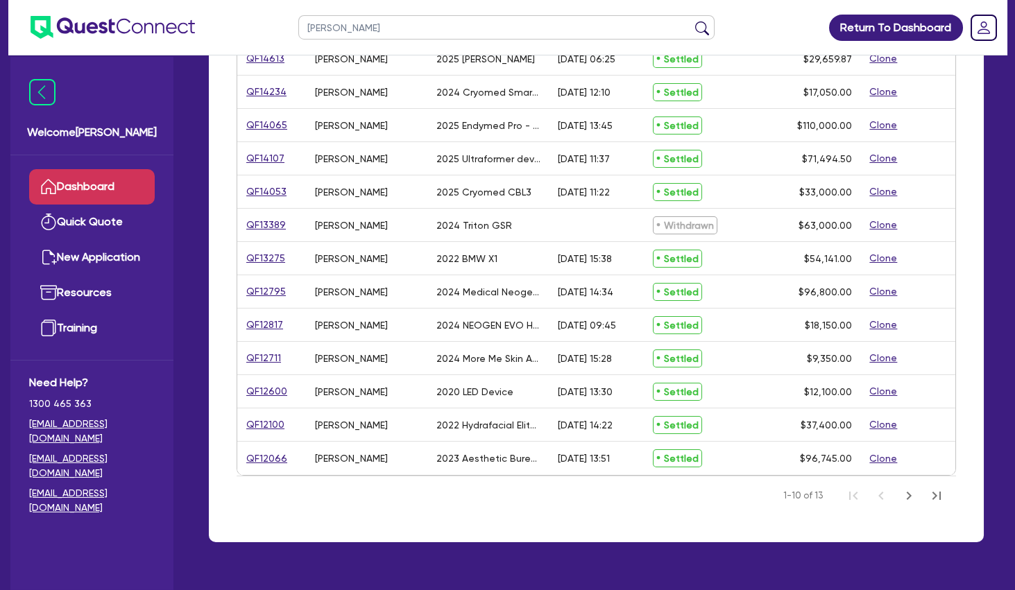
scroll to position [190, 0]
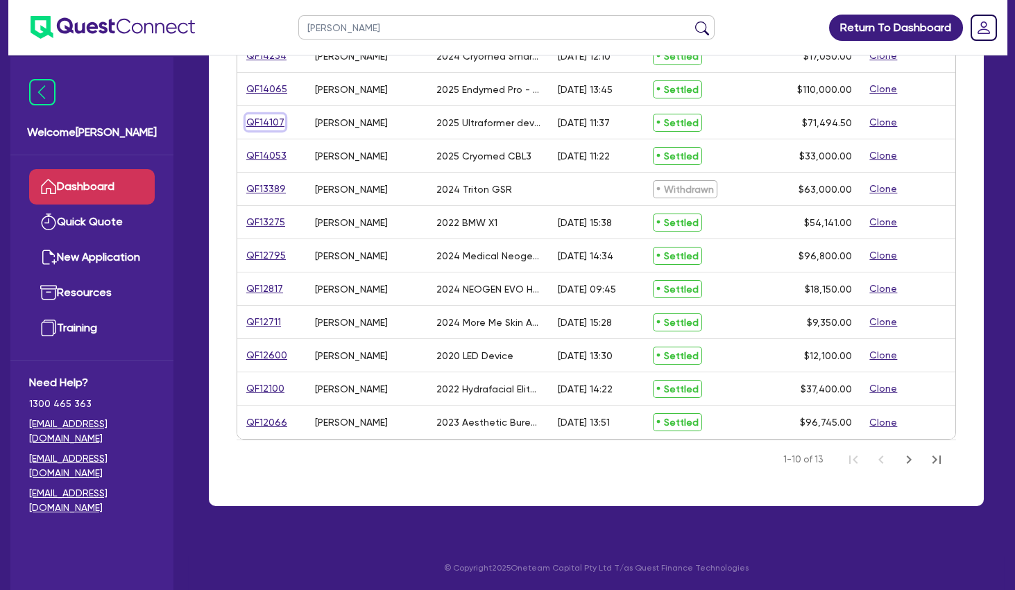
click at [276, 123] on link "QF14107" at bounding box center [266, 122] width 40 height 16
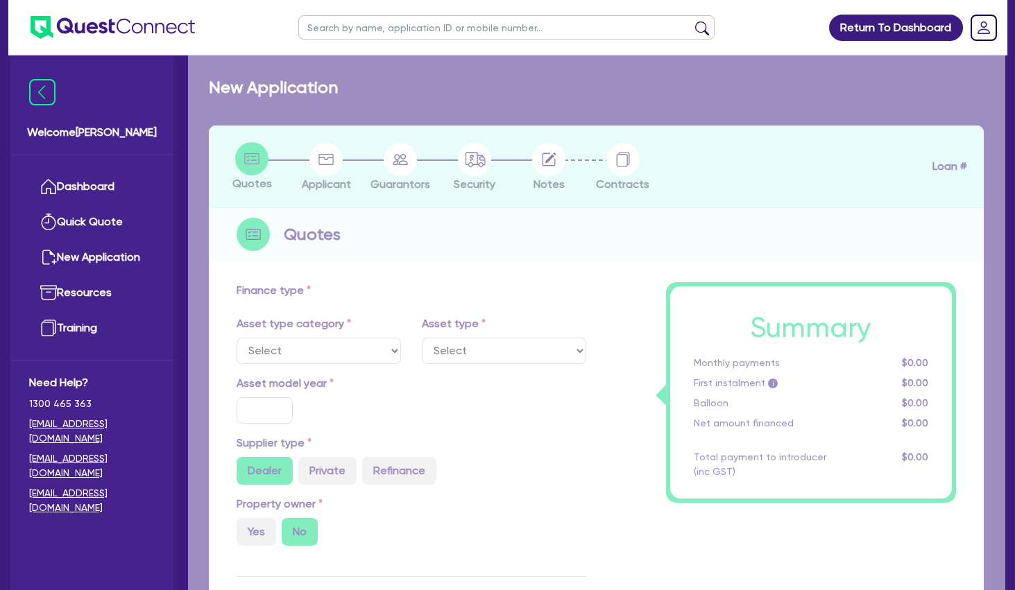
select select "TERTIARY_ASSETS"
type input "2025"
radio input "true"
type input "70,400"
type input "4.00"
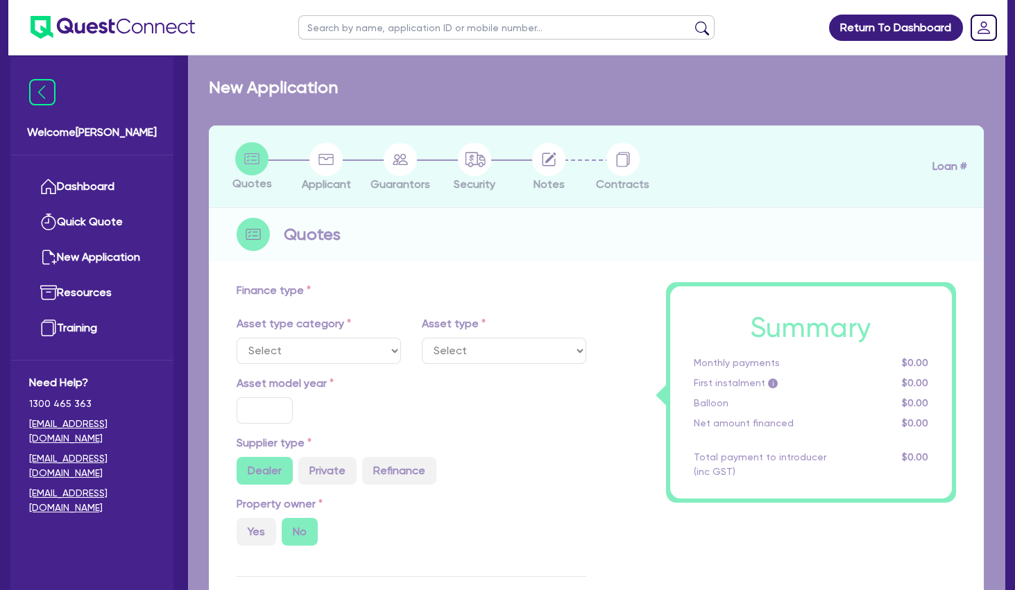
type input "2,858.2"
type input "11.49"
type input "495"
type input "500"
select select "BEAUTY_EQUIPMENT"
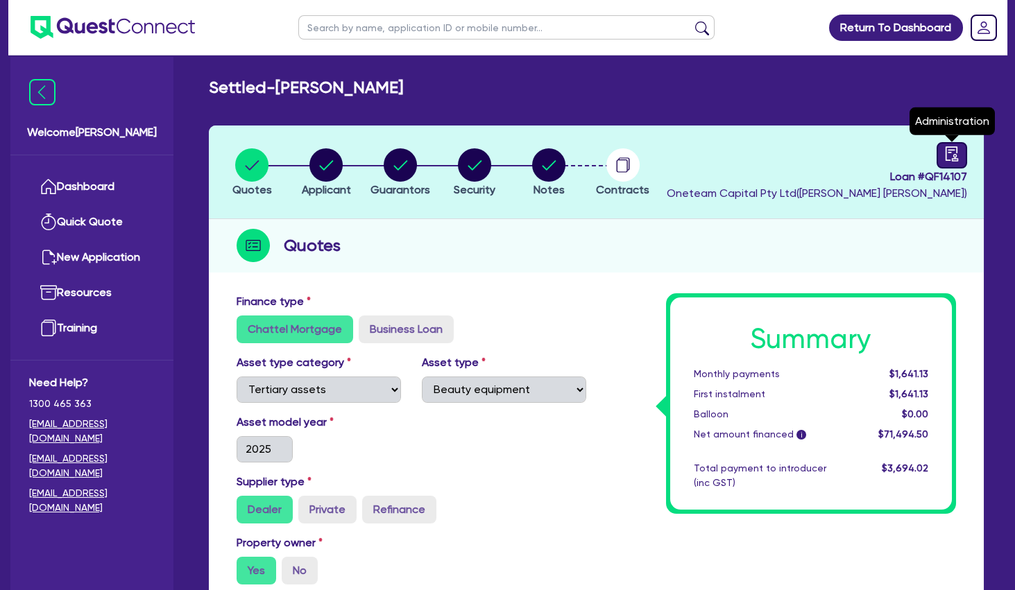
click at [948, 152] on icon "audit" at bounding box center [951, 153] width 15 height 15
select select "SETTLED"
select select "Pepper"
select select "CARS_AND_LIGHT_TRUCKS"
select select "PASSENGER_VEHICLES"
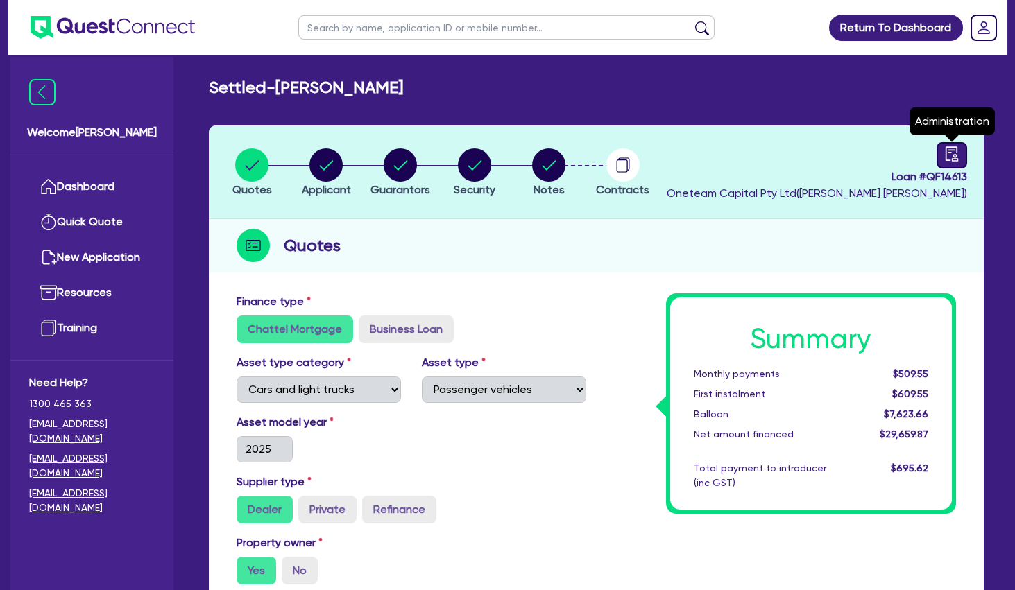
click at [965, 156] on link at bounding box center [951, 155] width 31 height 26
select select "SETTLED"
select select "Pepper"
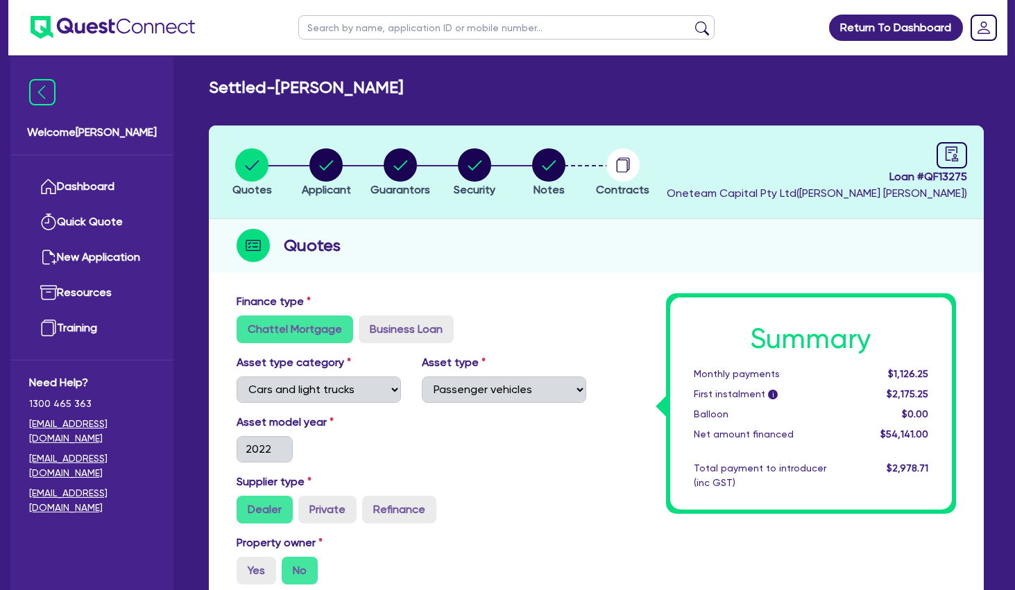
select select "CARS_AND_LIGHT_TRUCKS"
select select "PASSENGER_VEHICLES"
click at [954, 149] on icon "audit" at bounding box center [951, 153] width 15 height 15
select select "SETTLED"
select select "Pepper"
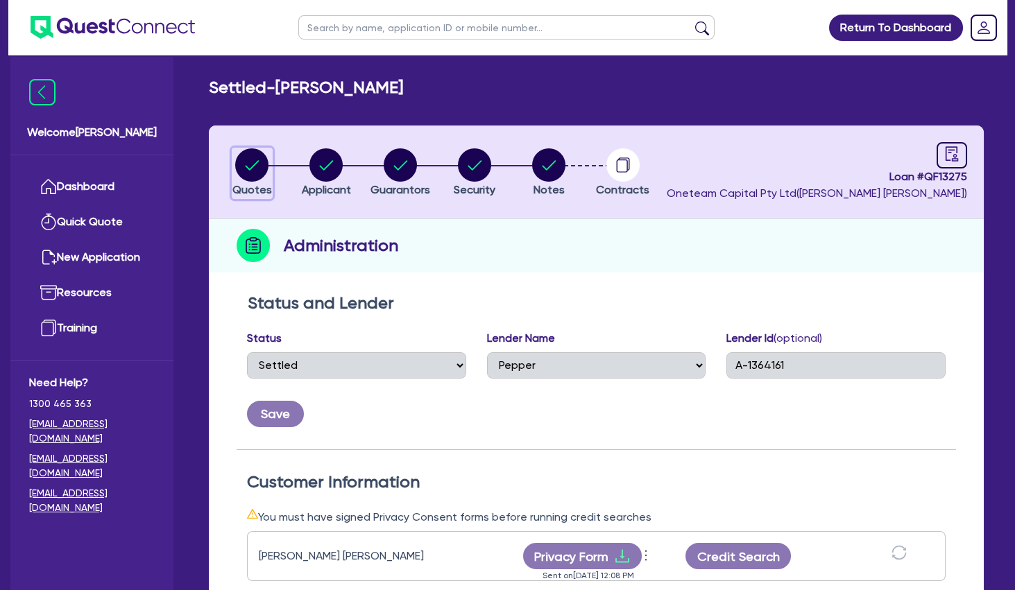
click at [253, 169] on circle "button" at bounding box center [251, 164] width 33 height 33
select select "CARS_AND_LIGHT_TRUCKS"
select select "PASSENGER_VEHICLES"
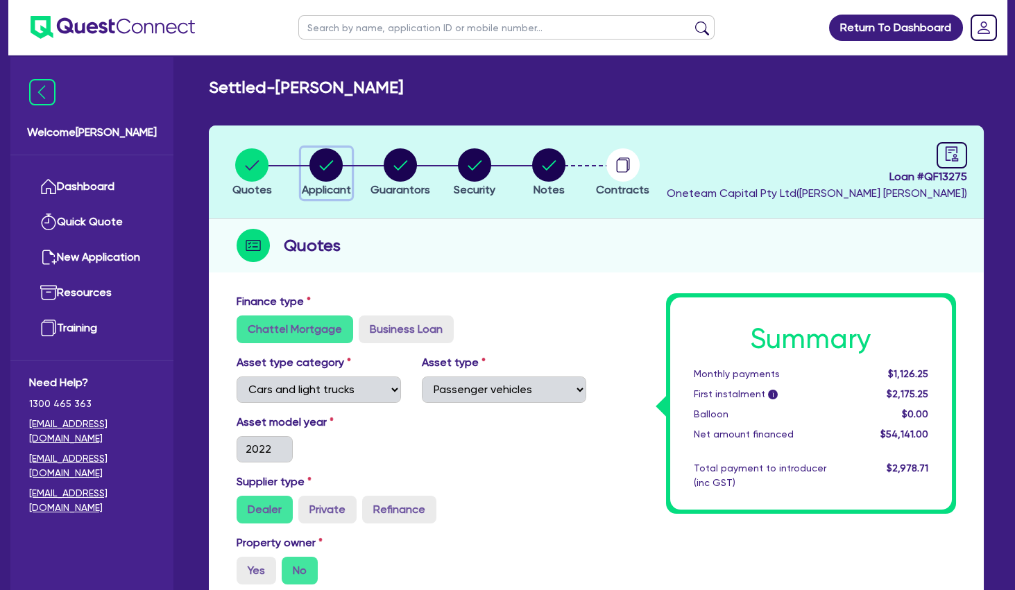
drag, startPoint x: 329, startPoint y: 165, endPoint x: 450, endPoint y: 174, distance: 121.0
click at [333, 166] on icon "button" at bounding box center [325, 164] width 33 height 33
select select "SOLE_TRADER"
select select "HEALTH_BEAUTY"
select select "HAIR_BEAUTY_SALONS"
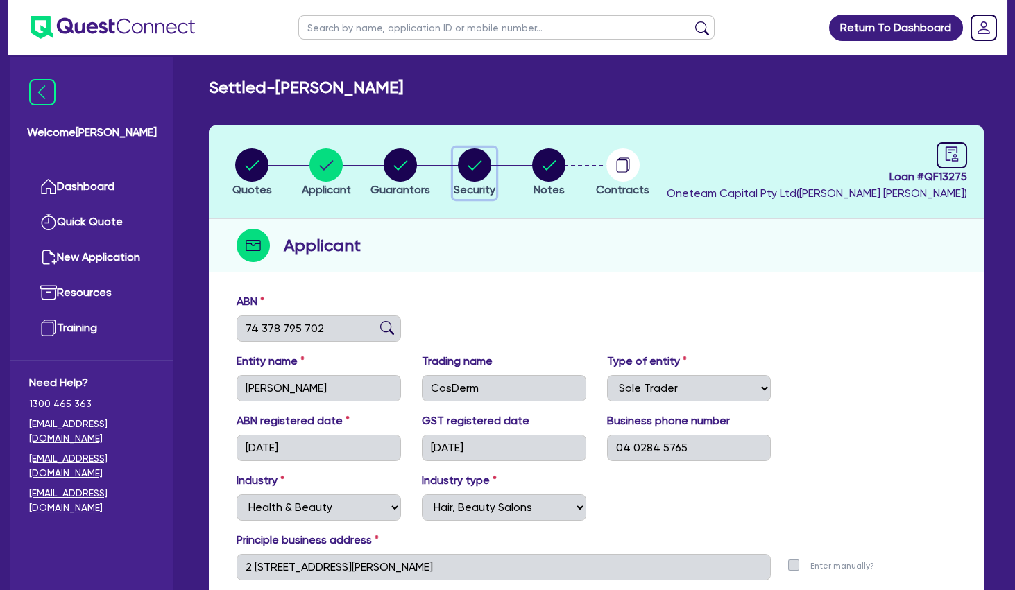
click at [459, 166] on circle "button" at bounding box center [474, 164] width 33 height 33
select select "CARS_AND_LIGHT_TRUCKS"
select select "PASSENGER_VEHICLES"
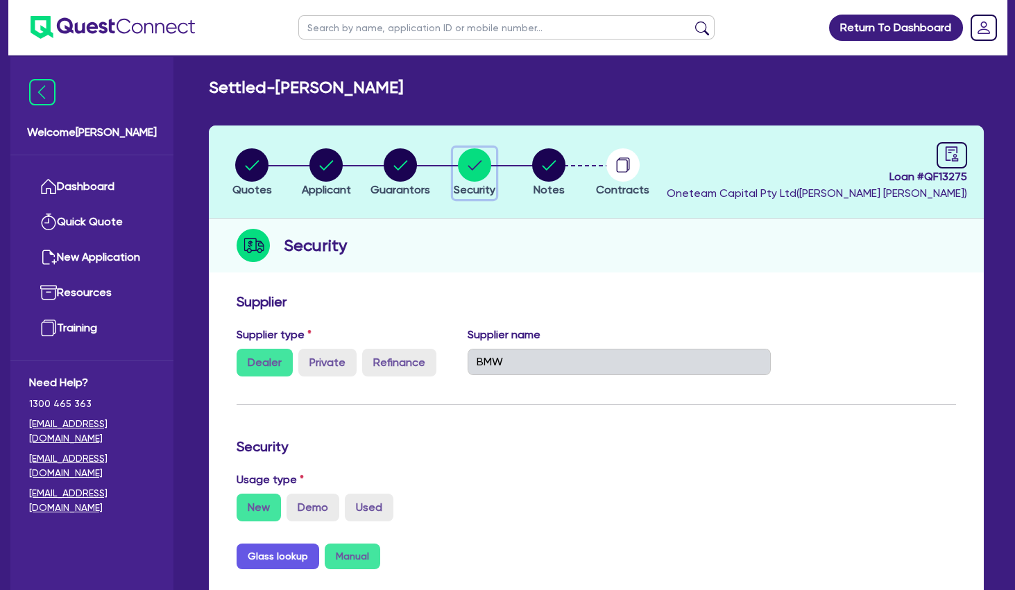
scroll to position [300, 0]
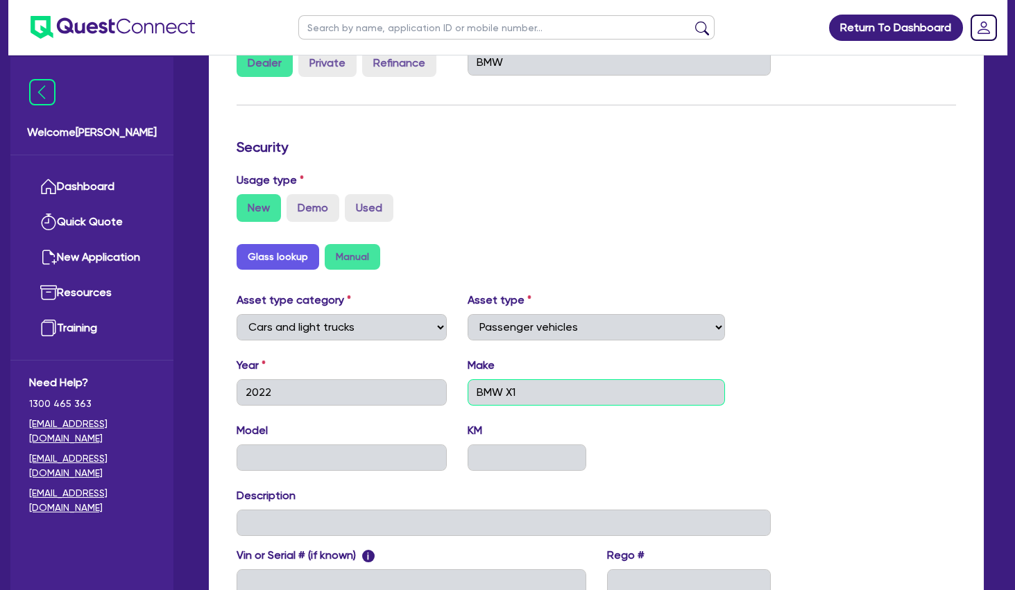
drag, startPoint x: 526, startPoint y: 387, endPoint x: 465, endPoint y: 390, distance: 61.1
click at [467, 390] on input "BMW X1" at bounding box center [595, 392] width 257 height 26
